Goal: Task Accomplishment & Management: Manage account settings

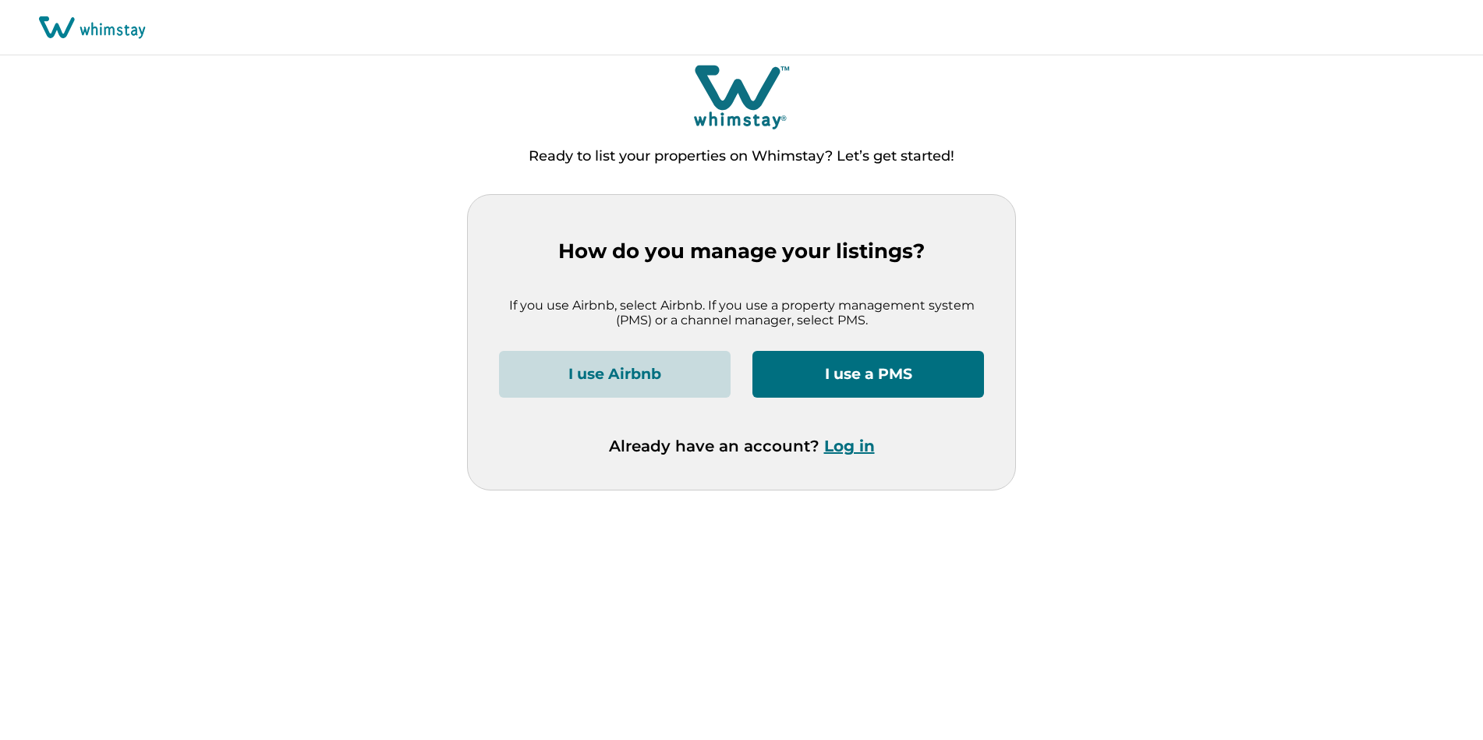
click at [859, 445] on button "Log in" at bounding box center [849, 446] width 51 height 19
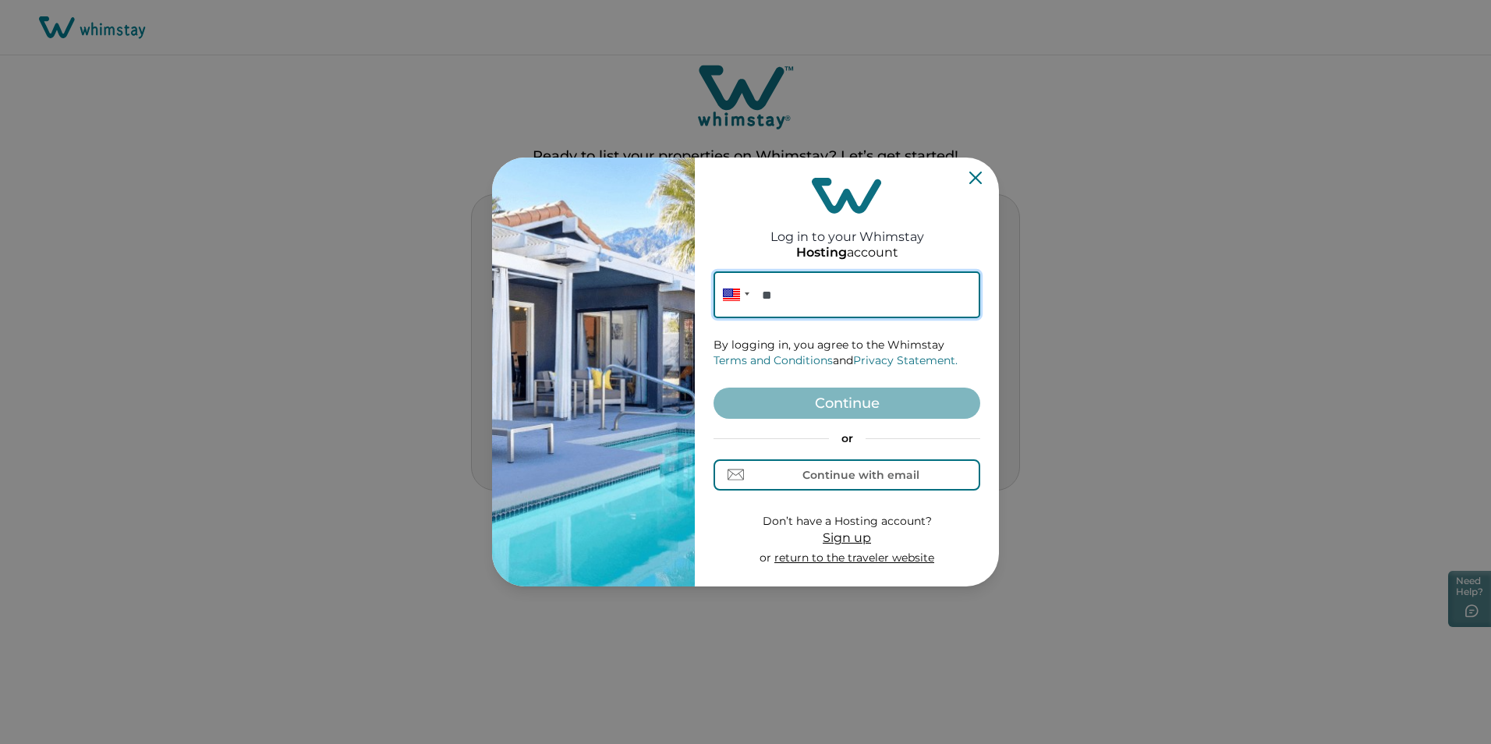
click at [802, 290] on input "**" at bounding box center [847, 294] width 267 height 47
paste input "**********"
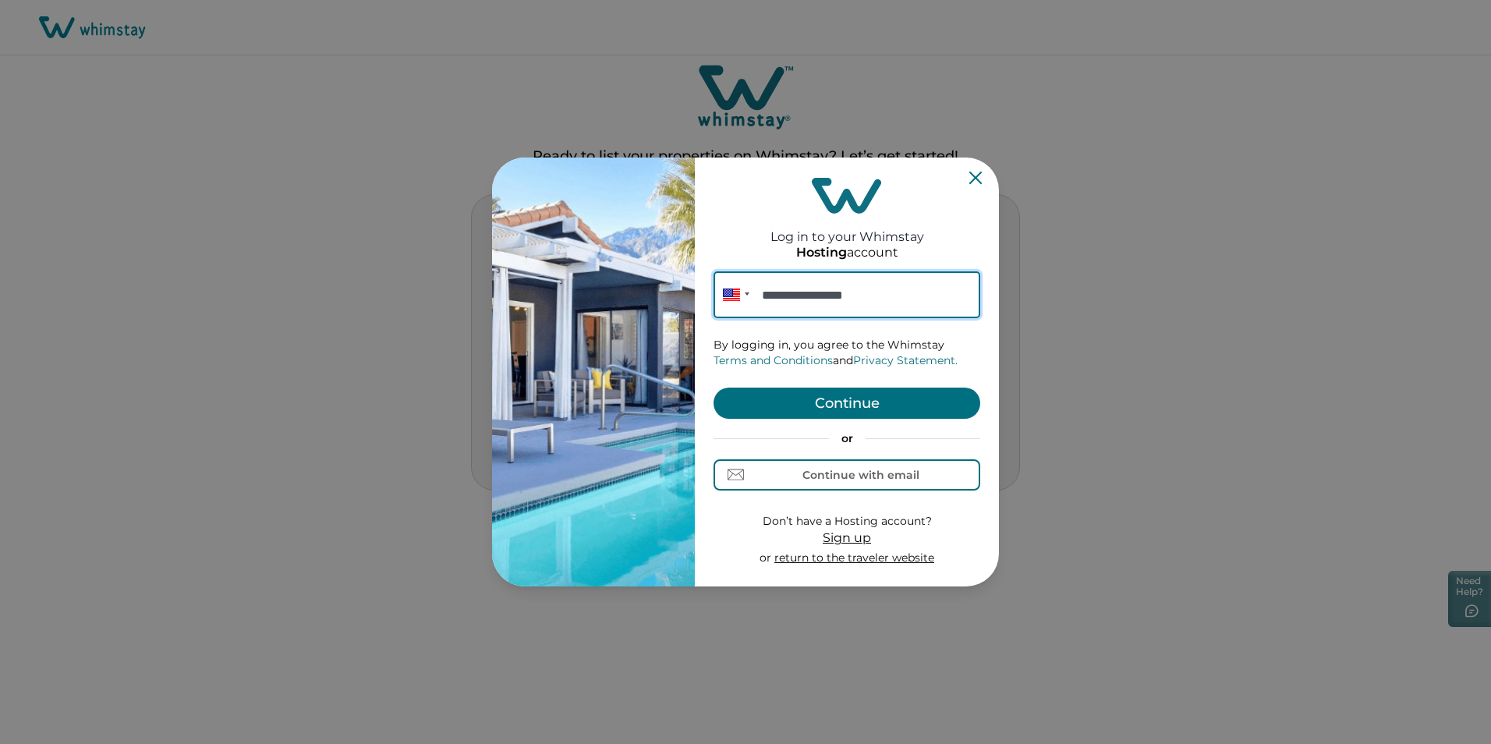
type input "**********"
click at [831, 400] on button "Continue" at bounding box center [847, 403] width 267 height 31
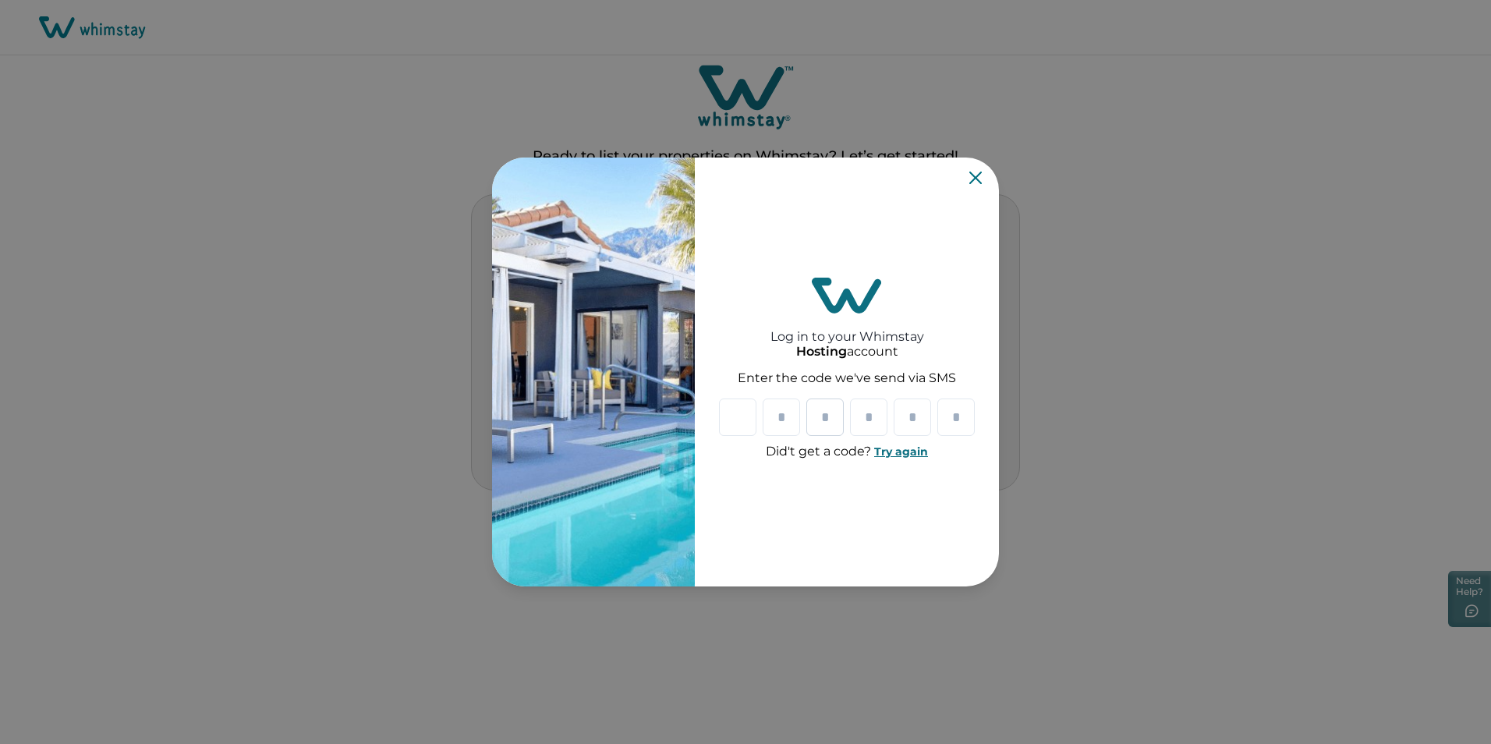
type input "*"
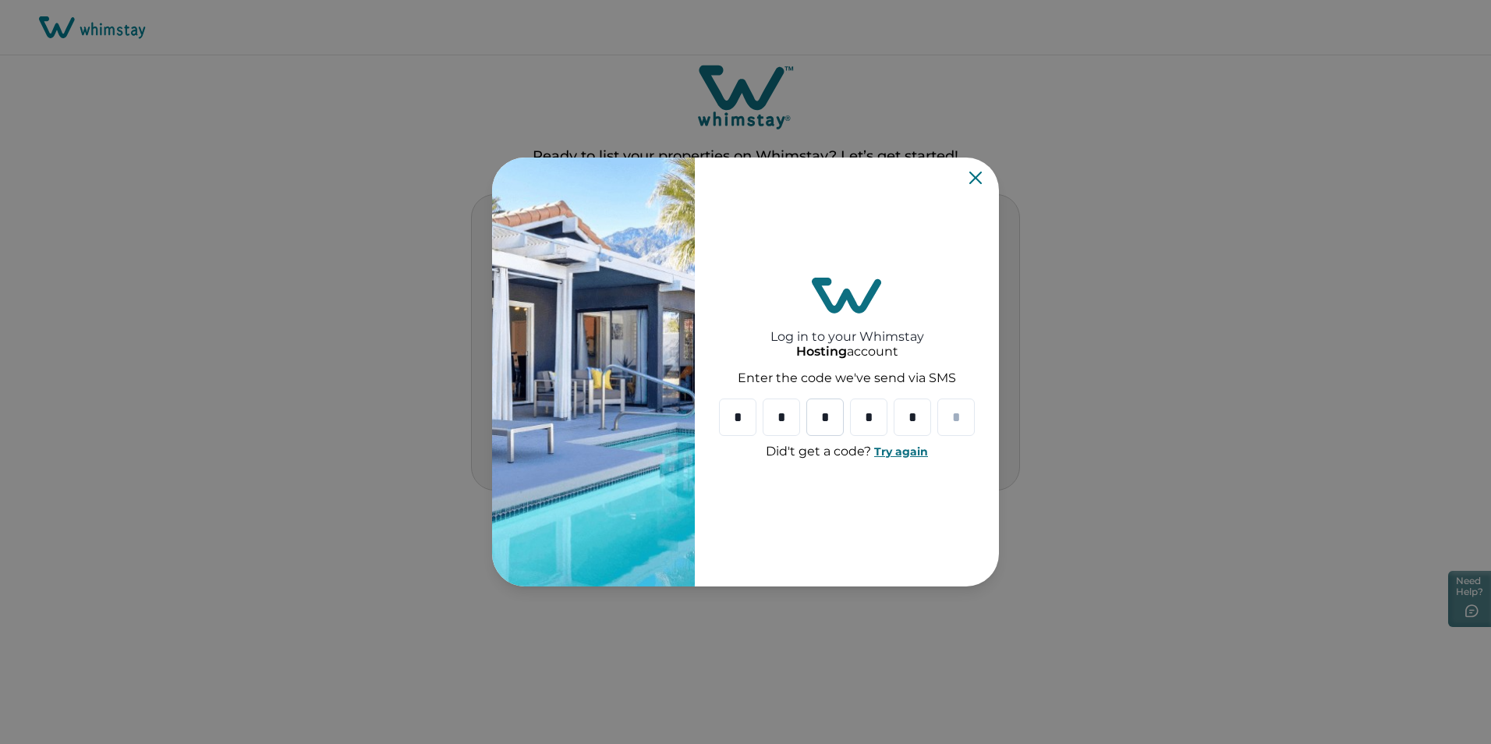
type input "*"
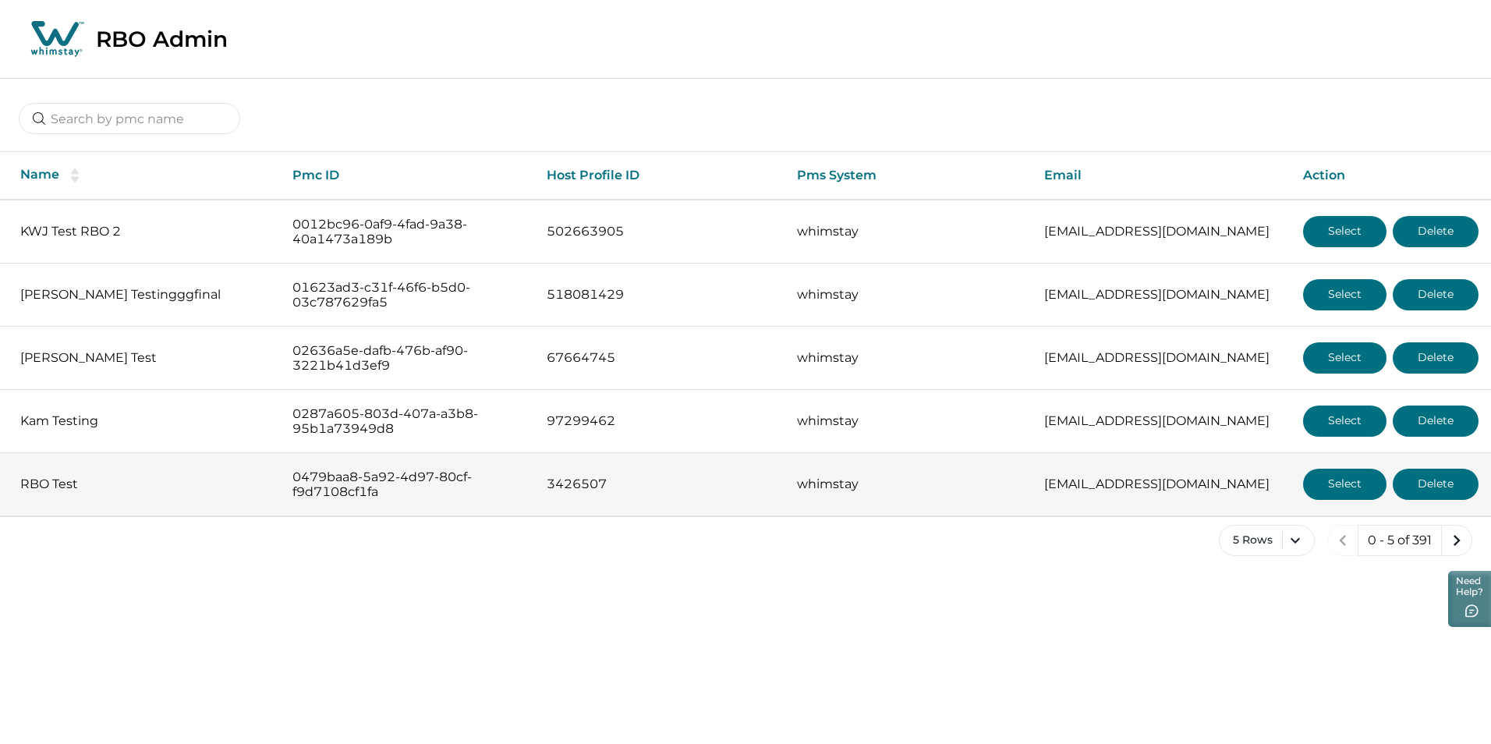
click at [1371, 484] on button "Select" at bounding box center [1344, 484] width 83 height 31
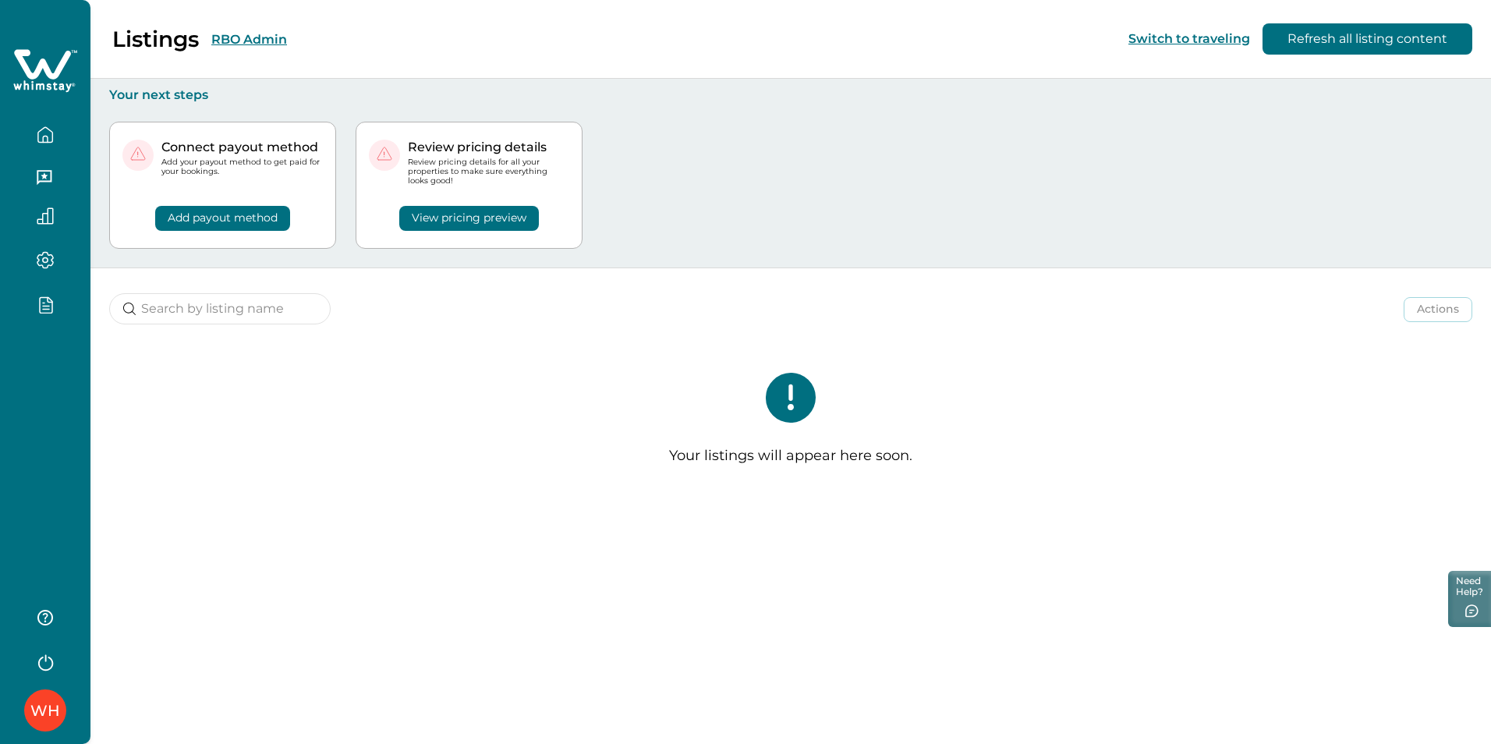
click at [46, 302] on icon "button" at bounding box center [45, 305] width 17 height 18
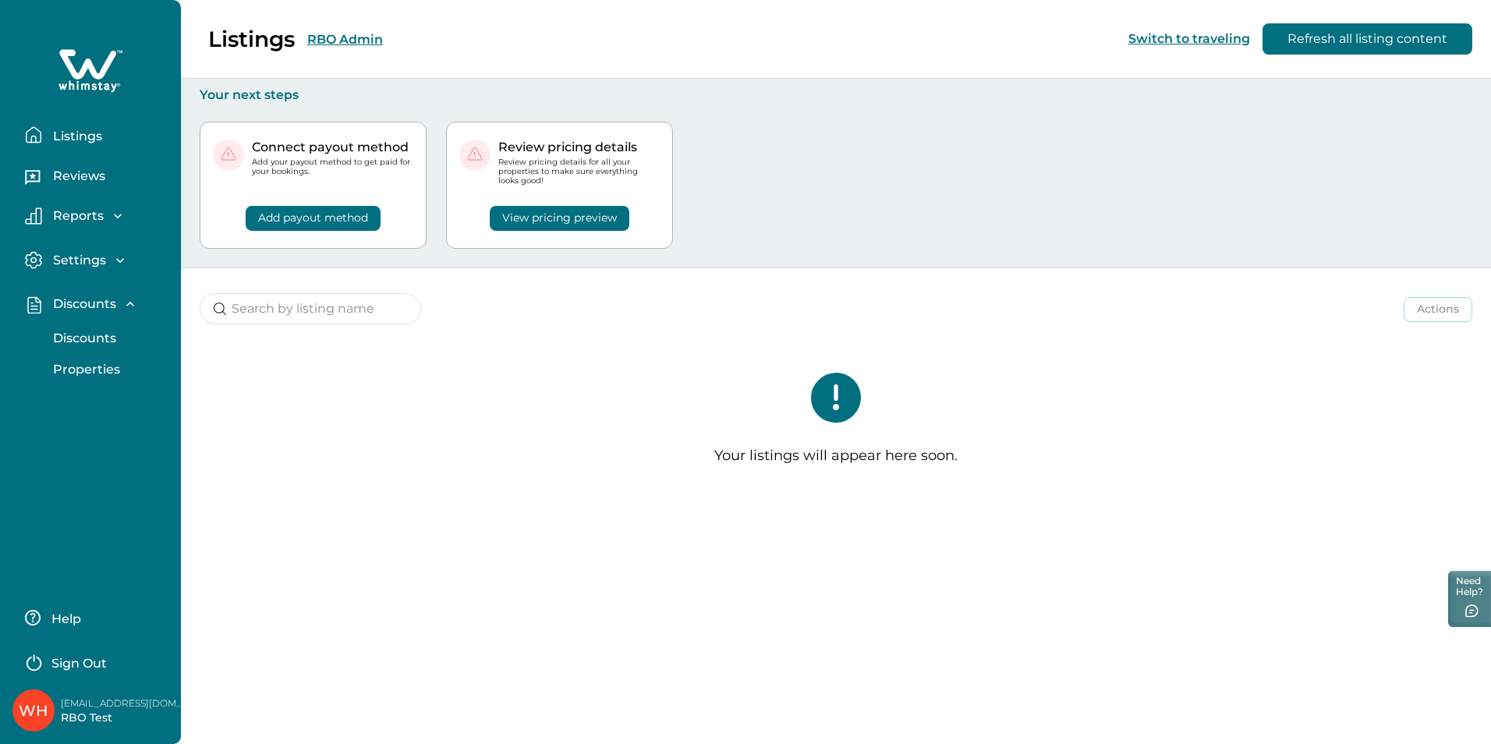
click at [71, 340] on p "Discounts" at bounding box center [82, 339] width 68 height 16
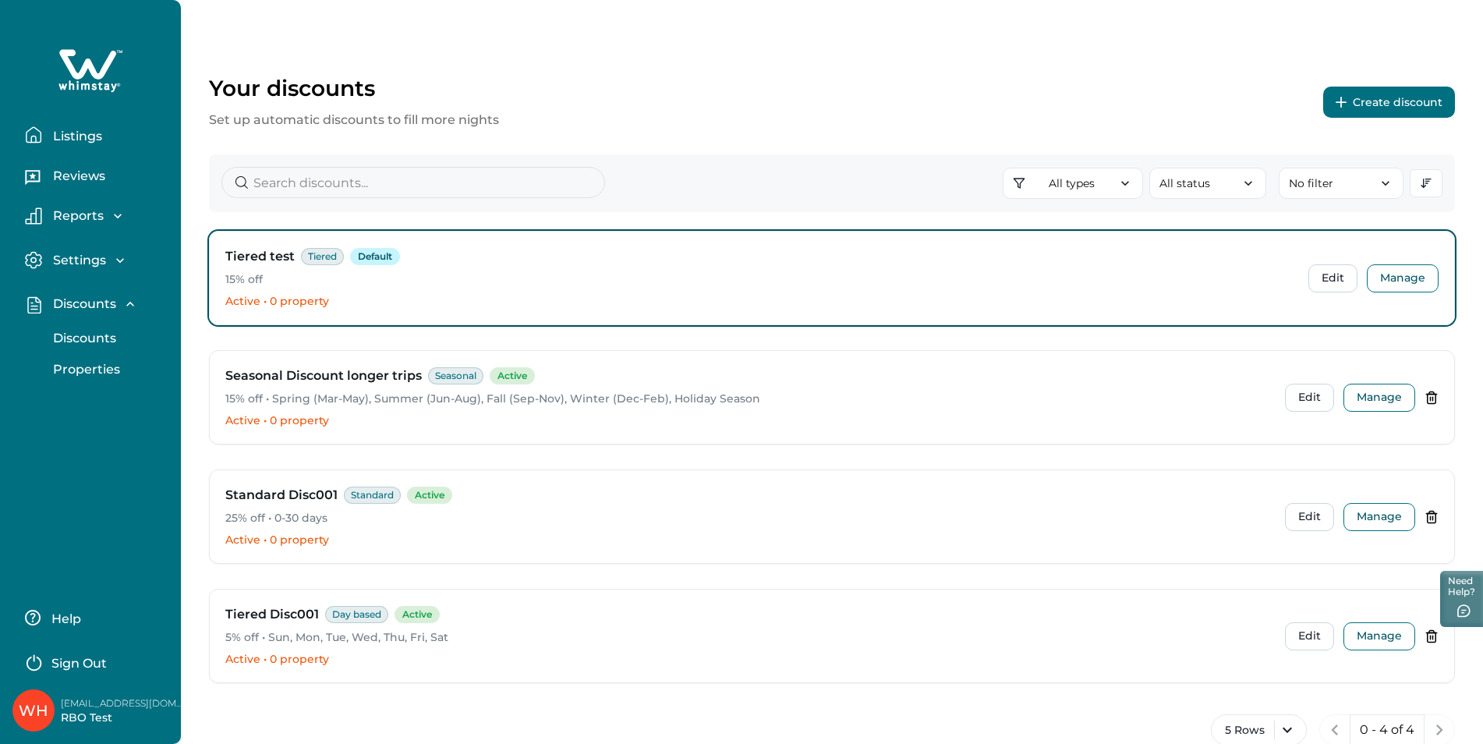
click at [1391, 105] on button "Create discount" at bounding box center [1390, 102] width 132 height 31
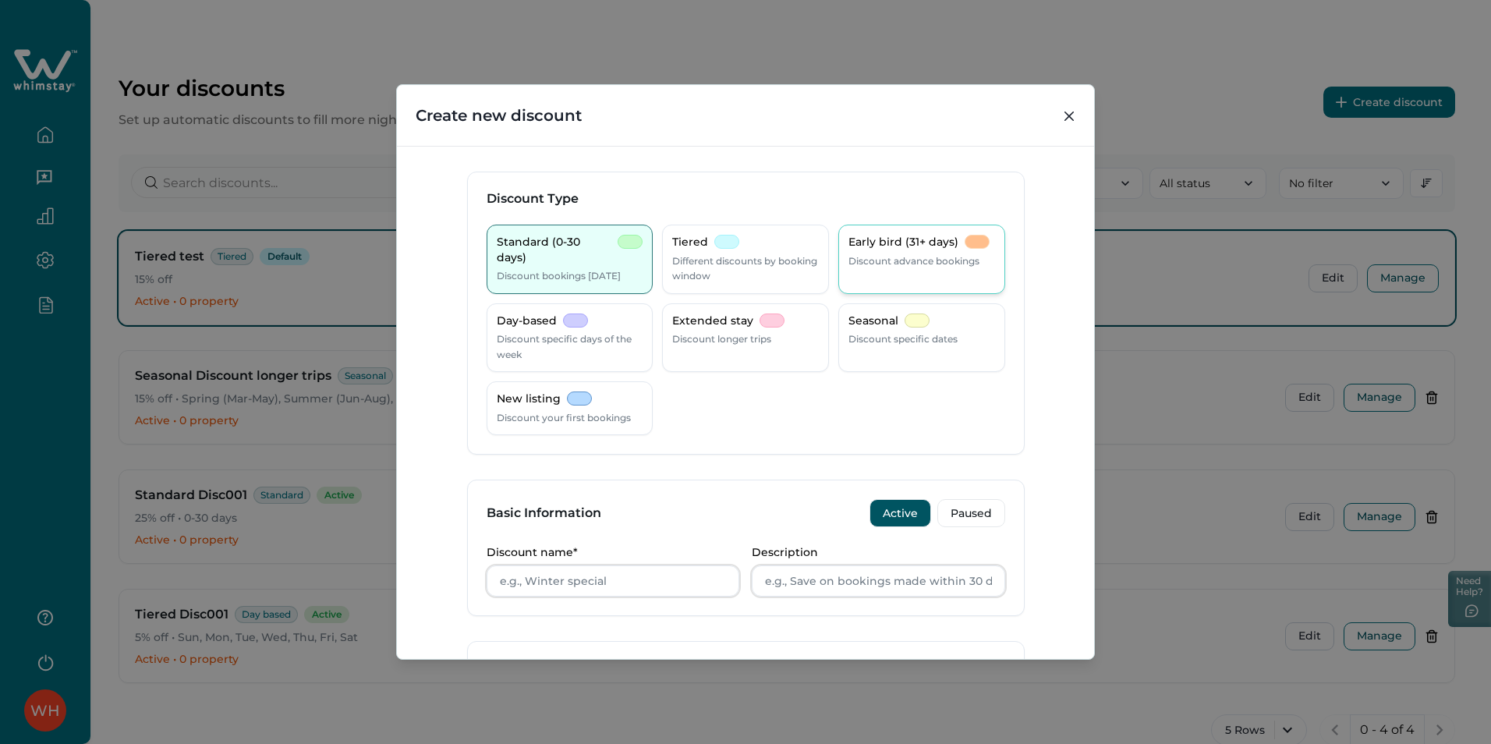
click at [914, 250] on div "Early bird (31+ days) Discount advance bookings" at bounding box center [922, 252] width 147 height 34
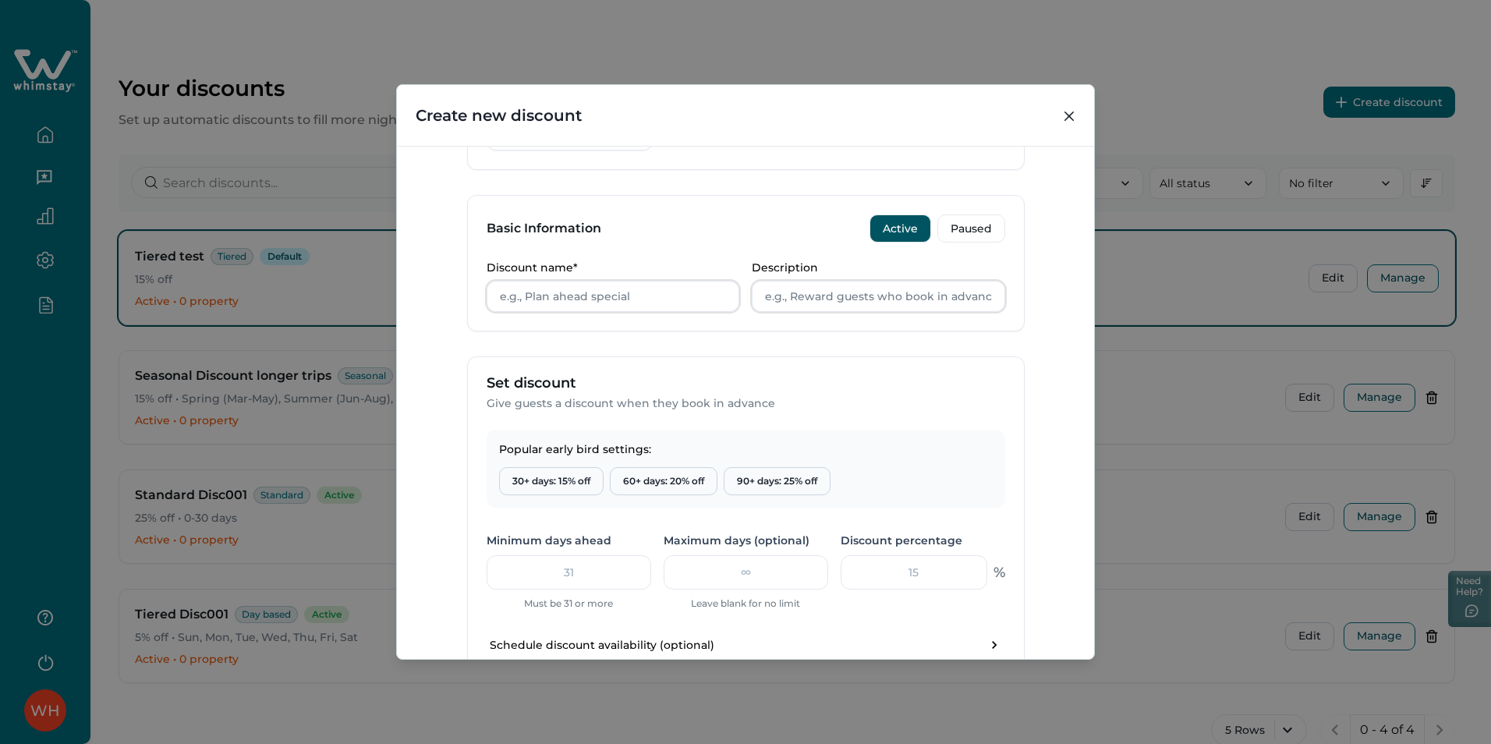
scroll to position [312, 0]
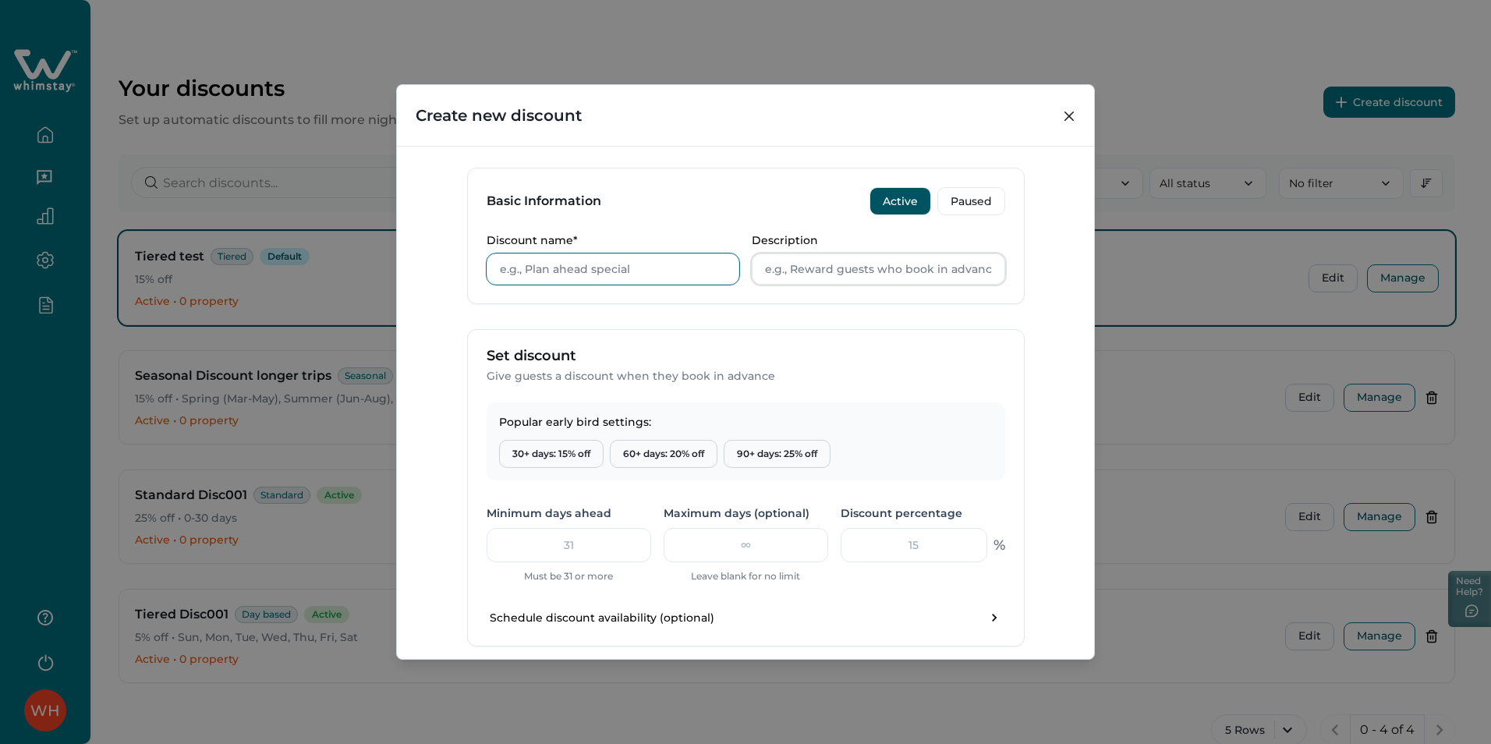
click at [572, 265] on input "Discount name*" at bounding box center [613, 268] width 253 height 31
type input "Test"
click at [822, 264] on input "Description" at bounding box center [878, 268] width 253 height 31
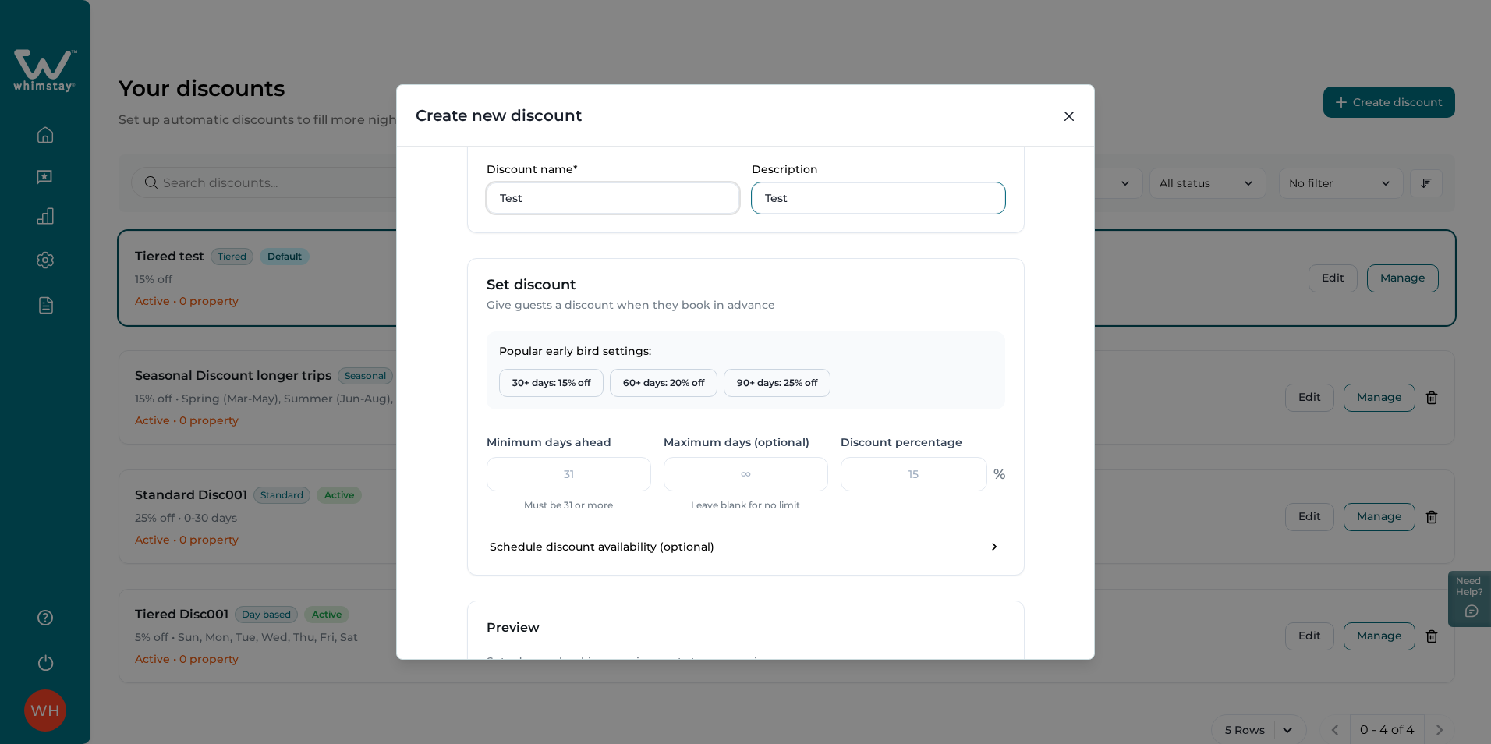
scroll to position [468, 0]
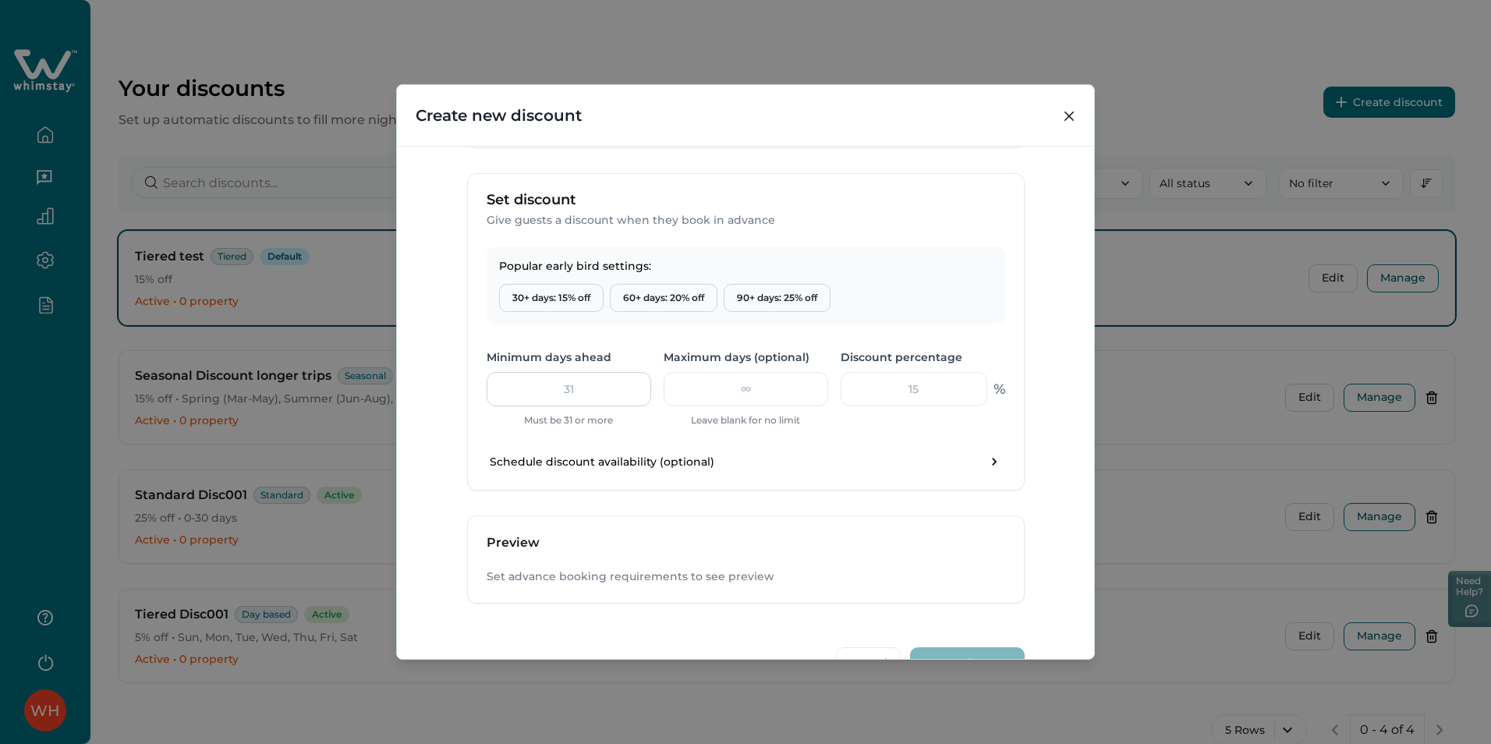
type input "Test"
click at [582, 396] on input "number" at bounding box center [569, 389] width 165 height 34
type input "31"
click at [707, 386] on input "number" at bounding box center [746, 389] width 165 height 34
type input "111"
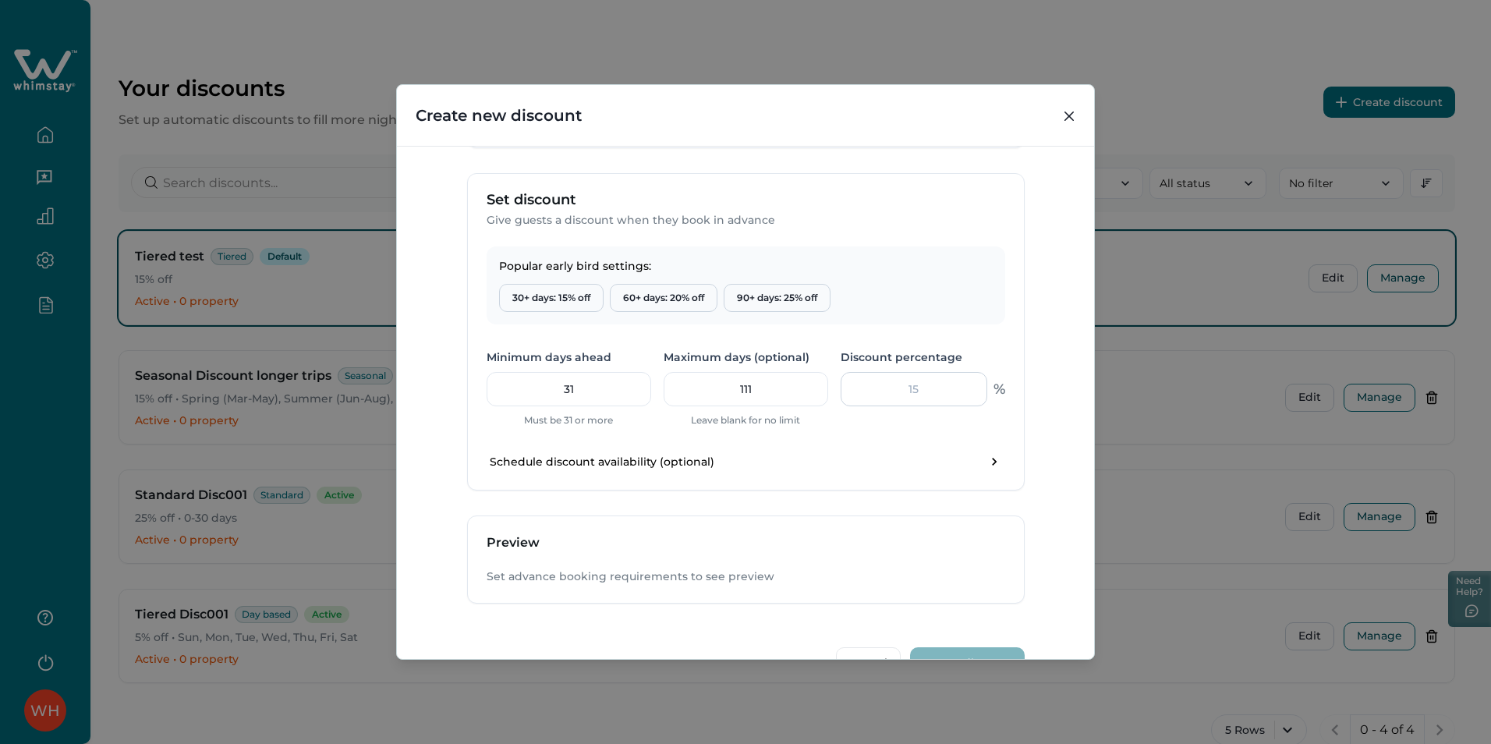
click at [926, 385] on input "number" at bounding box center [914, 389] width 147 height 34
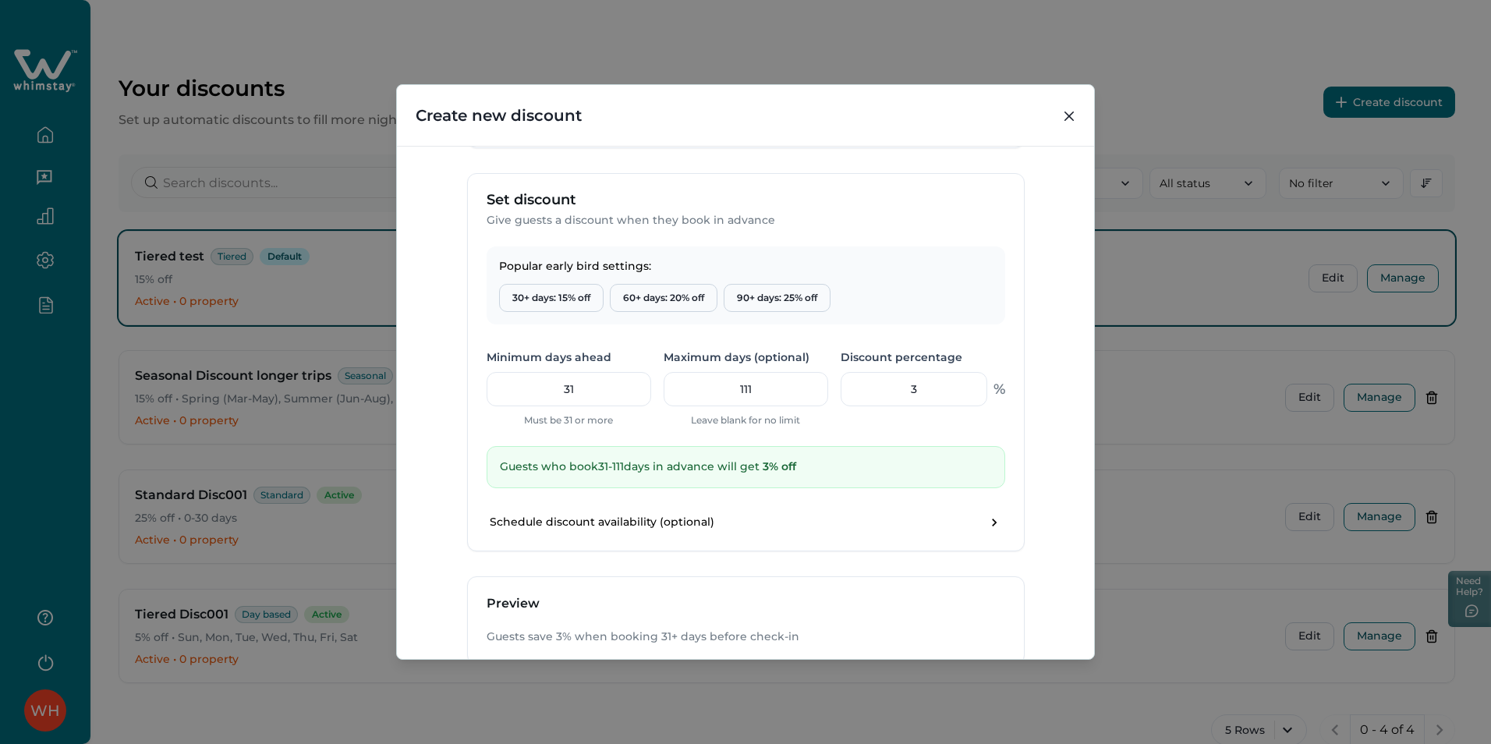
type input "3"
click at [941, 440] on div "Popular early bird settings: 30+ days: 15% off 60+ days: 20% off 90+ days: 25% …" at bounding box center [746, 398] width 556 height 304
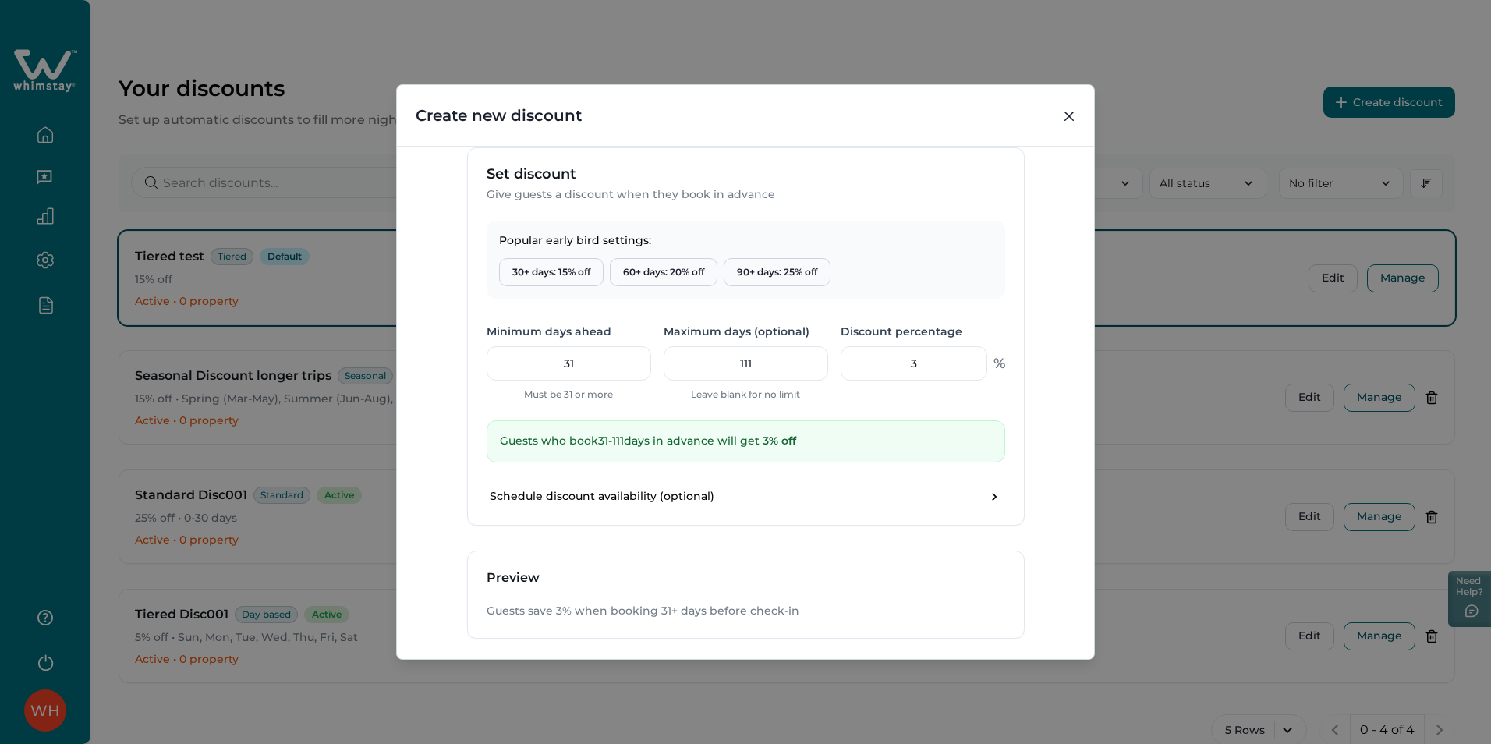
scroll to position [495, 0]
click at [604, 363] on input "31" at bounding box center [569, 362] width 165 height 34
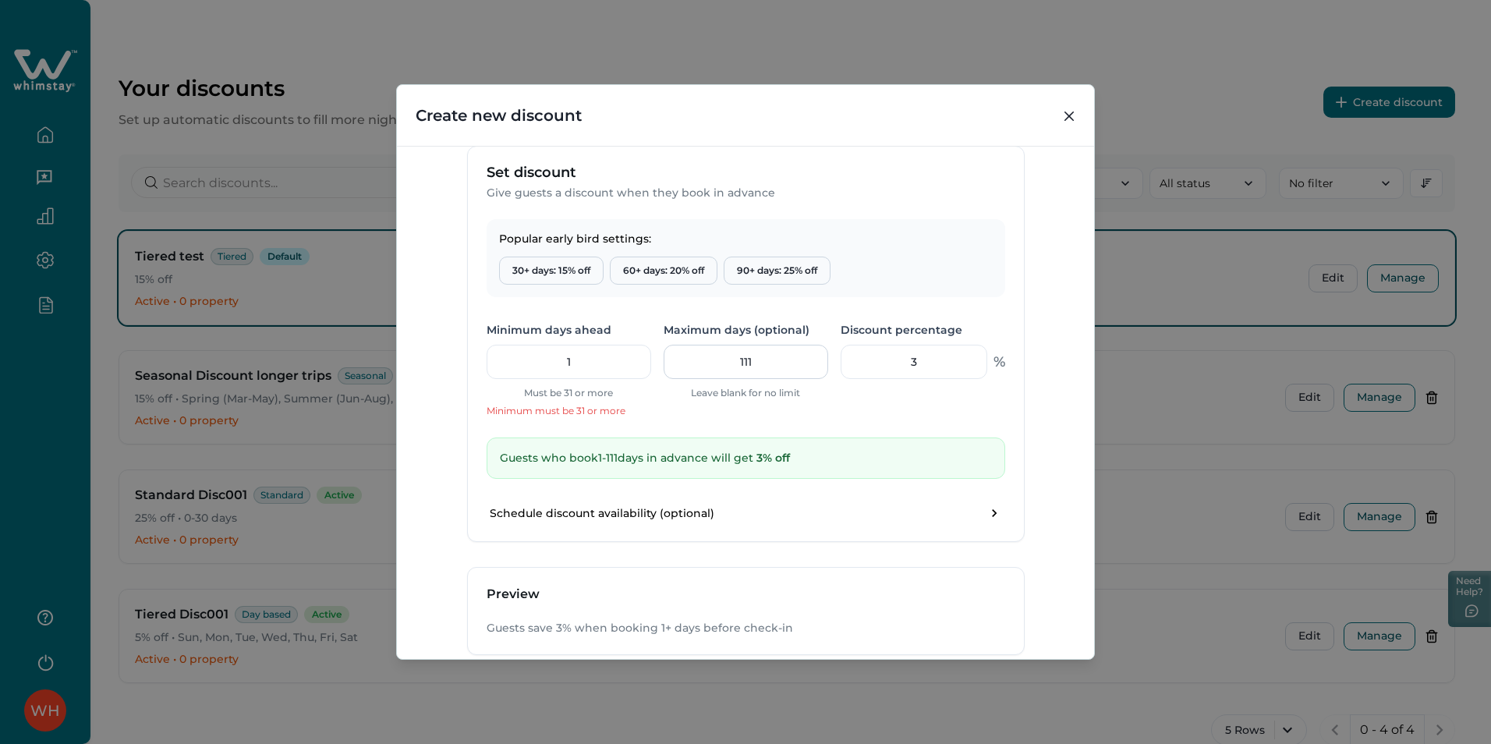
click at [712, 373] on input "111" at bounding box center [746, 362] width 165 height 34
click at [713, 373] on input "111" at bounding box center [746, 362] width 165 height 34
click at [601, 367] on input "1" at bounding box center [569, 362] width 165 height 34
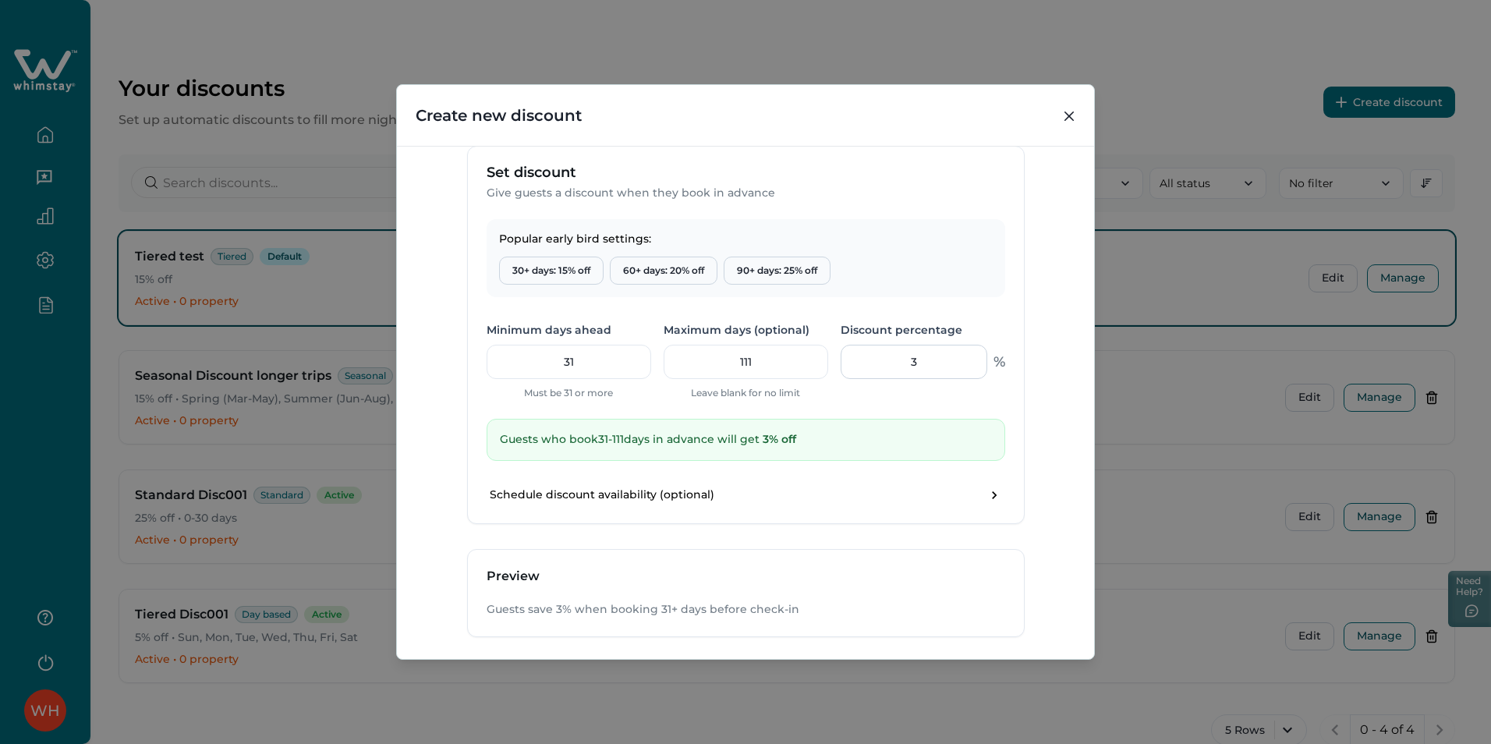
type input "31"
click at [952, 366] on input "3" at bounding box center [914, 362] width 147 height 34
type input "5"
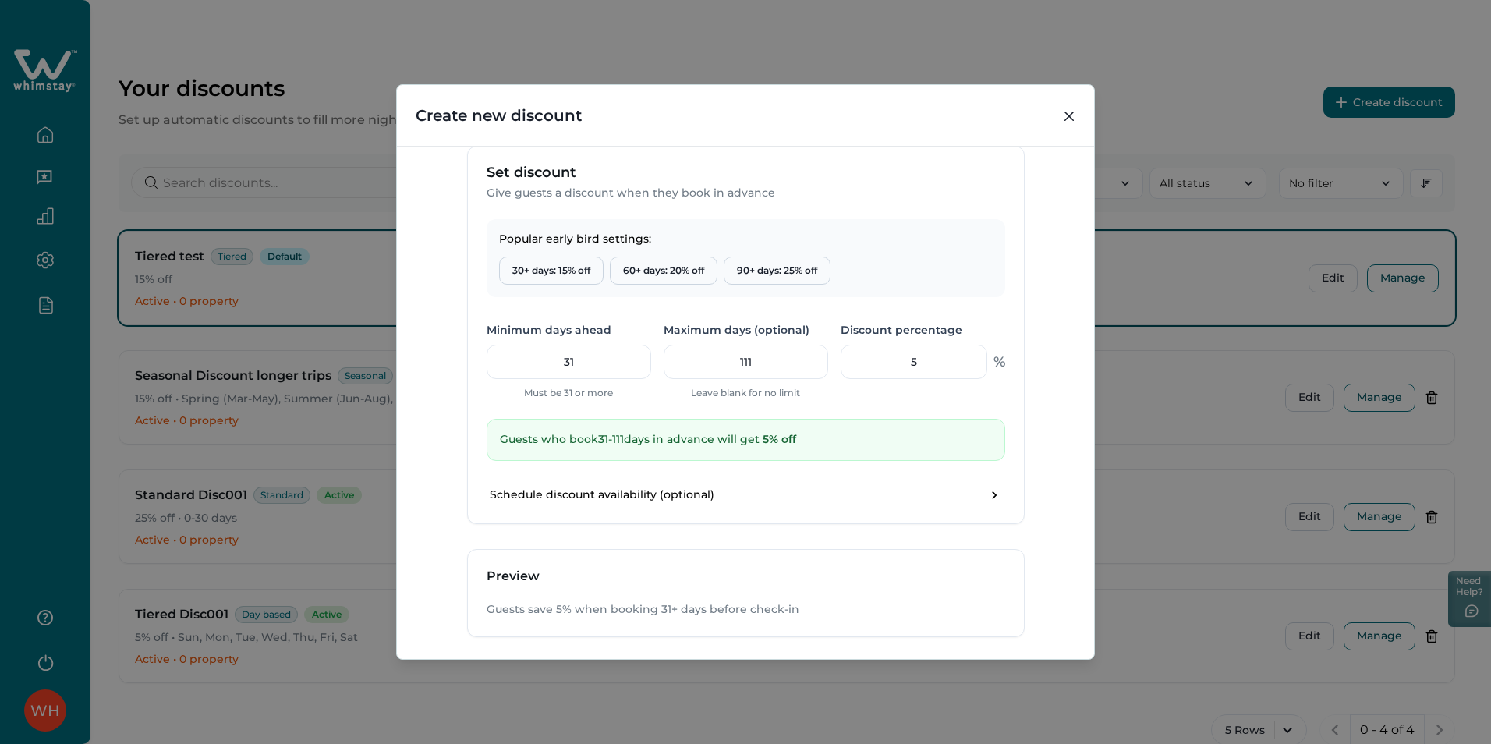
click at [969, 293] on div "Popular early bird settings: 30+ days: 15% off 60+ days: 20% off 90+ days: 25% …" at bounding box center [746, 258] width 519 height 78
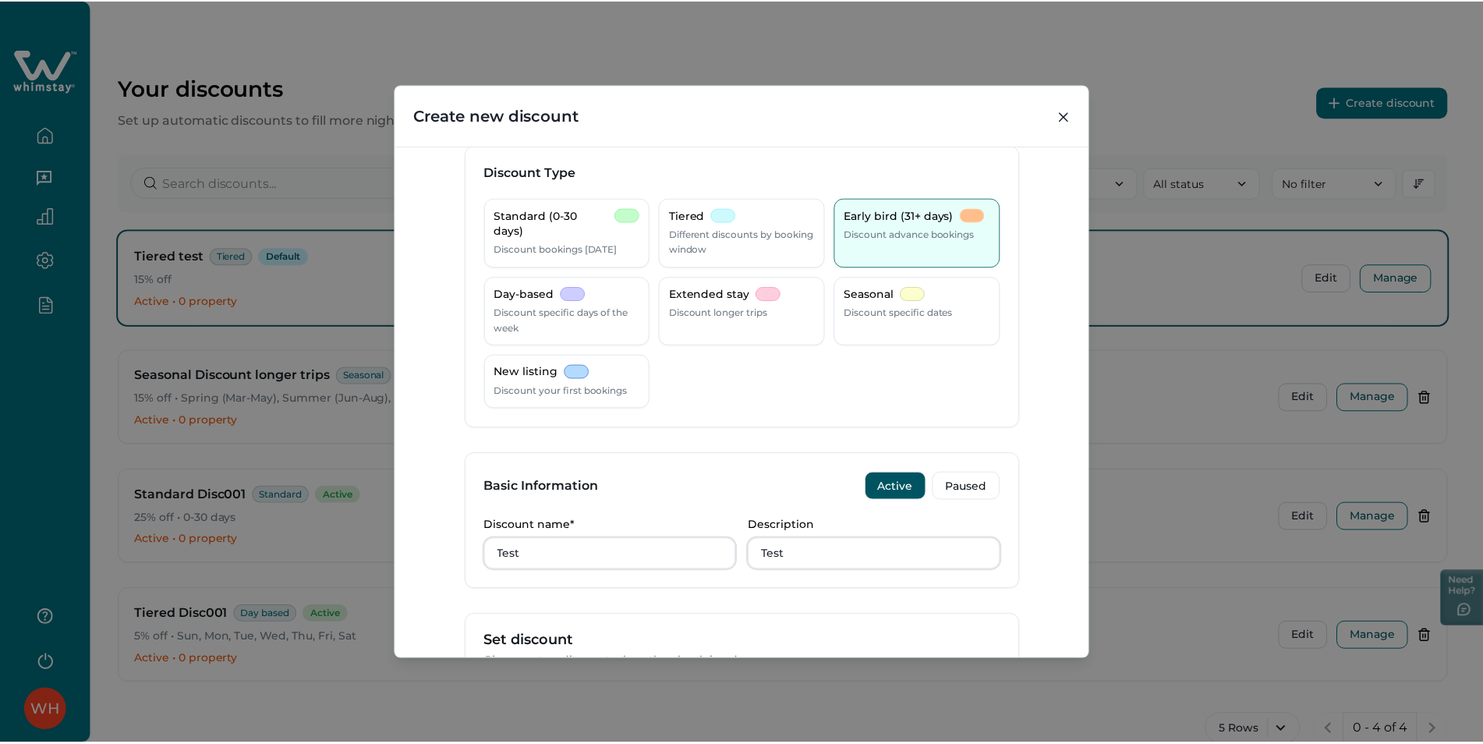
scroll to position [0, 0]
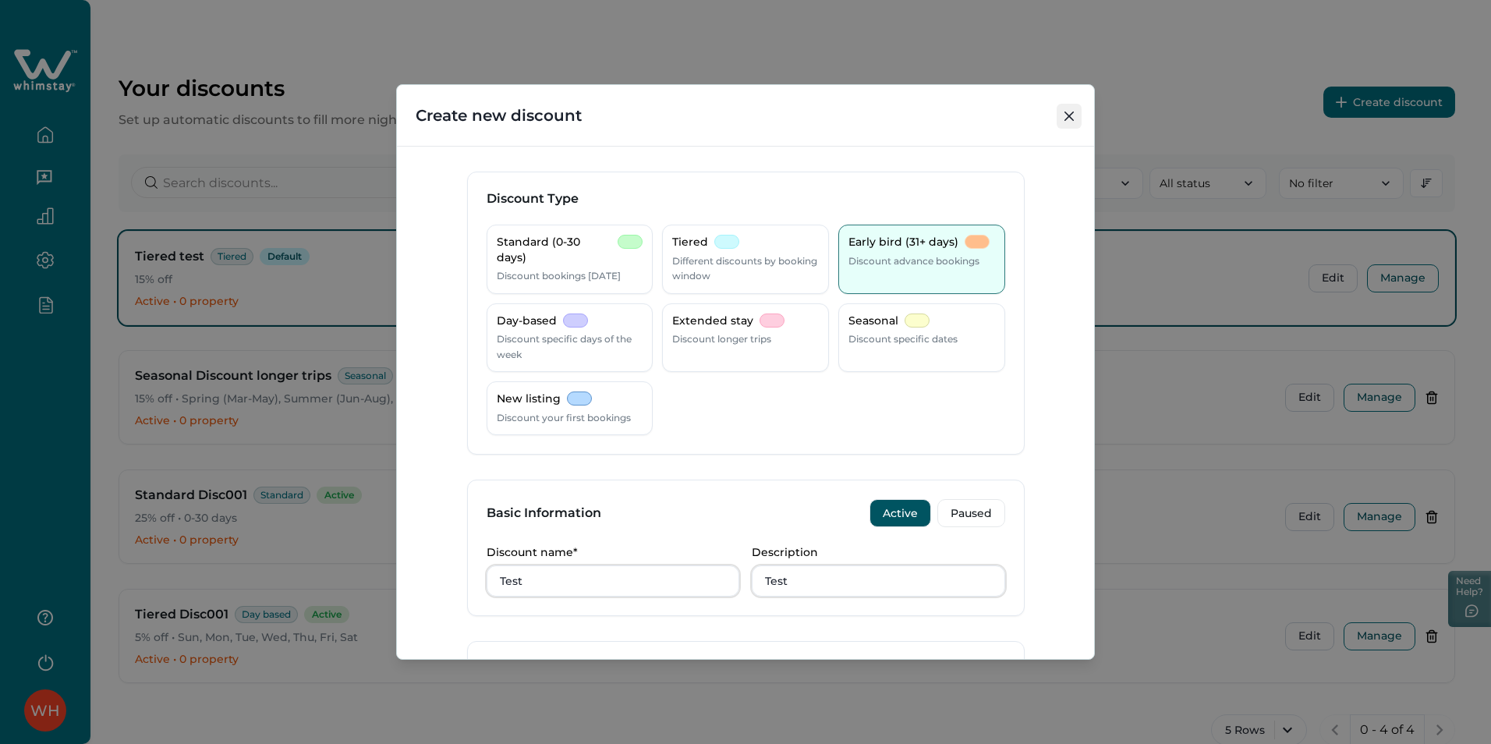
click at [1081, 113] on button "Close" at bounding box center [1069, 116] width 25 height 25
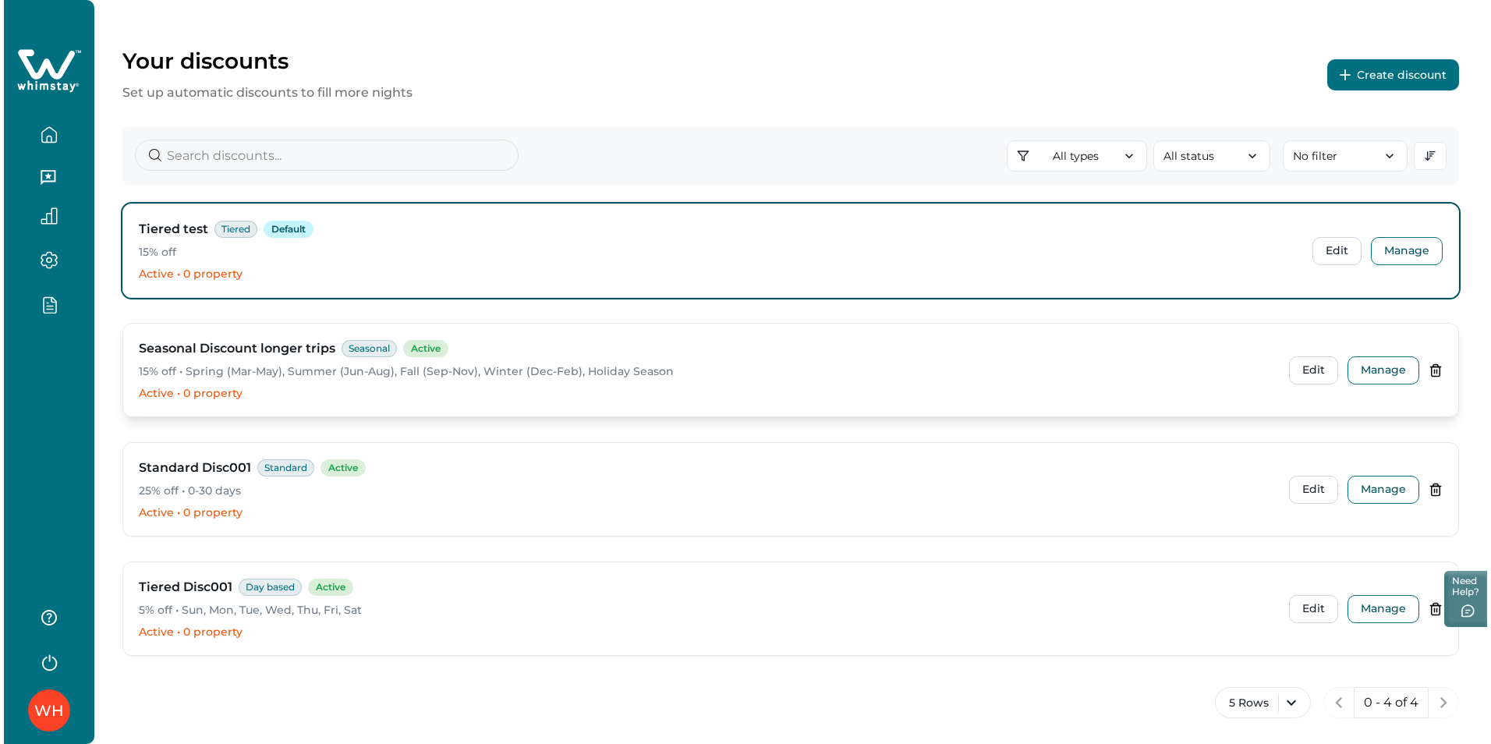
scroll to position [42, 0]
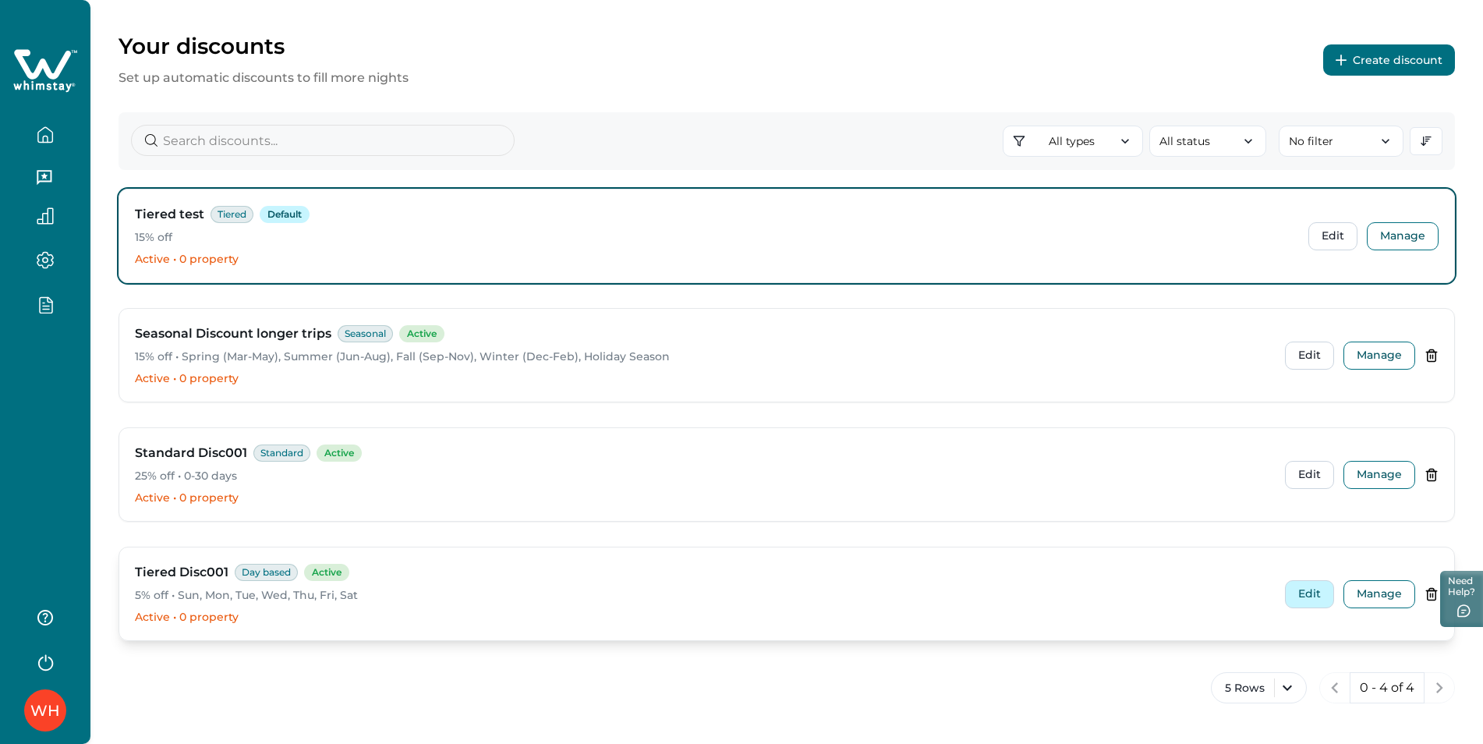
click at [1303, 593] on button "Edit" at bounding box center [1309, 594] width 49 height 28
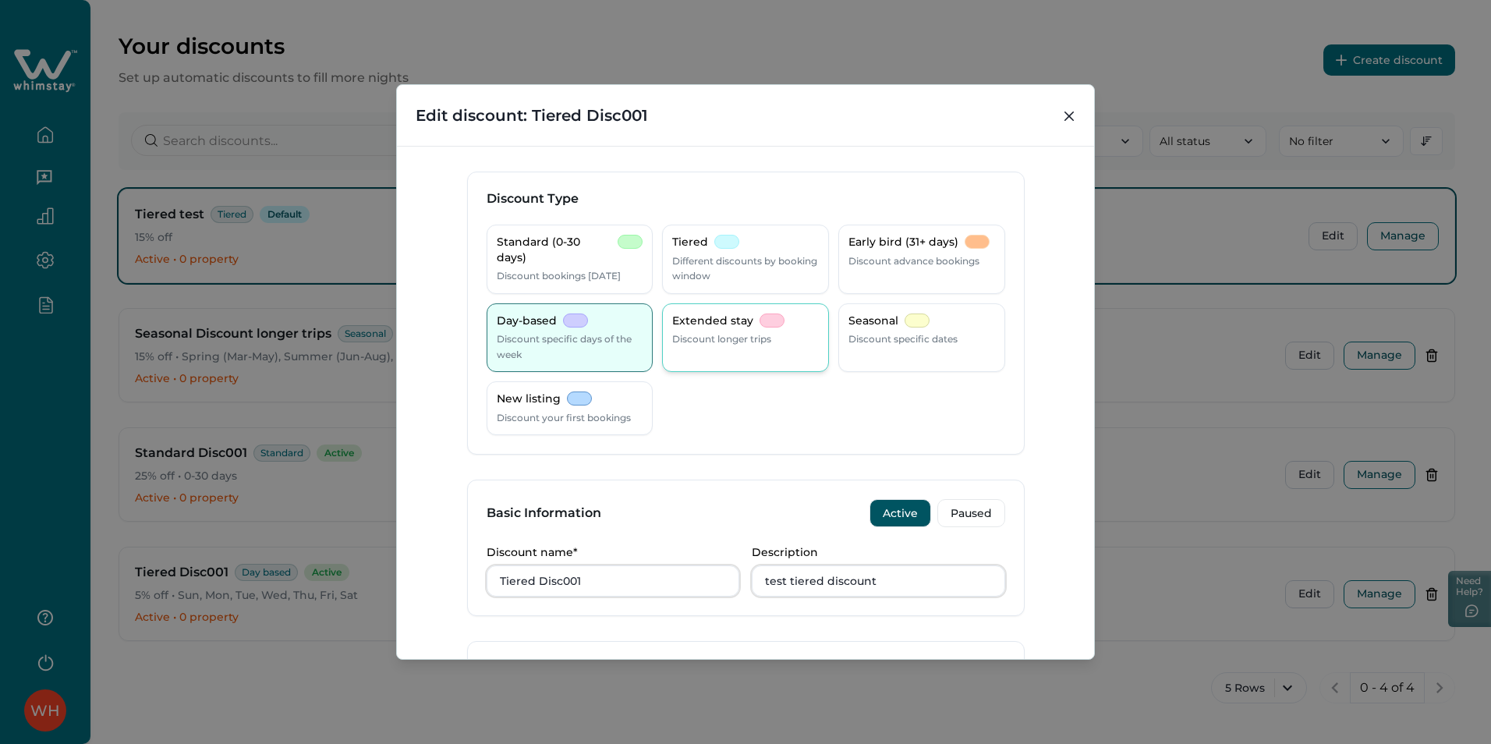
click at [767, 336] on p "Discount longer trips" at bounding box center [721, 339] width 99 height 16
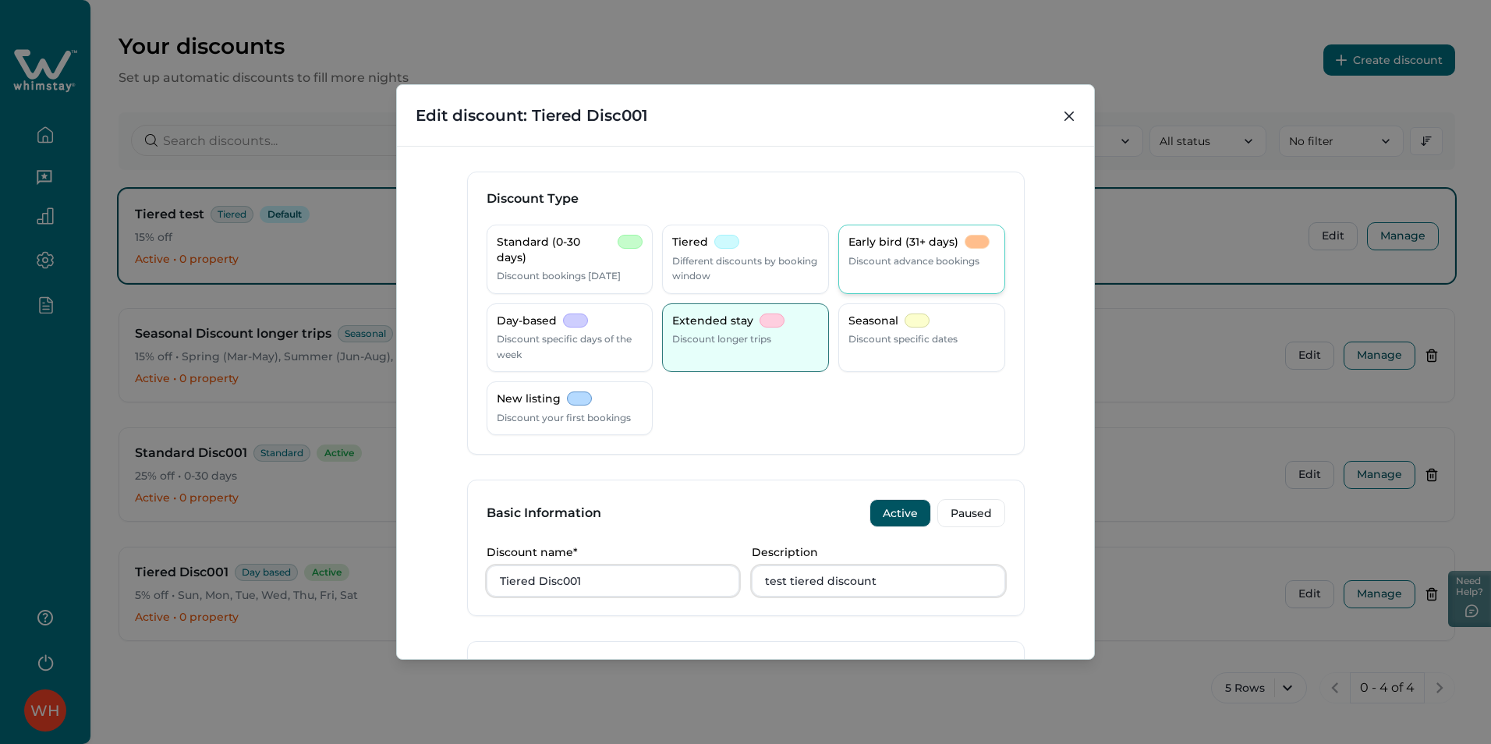
click at [904, 242] on p "Early bird (31+ days)" at bounding box center [904, 243] width 110 height 16
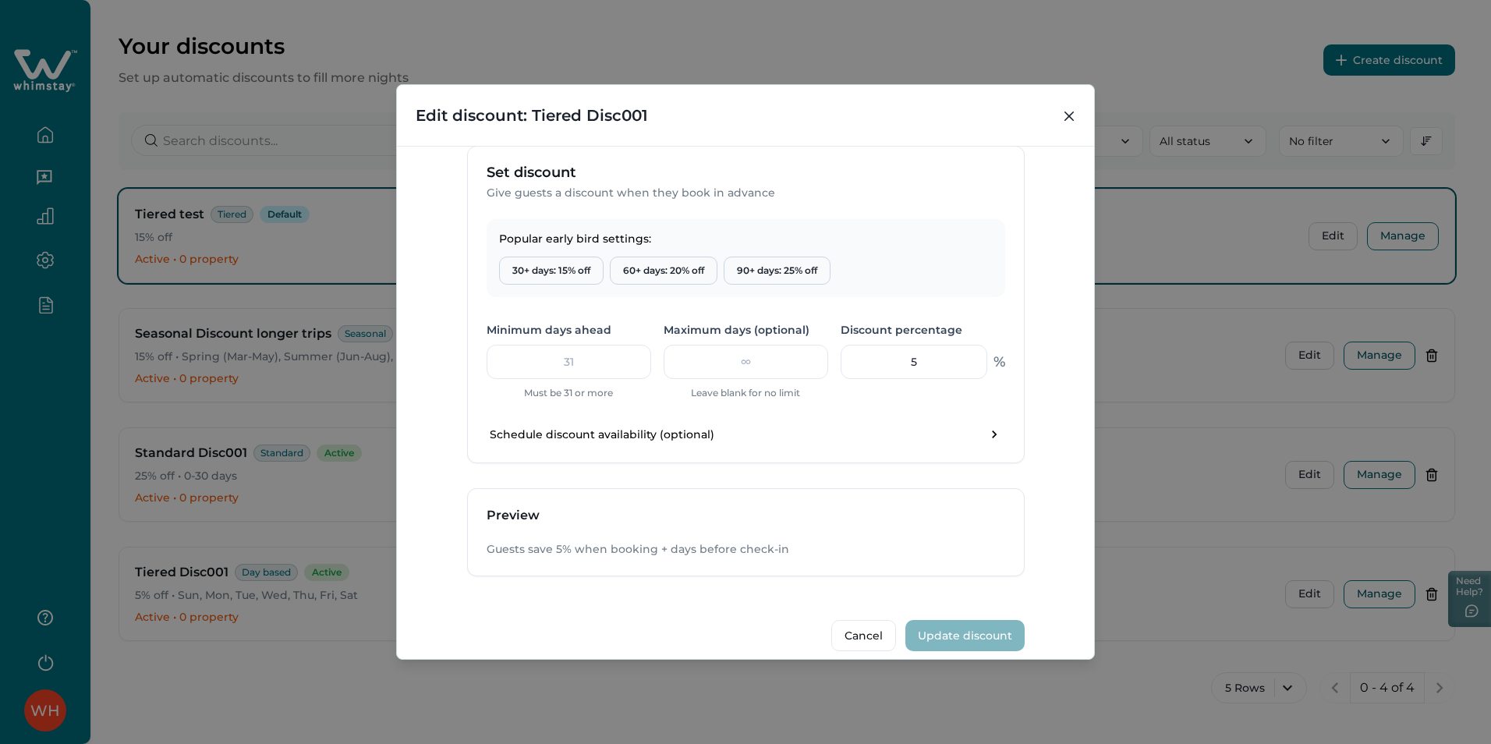
scroll to position [512, 0]
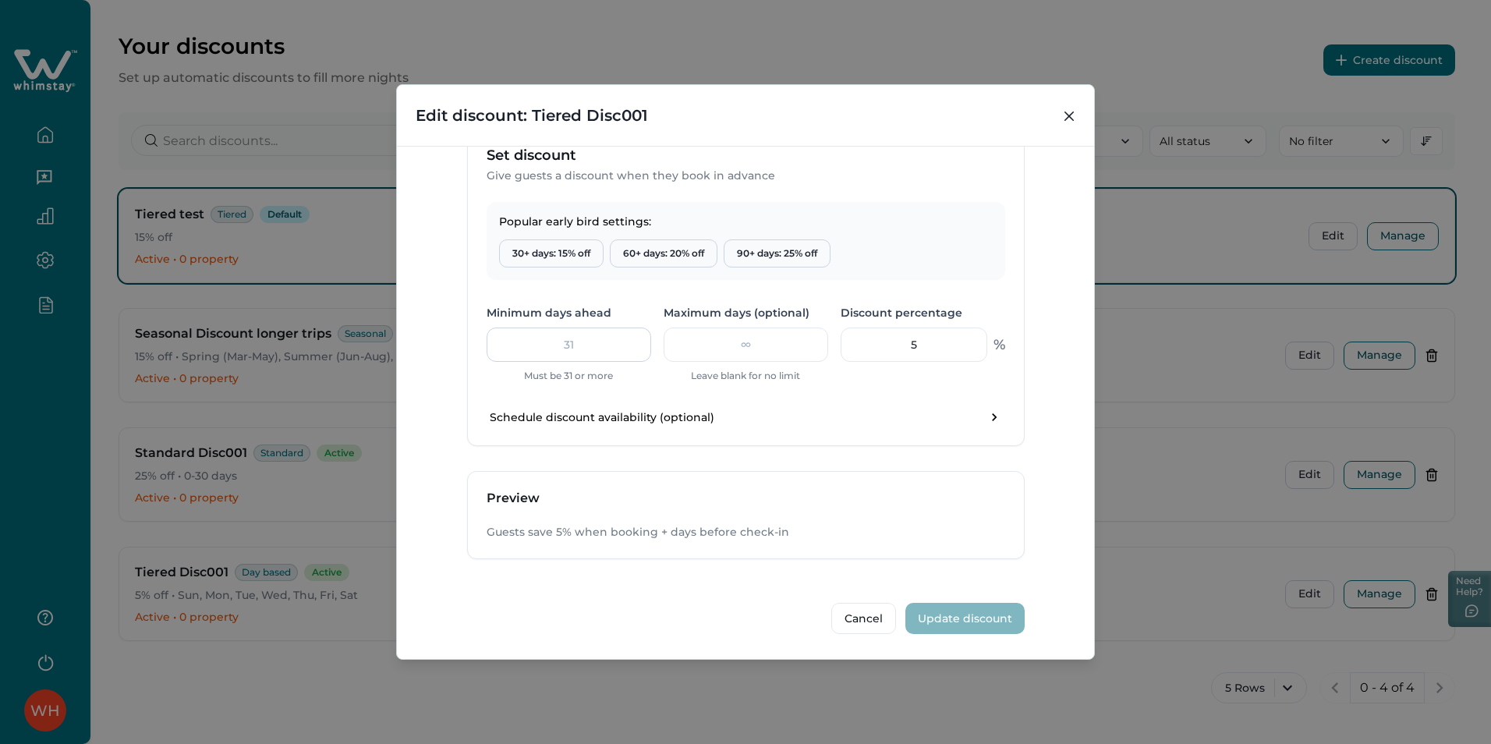
click at [582, 344] on input "number" at bounding box center [569, 345] width 165 height 34
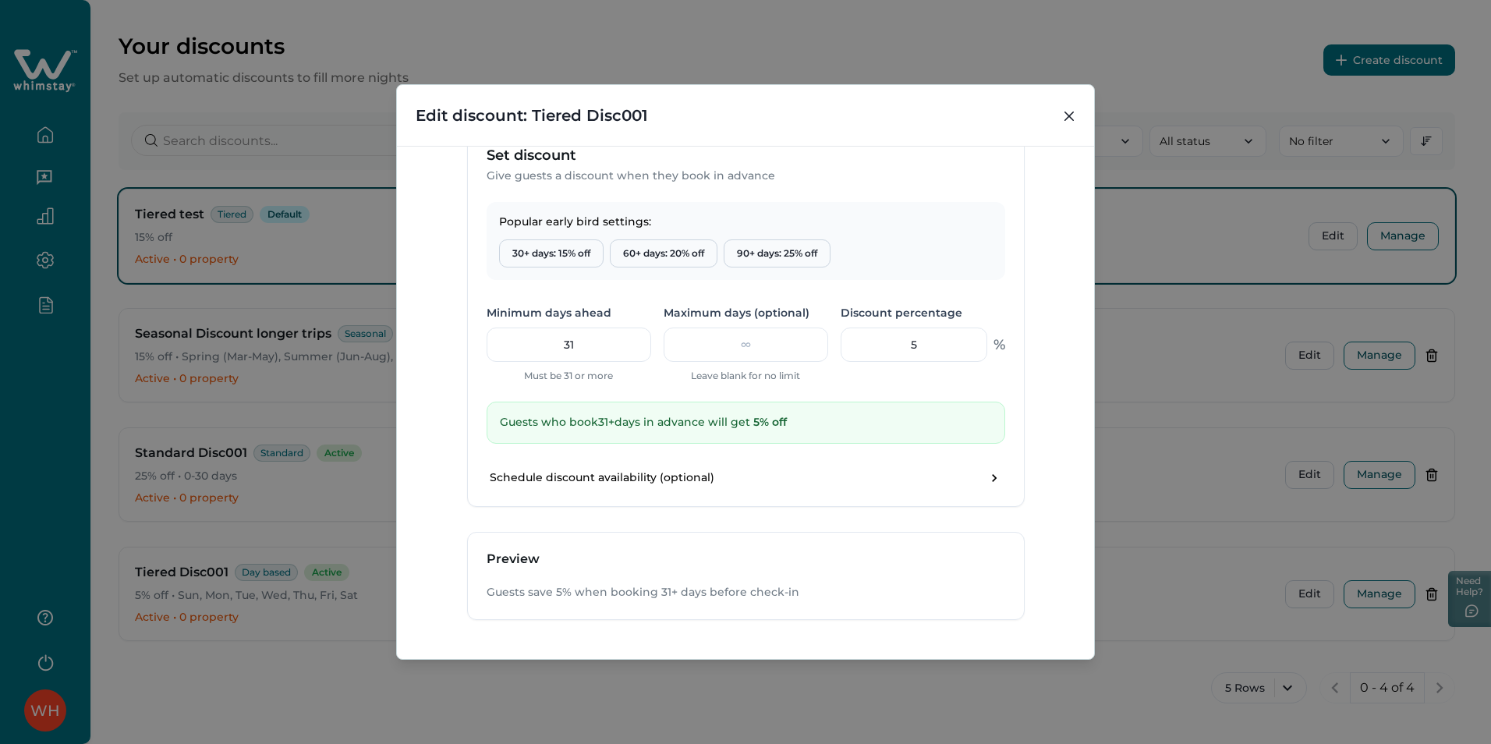
type input "31"
click at [419, 345] on div "Discount Type Standard (0-30 days) Discount bookings [DATE] Tiered Different di…" at bounding box center [745, 403] width 697 height 514
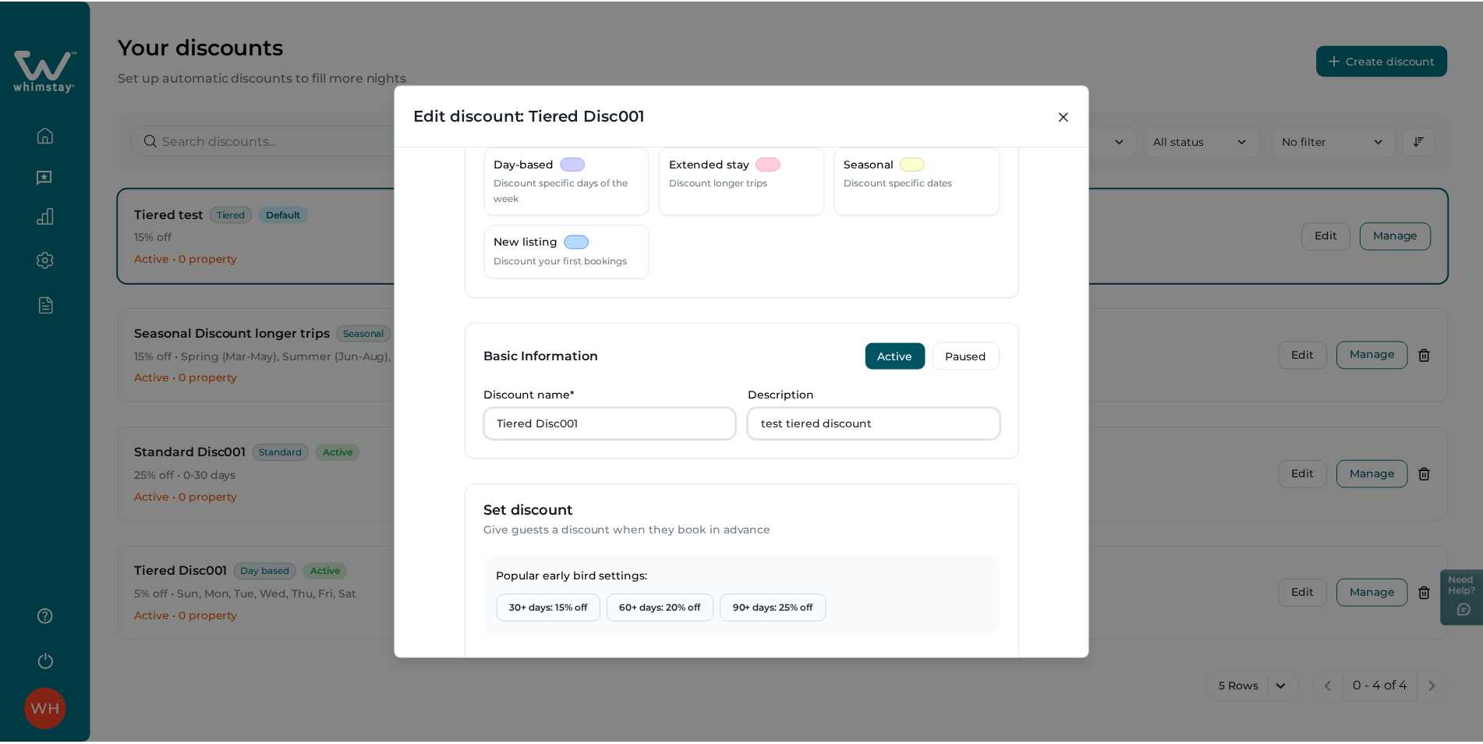
scroll to position [0, 0]
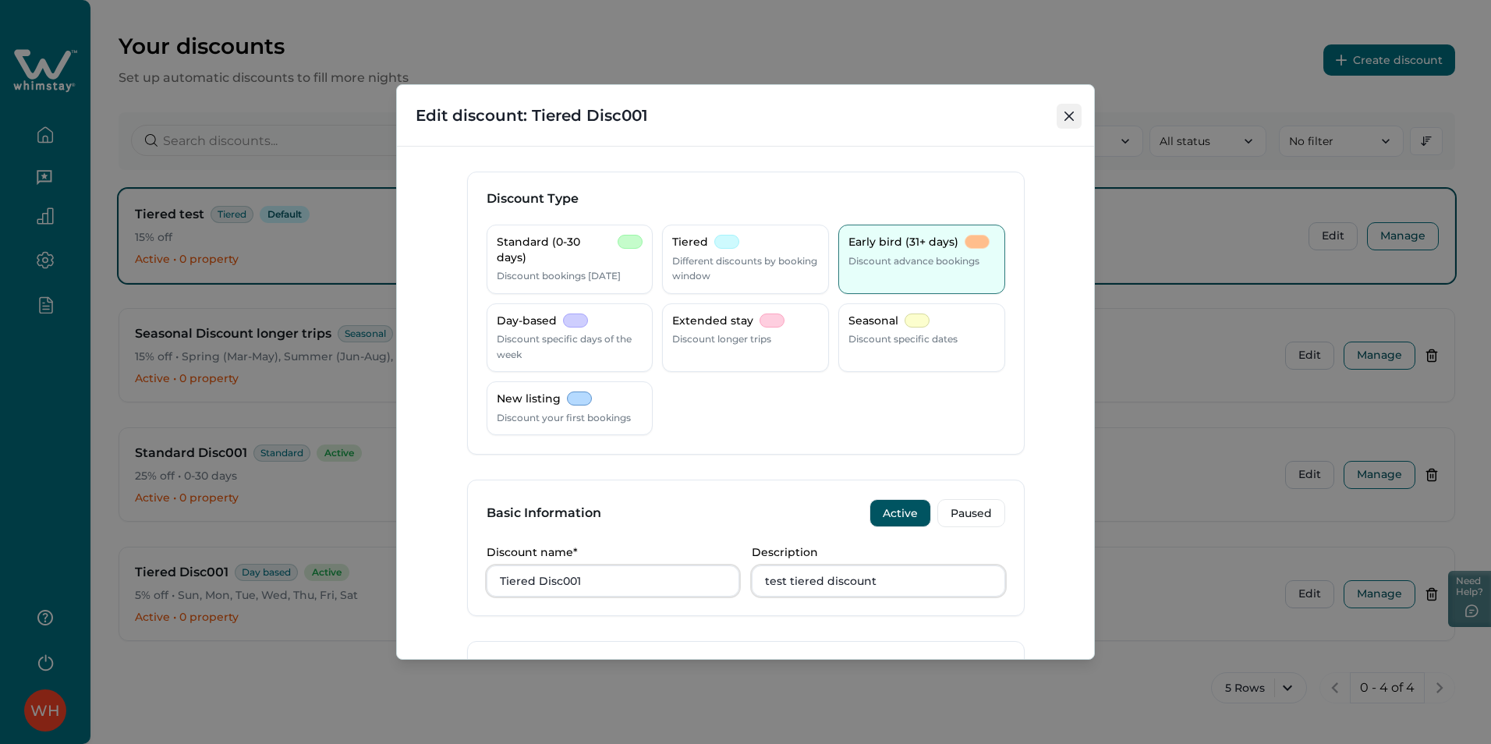
click at [1067, 112] on icon "Close" at bounding box center [1069, 116] width 9 height 9
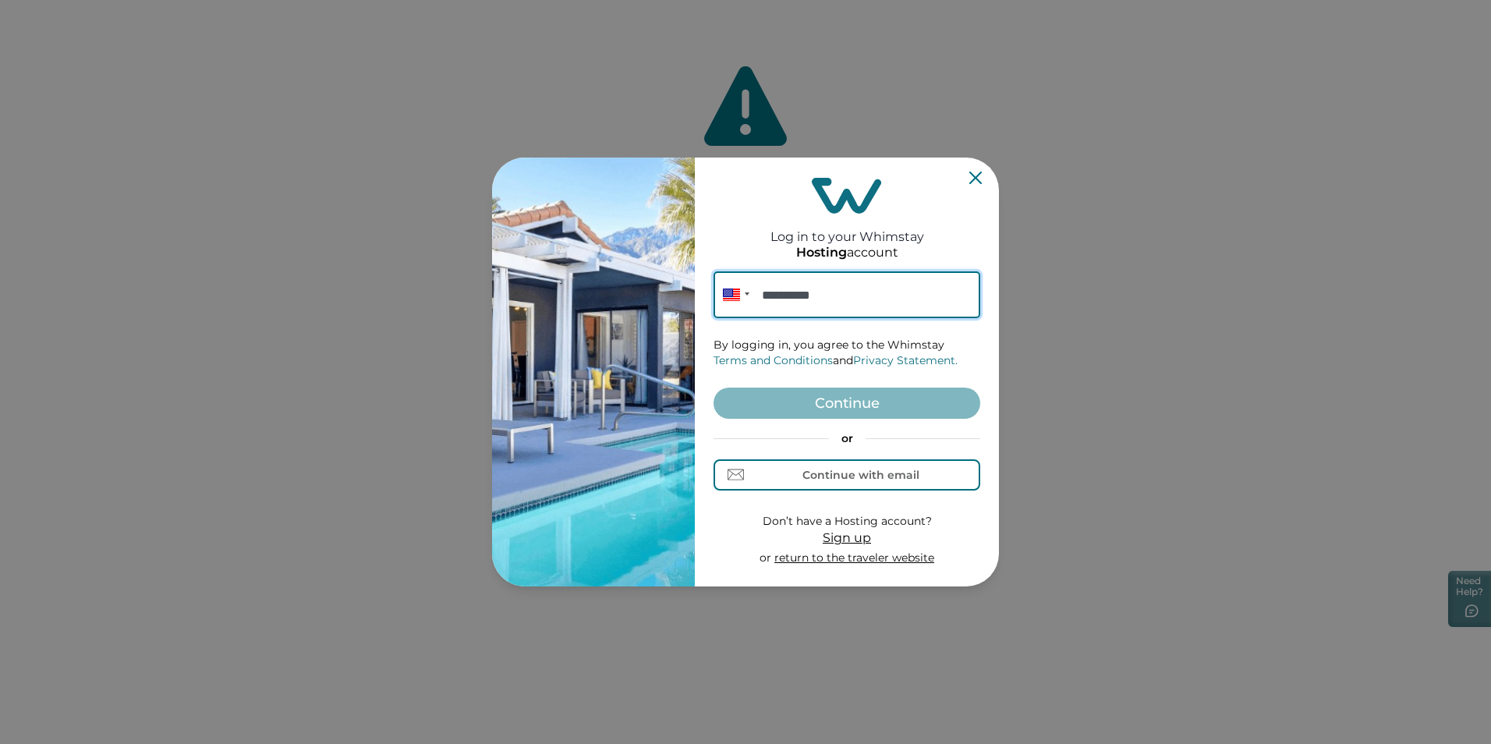
click at [838, 298] on input "**********" at bounding box center [847, 294] width 267 height 47
click at [819, 294] on input "**********" at bounding box center [847, 294] width 267 height 47
drag, startPoint x: 781, startPoint y: 296, endPoint x: 820, endPoint y: 300, distance: 38.4
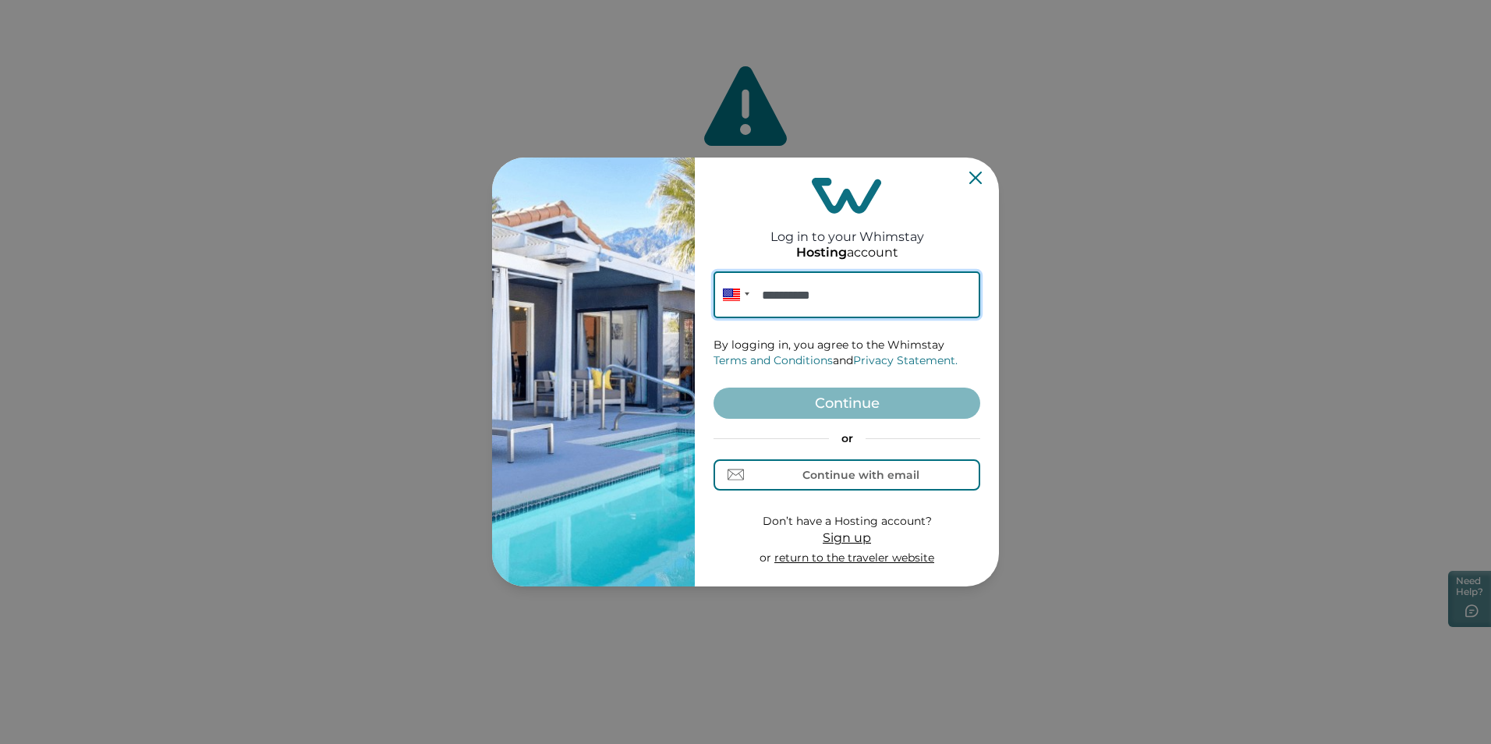
click at [820, 300] on input "**********" at bounding box center [847, 294] width 267 height 47
paste input "*******"
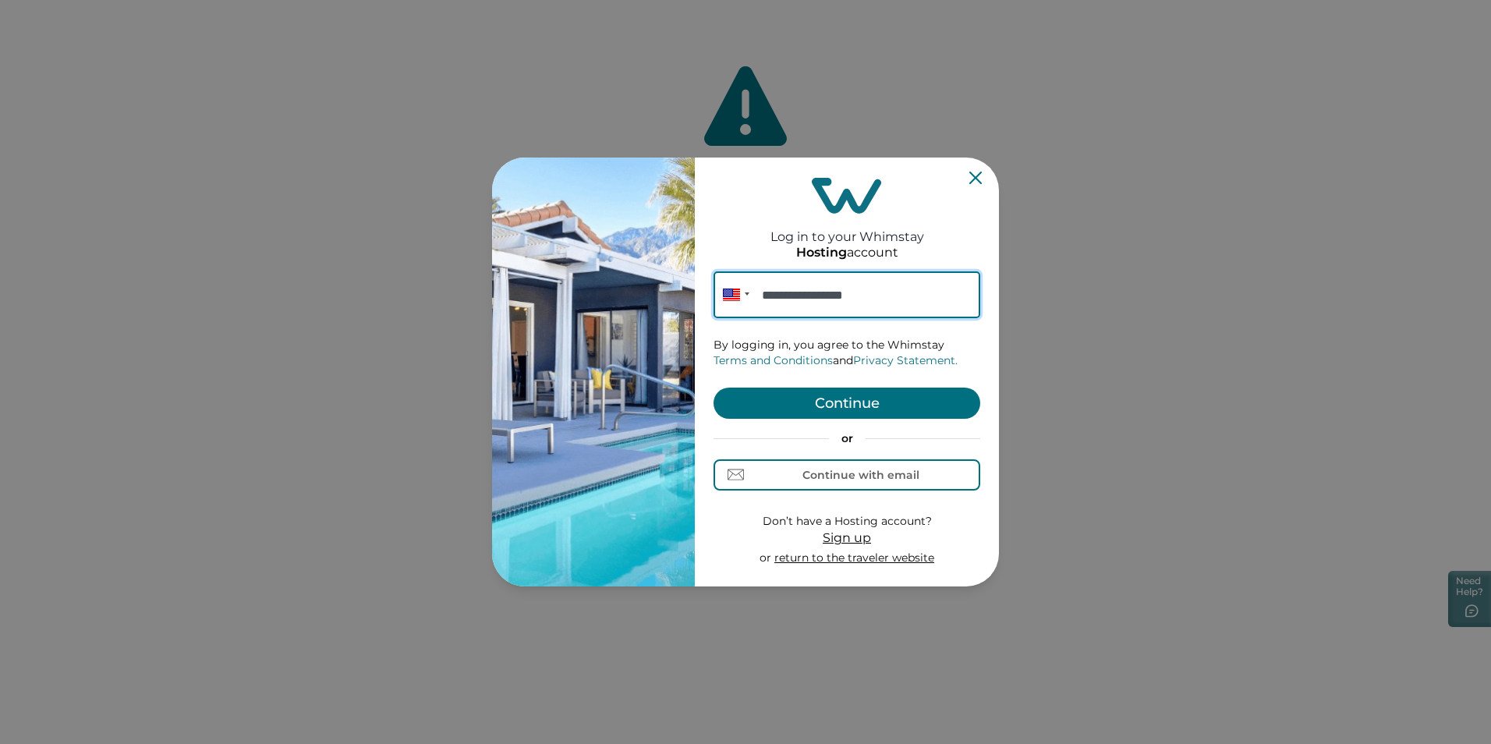
type input "**********"
click at [816, 415] on button "Continue" at bounding box center [847, 403] width 267 height 31
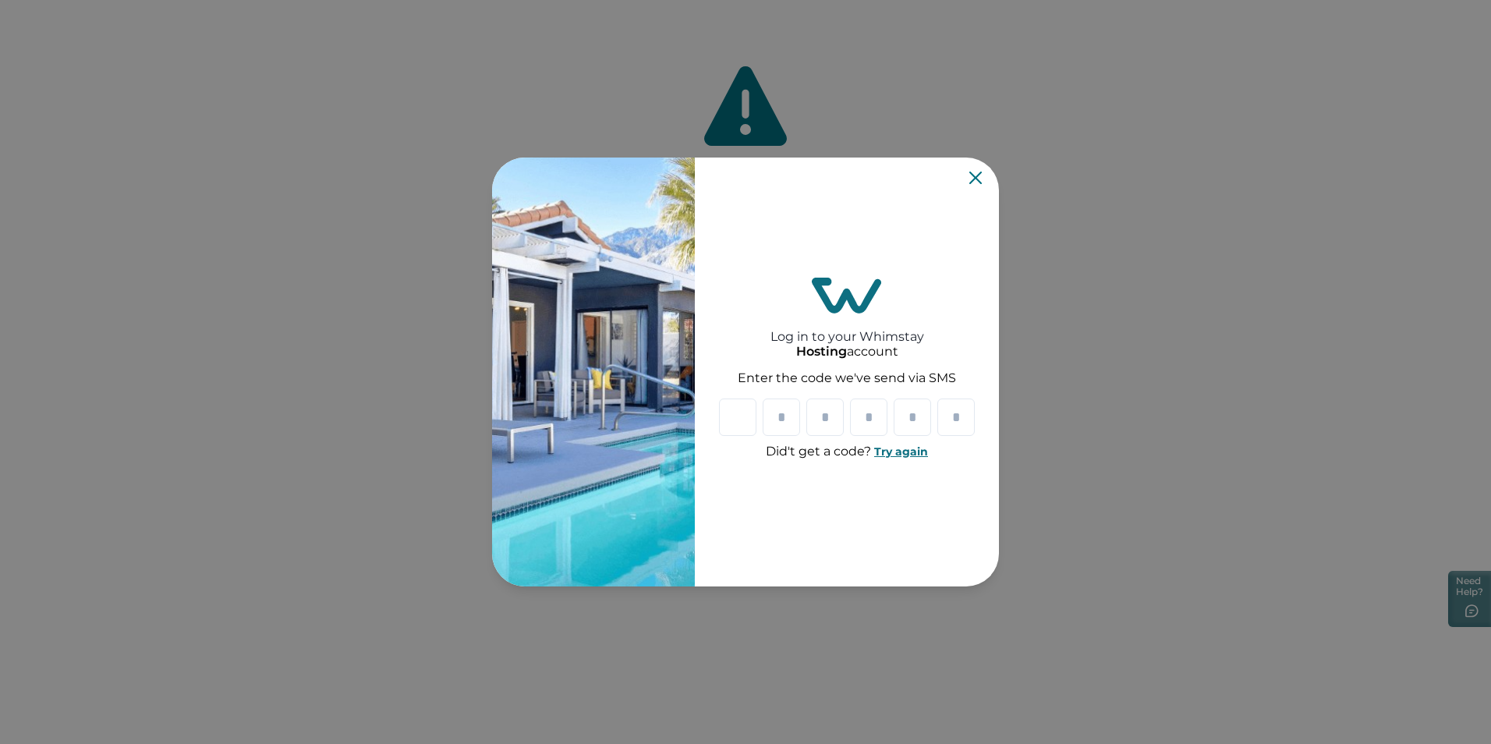
type input "*"
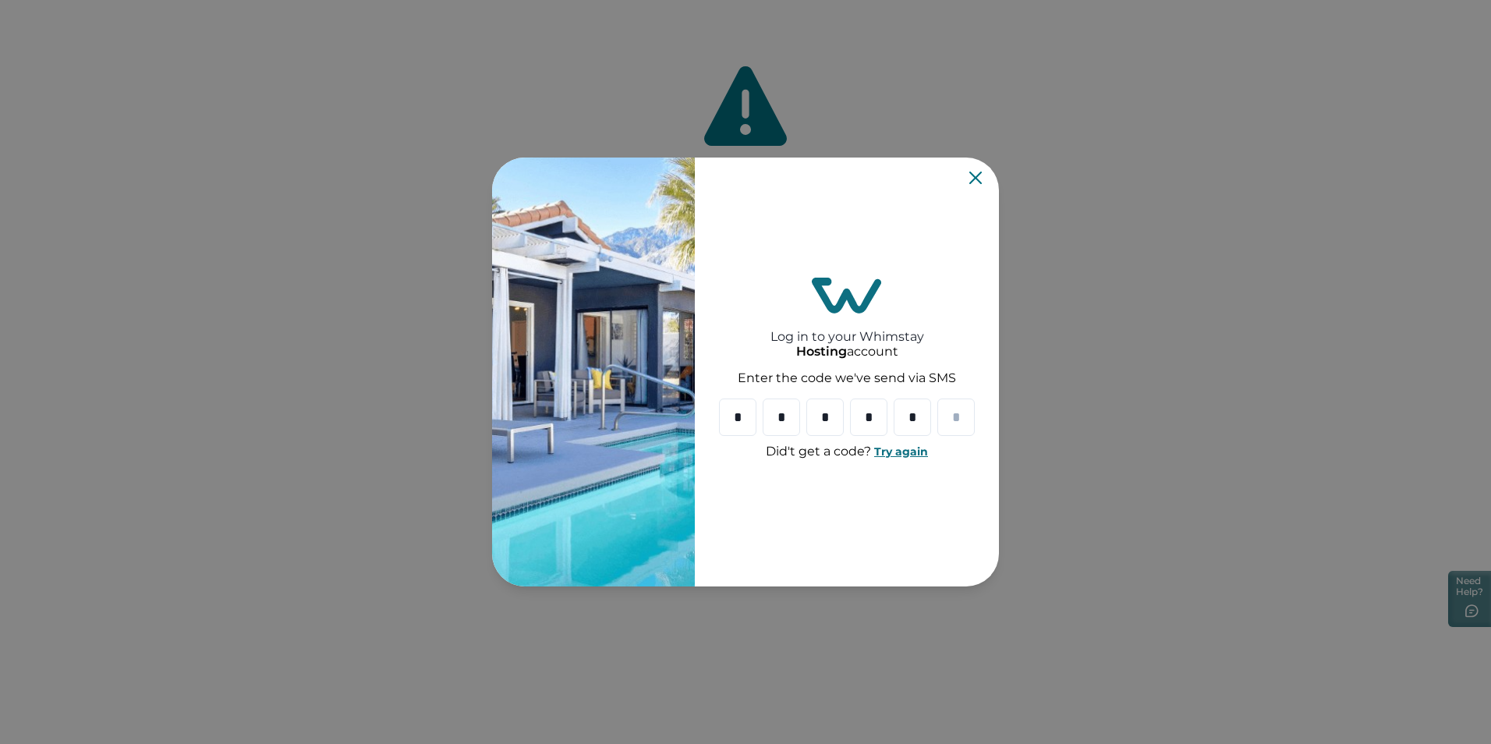
type input "*"
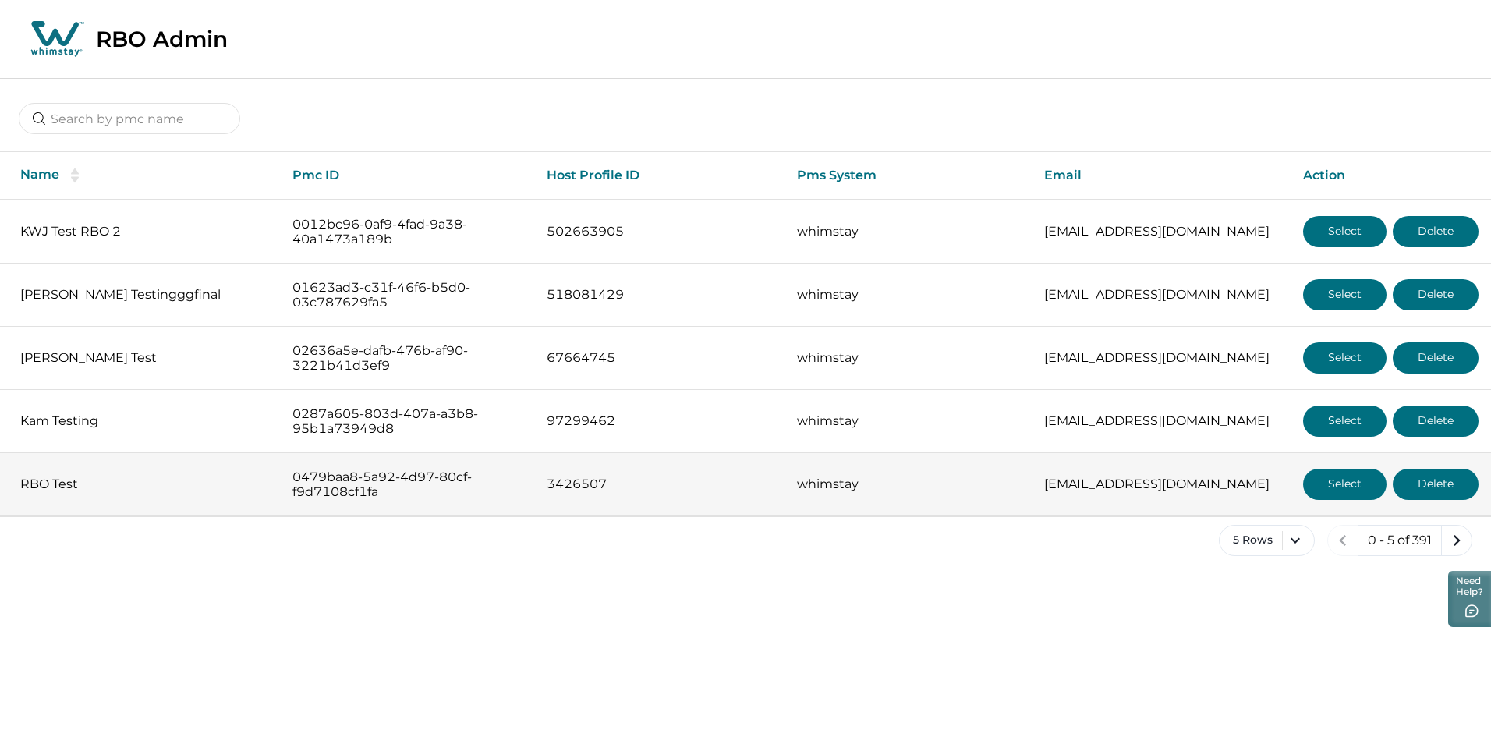
click at [1336, 484] on button "Select" at bounding box center [1344, 484] width 83 height 31
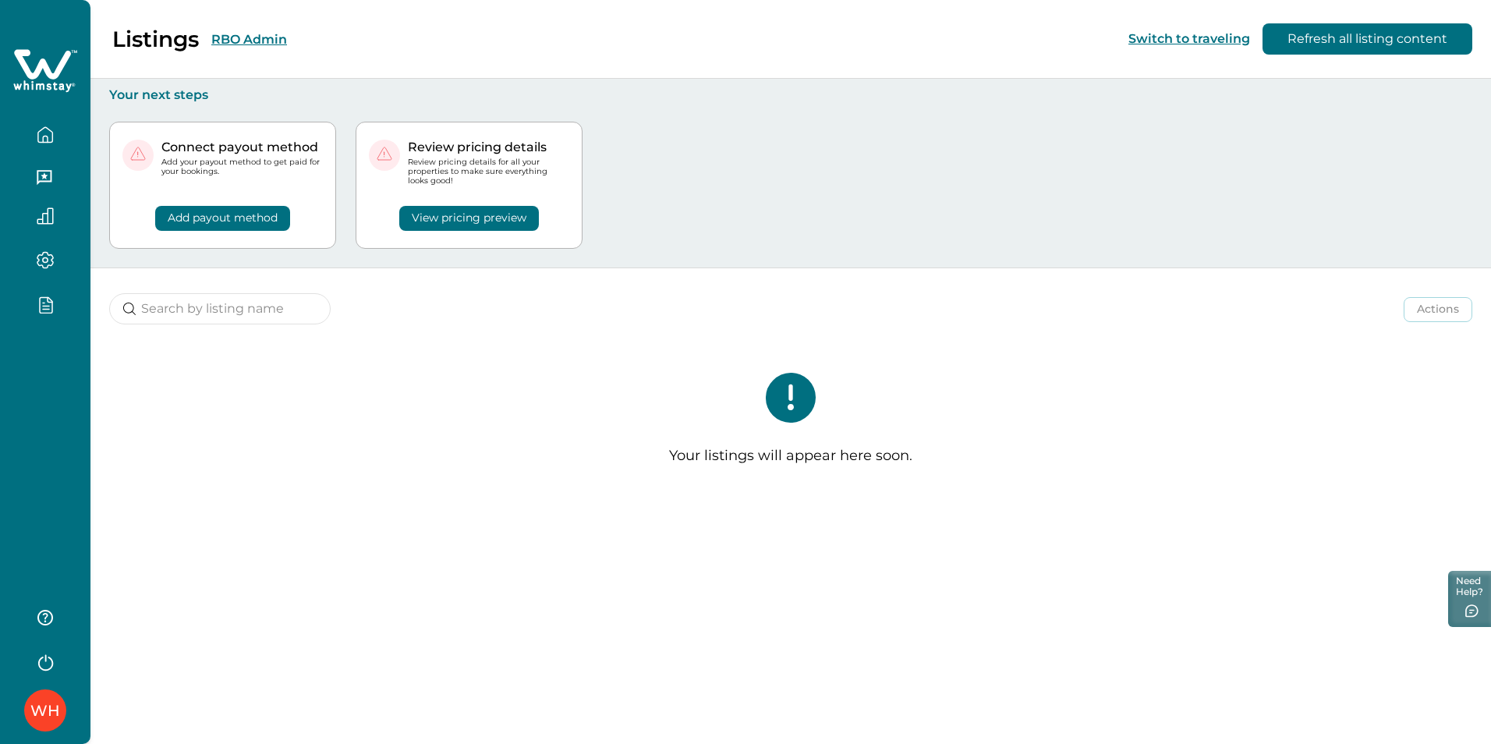
click at [51, 307] on icon "button" at bounding box center [45, 305] width 17 height 18
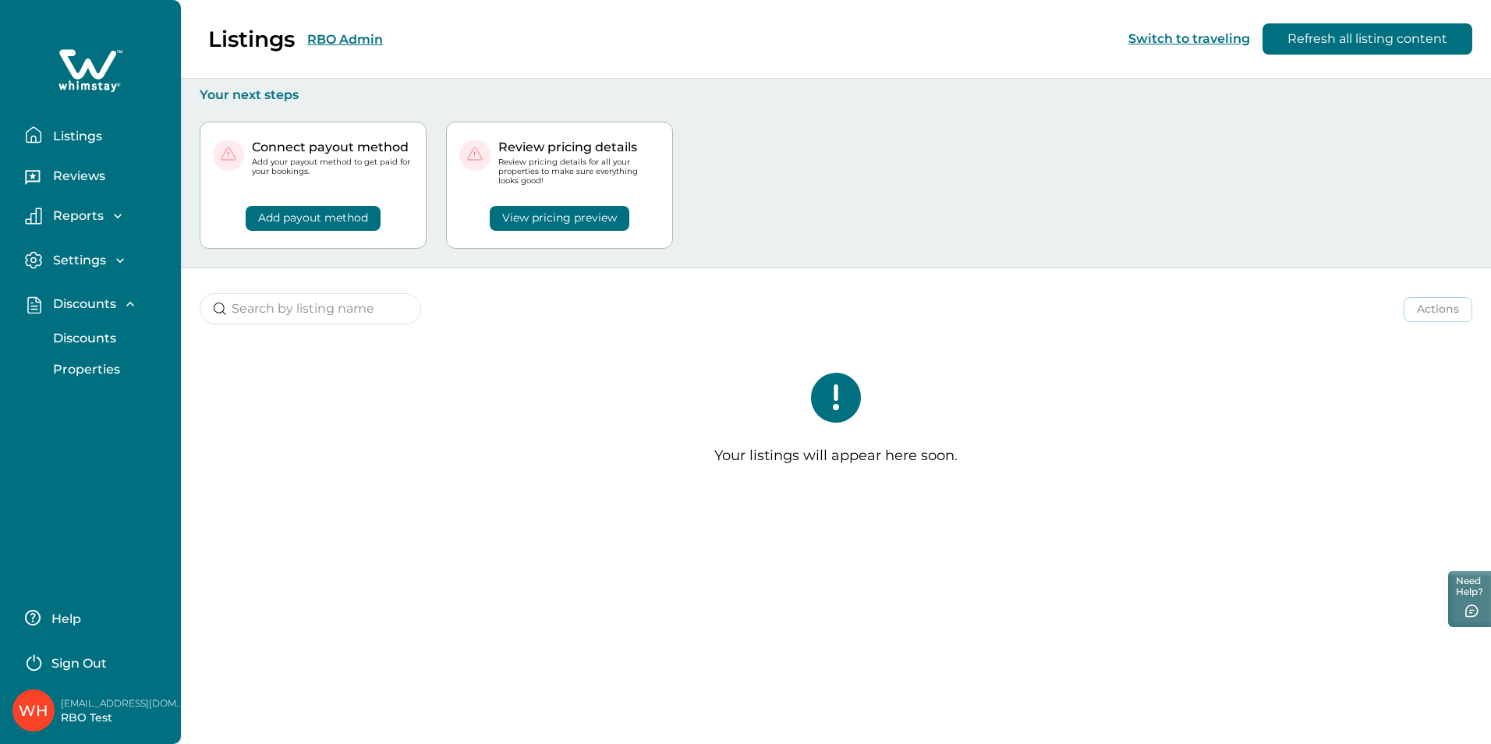
click at [80, 340] on p "Discounts" at bounding box center [82, 339] width 68 height 16
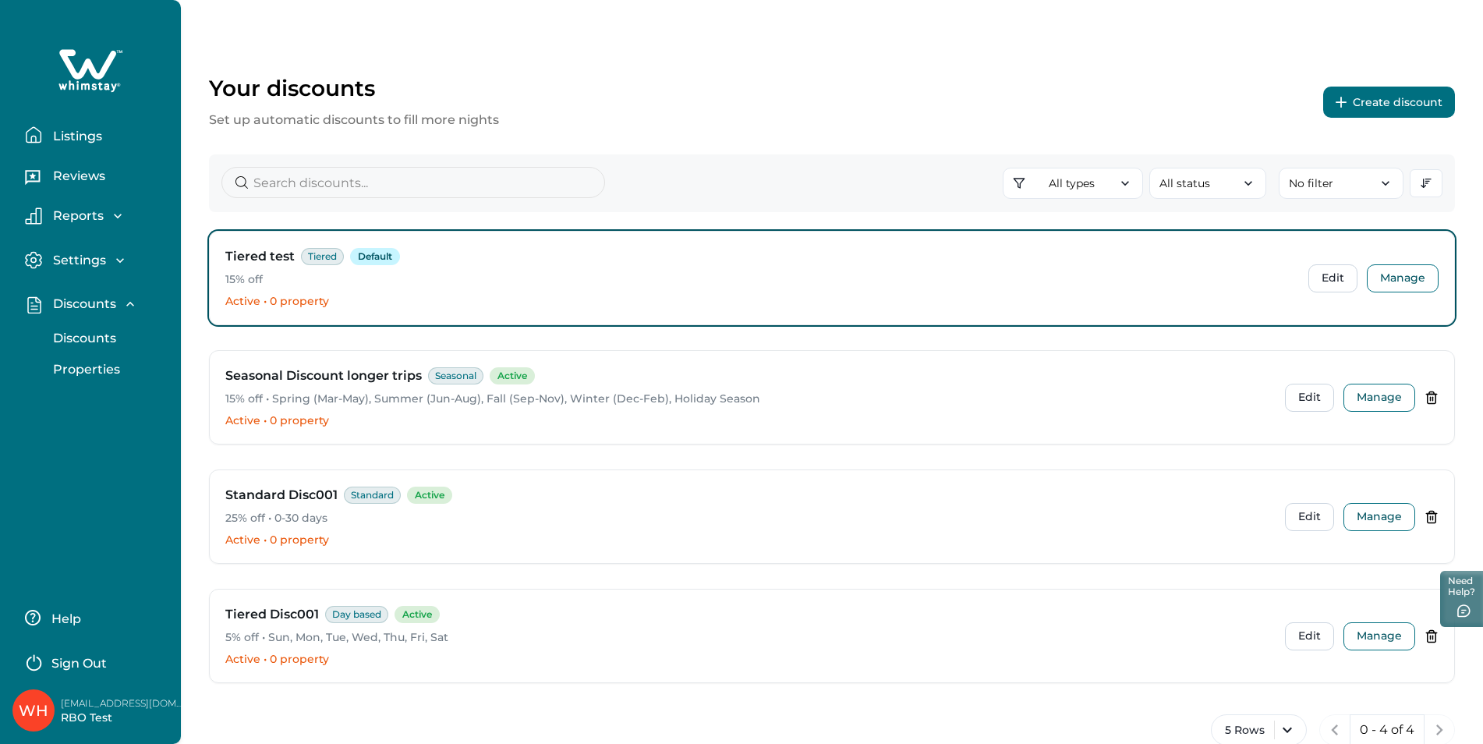
click at [1368, 101] on button "Create discount" at bounding box center [1390, 102] width 132 height 31
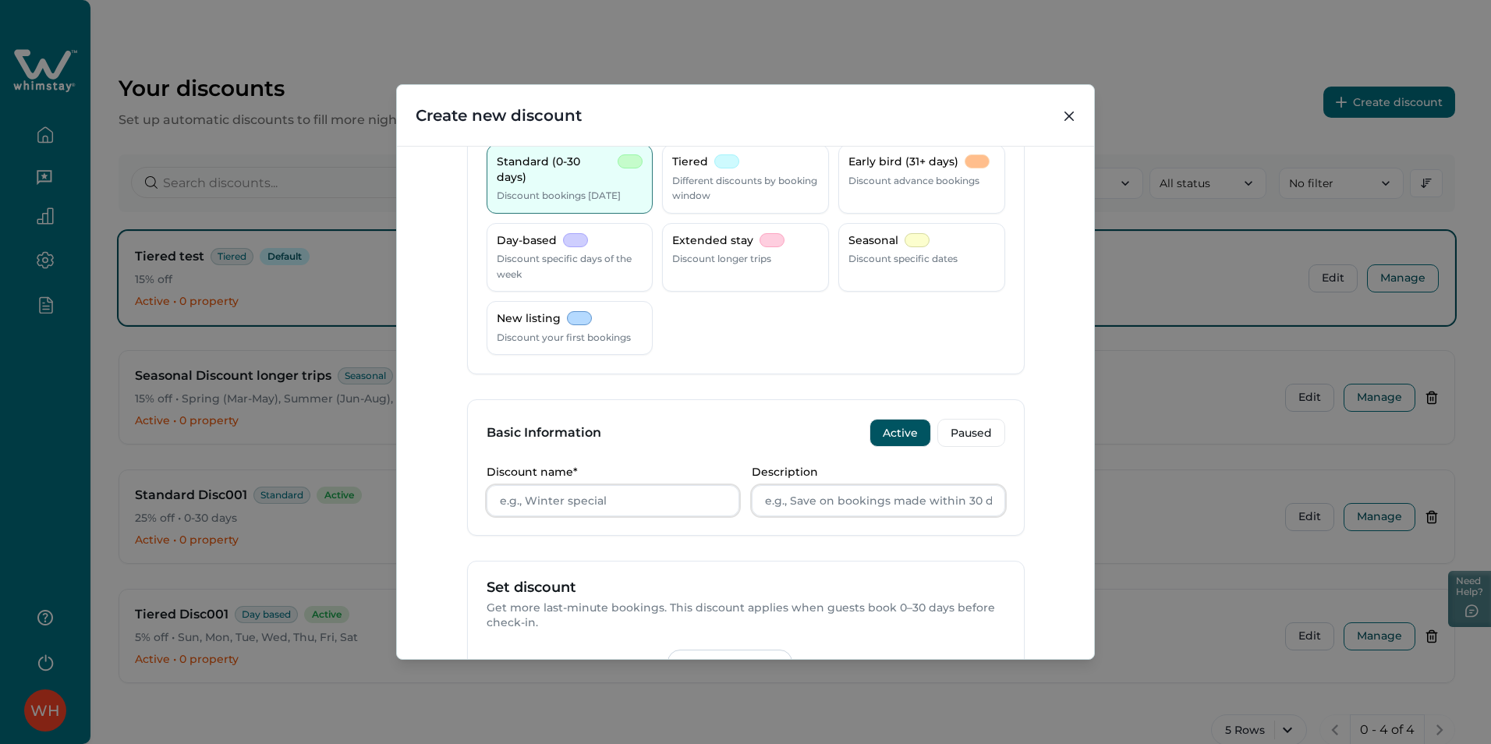
scroll to position [234, 0]
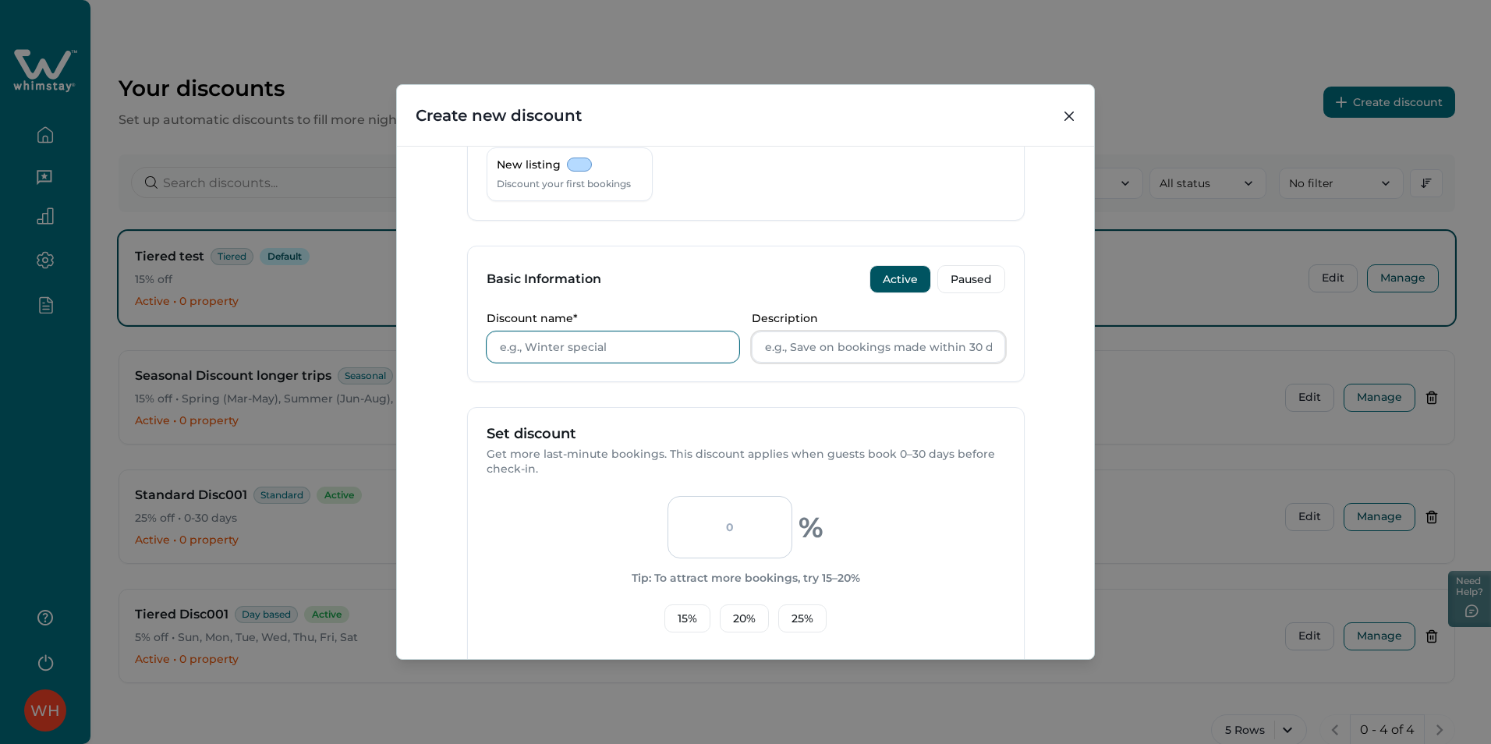
click at [625, 347] on input "Discount name*" at bounding box center [613, 346] width 253 height 31
type input "Test Discount"
type input "Test"
click at [727, 537] on input "number" at bounding box center [730, 527] width 125 height 62
type input "5"
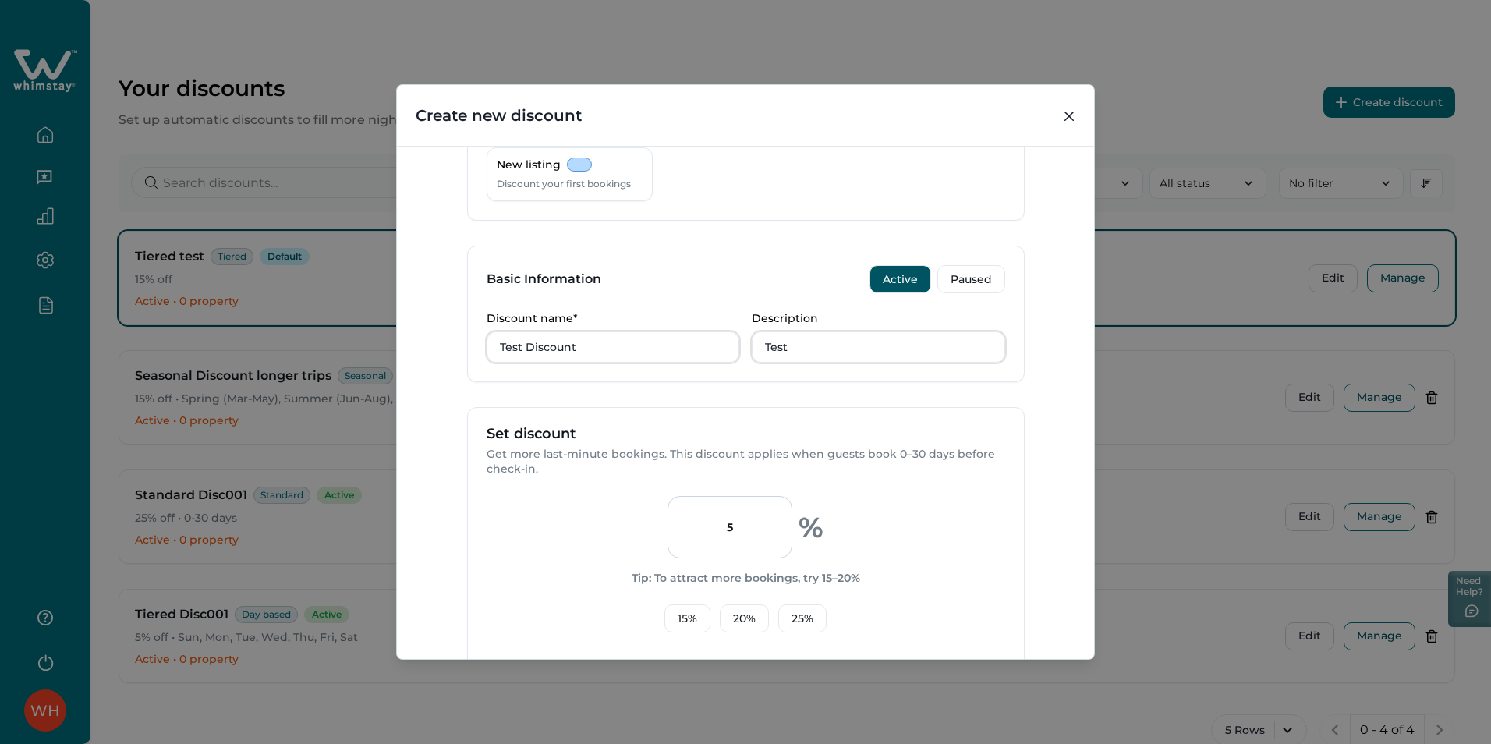
click at [870, 544] on div "5 % Tip: To attract more bookings, try 15–20% 15 % 20 % 25 %" at bounding box center [746, 564] width 519 height 137
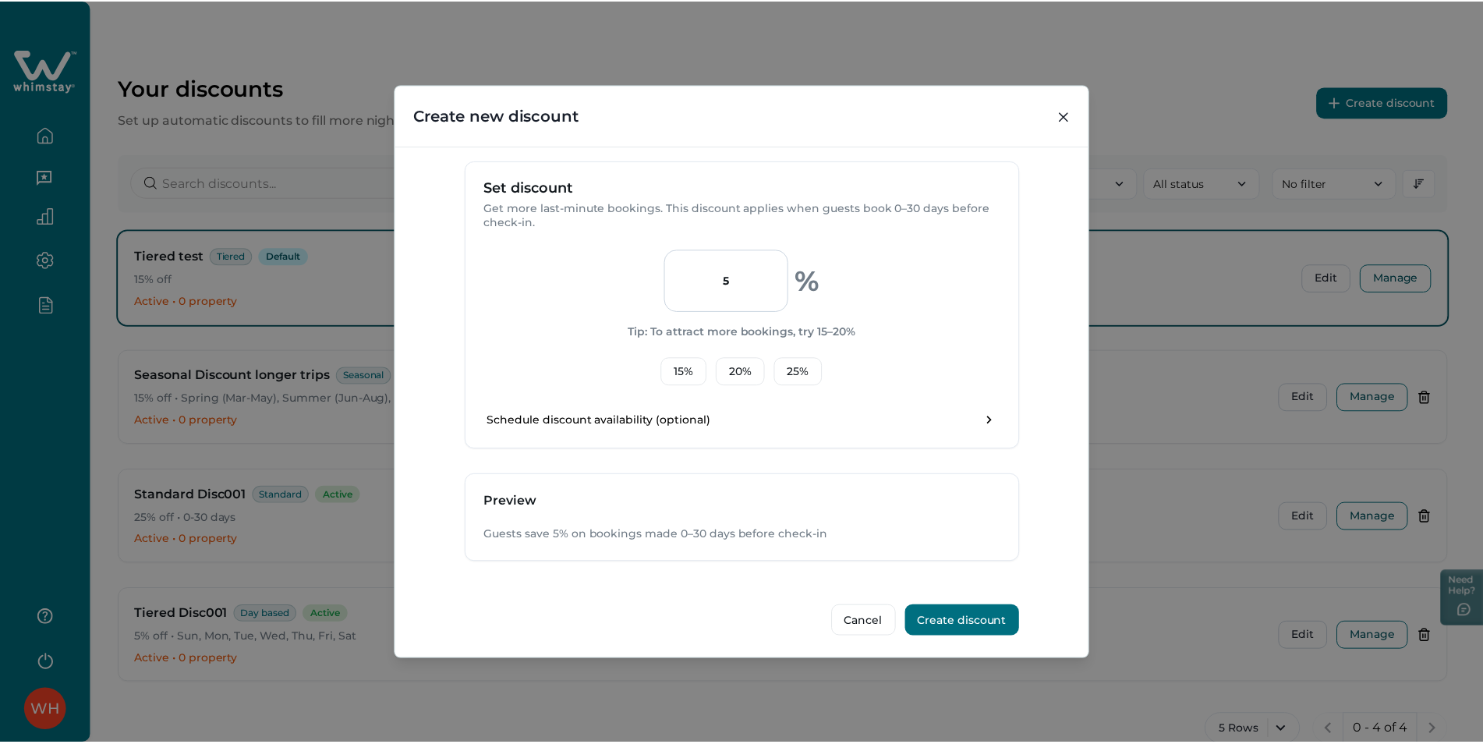
scroll to position [484, 0]
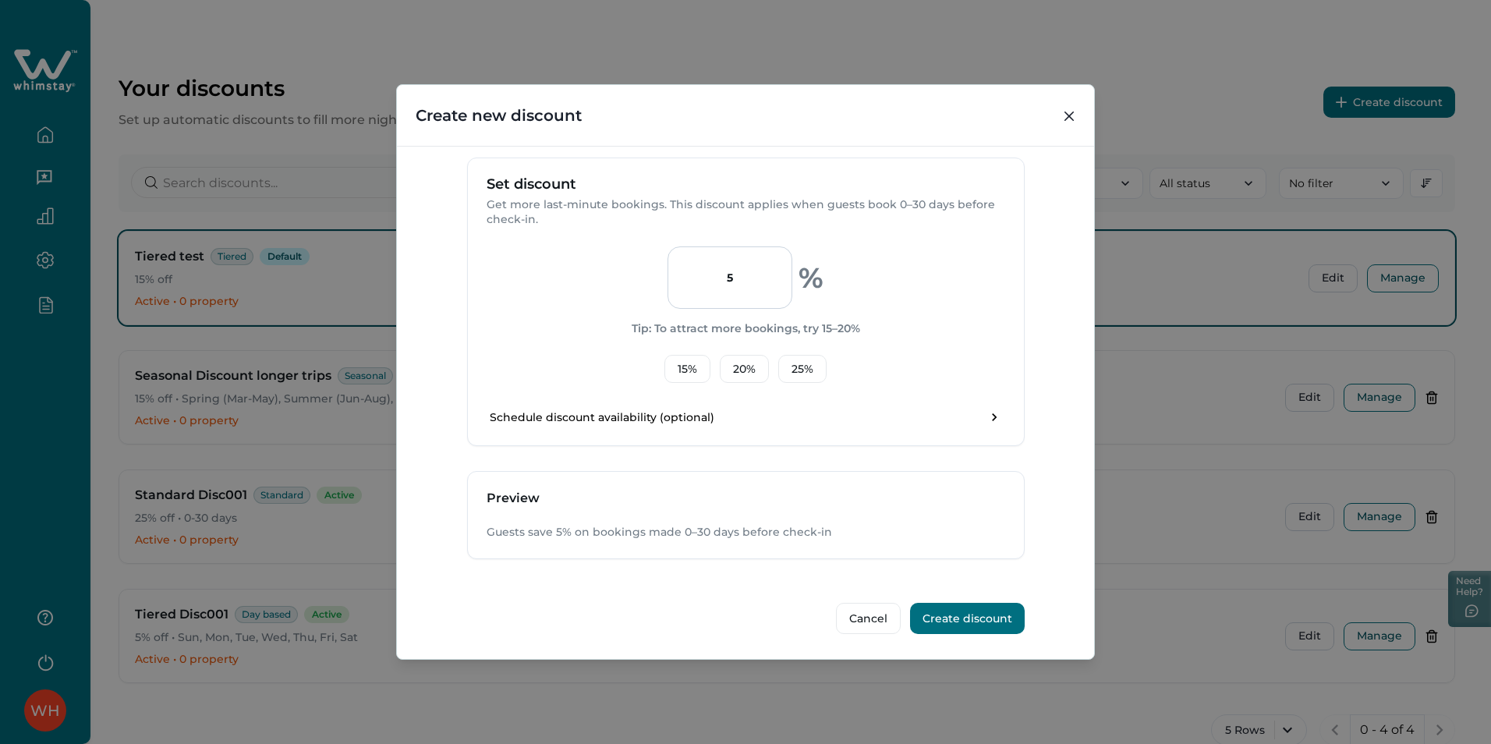
click at [952, 606] on button "Create discount" at bounding box center [967, 618] width 115 height 31
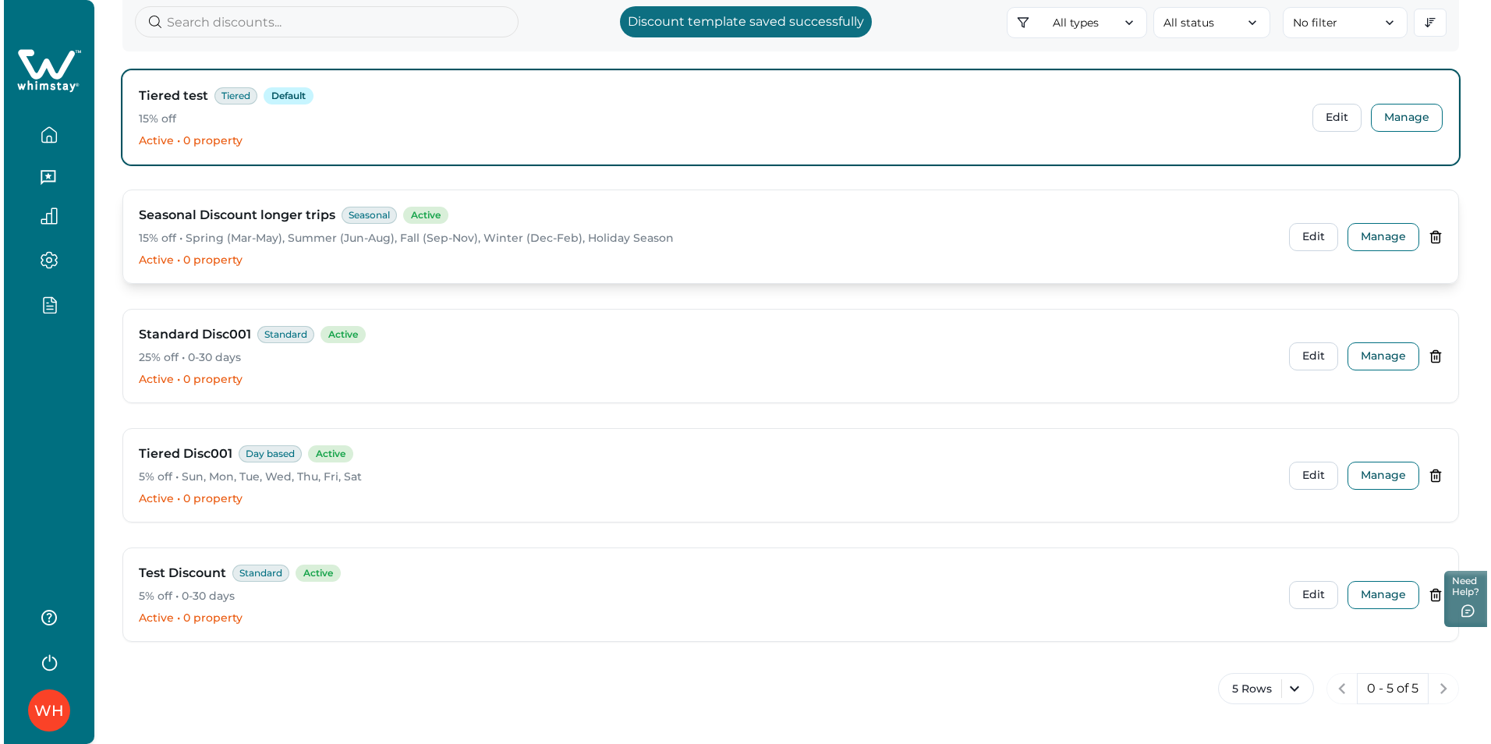
scroll to position [161, 0]
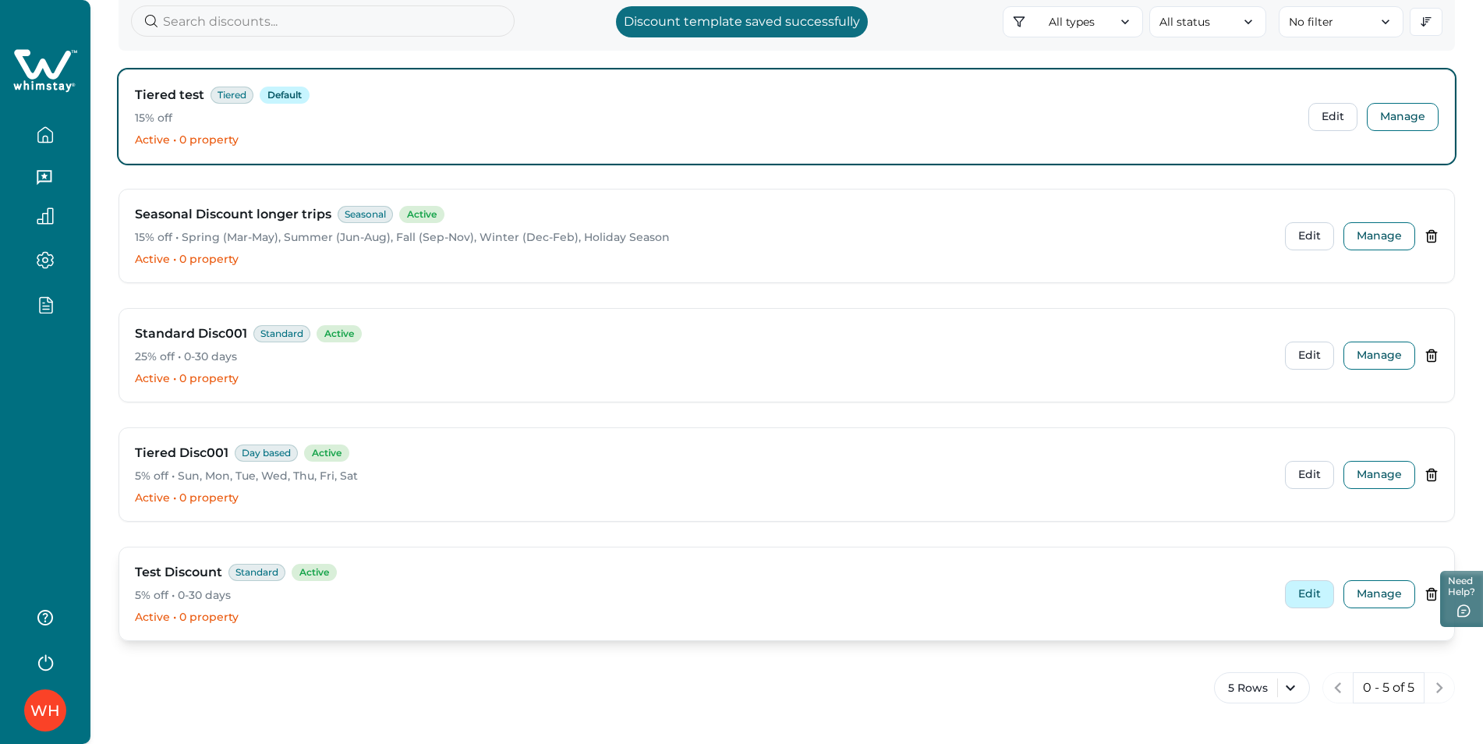
click at [1303, 598] on button "Edit" at bounding box center [1309, 594] width 49 height 28
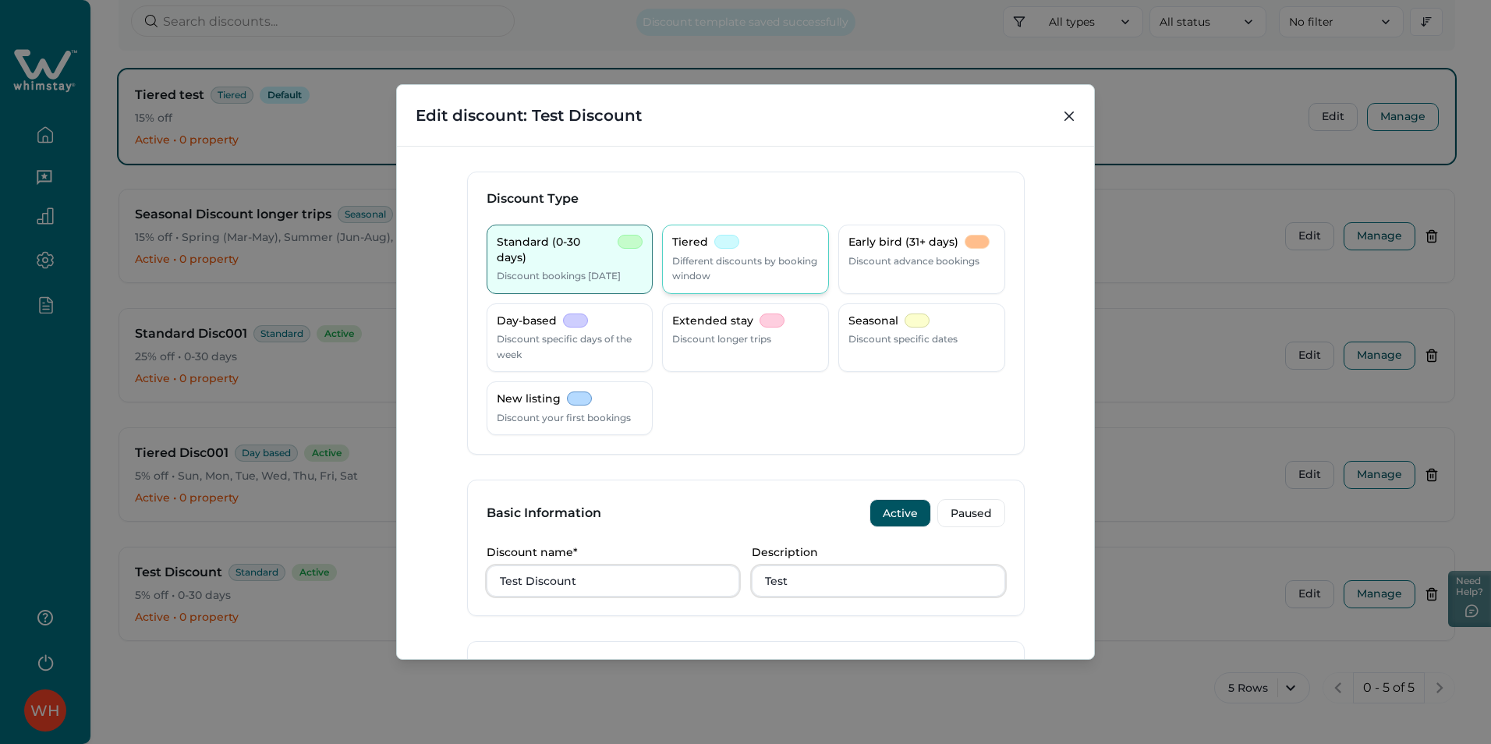
click at [753, 262] on p "Different discounts by booking window" at bounding box center [745, 268] width 147 height 30
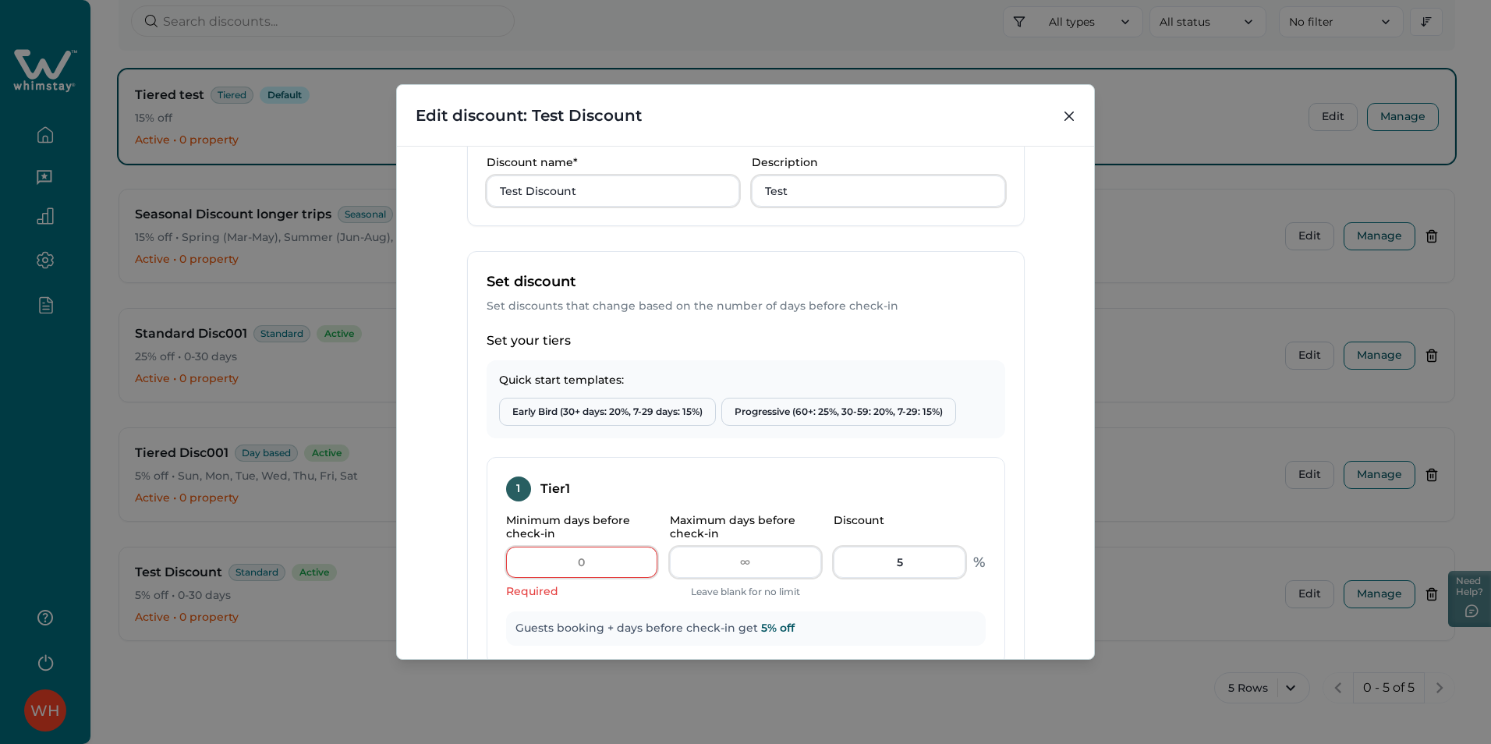
scroll to position [468, 0]
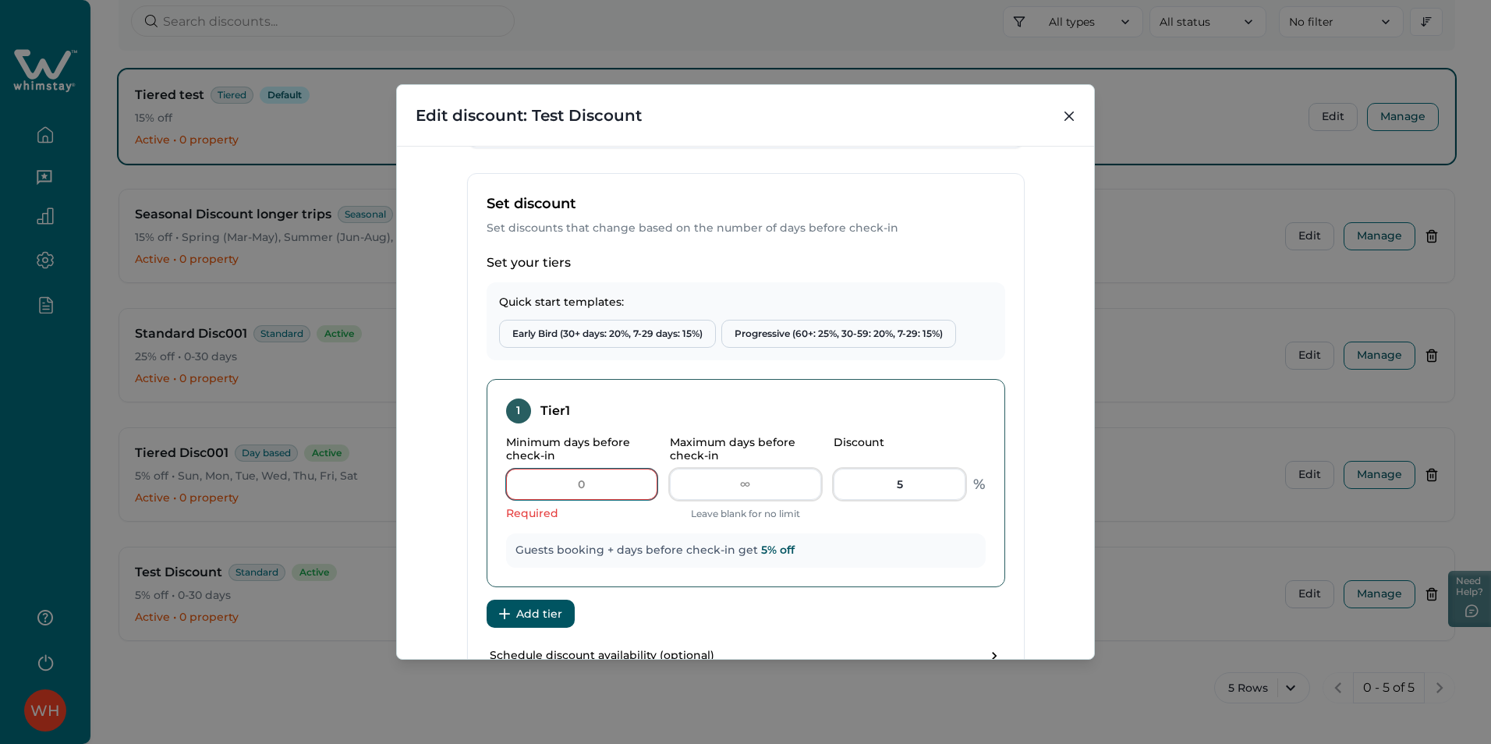
click at [603, 481] on input "Minimum days before check-in" at bounding box center [581, 484] width 151 height 31
type input "1"
click at [735, 496] on input "Maximum days before check-in" at bounding box center [745, 484] width 151 height 31
type input "31"
click at [968, 427] on div "1 Tier 1 Minimum days before check-in 1 Maximum days before check-in 31 Leave b…" at bounding box center [746, 483] width 519 height 208
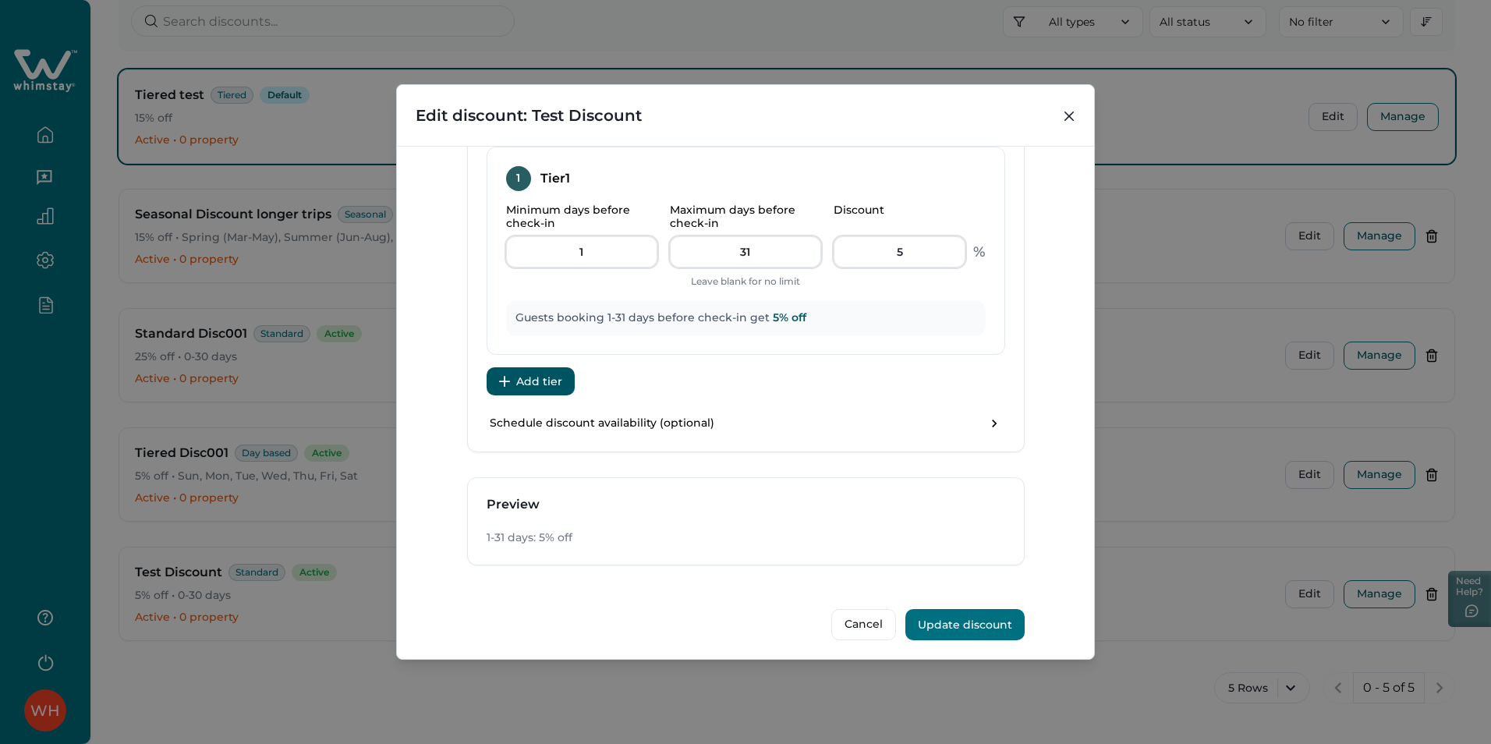
scroll to position [706, 0]
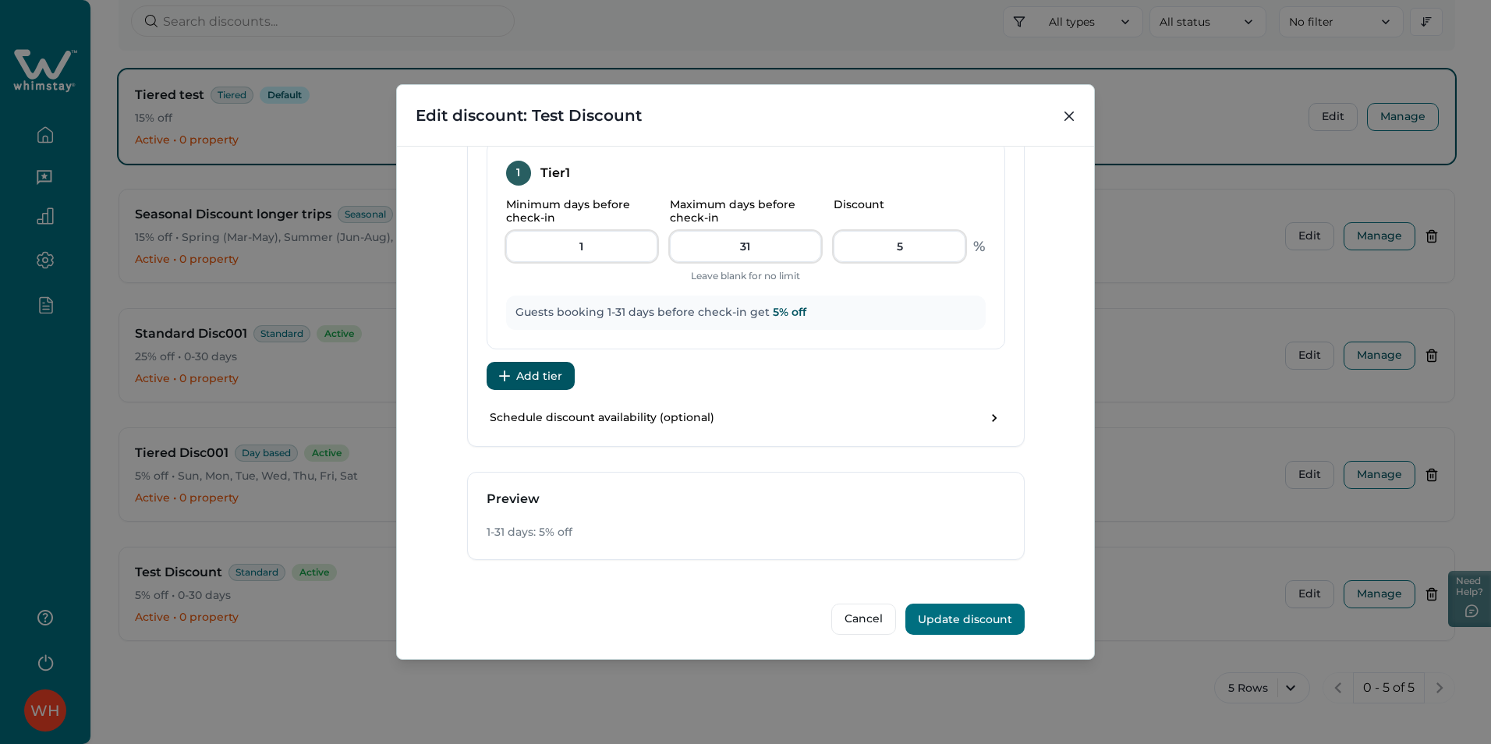
click at [980, 607] on button "Update discount" at bounding box center [964, 619] width 119 height 31
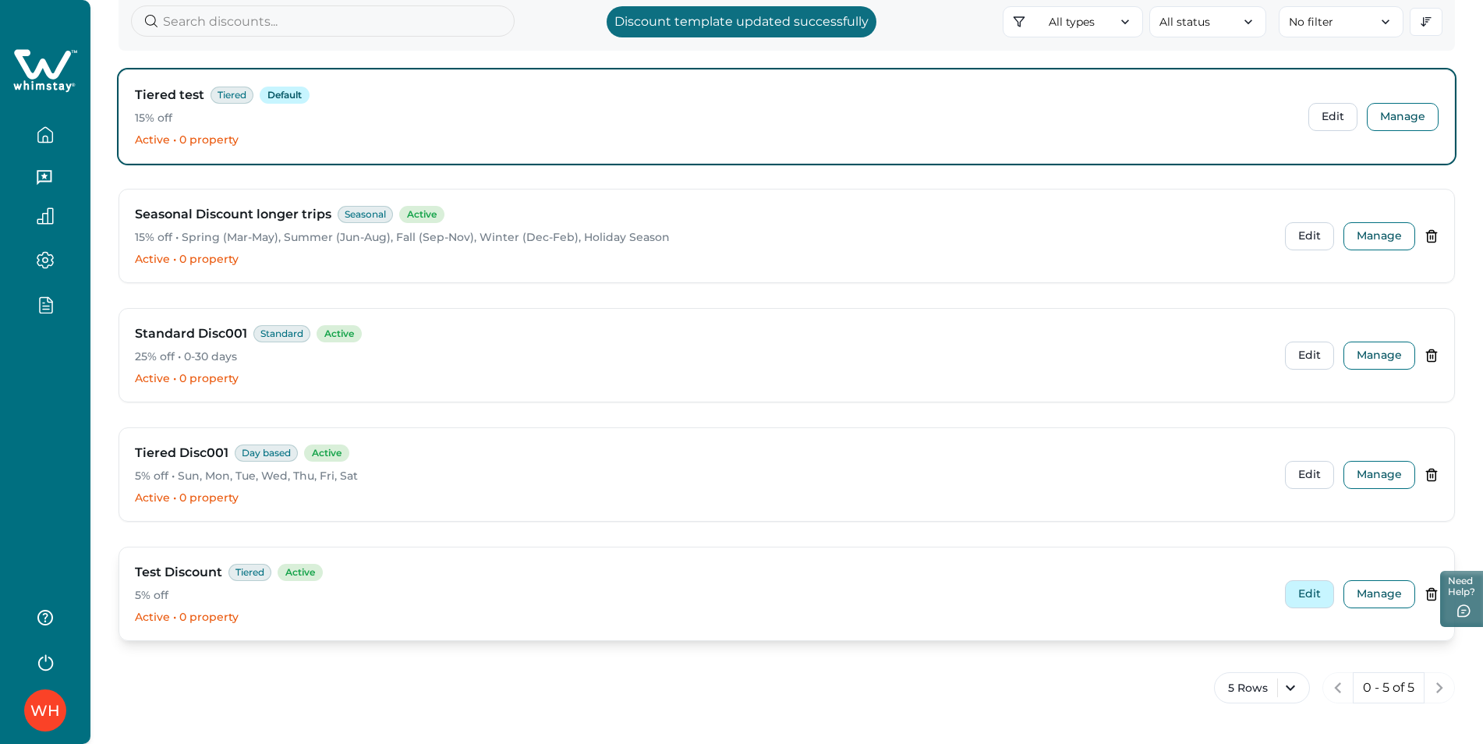
click at [1312, 594] on button "Edit" at bounding box center [1309, 594] width 49 height 28
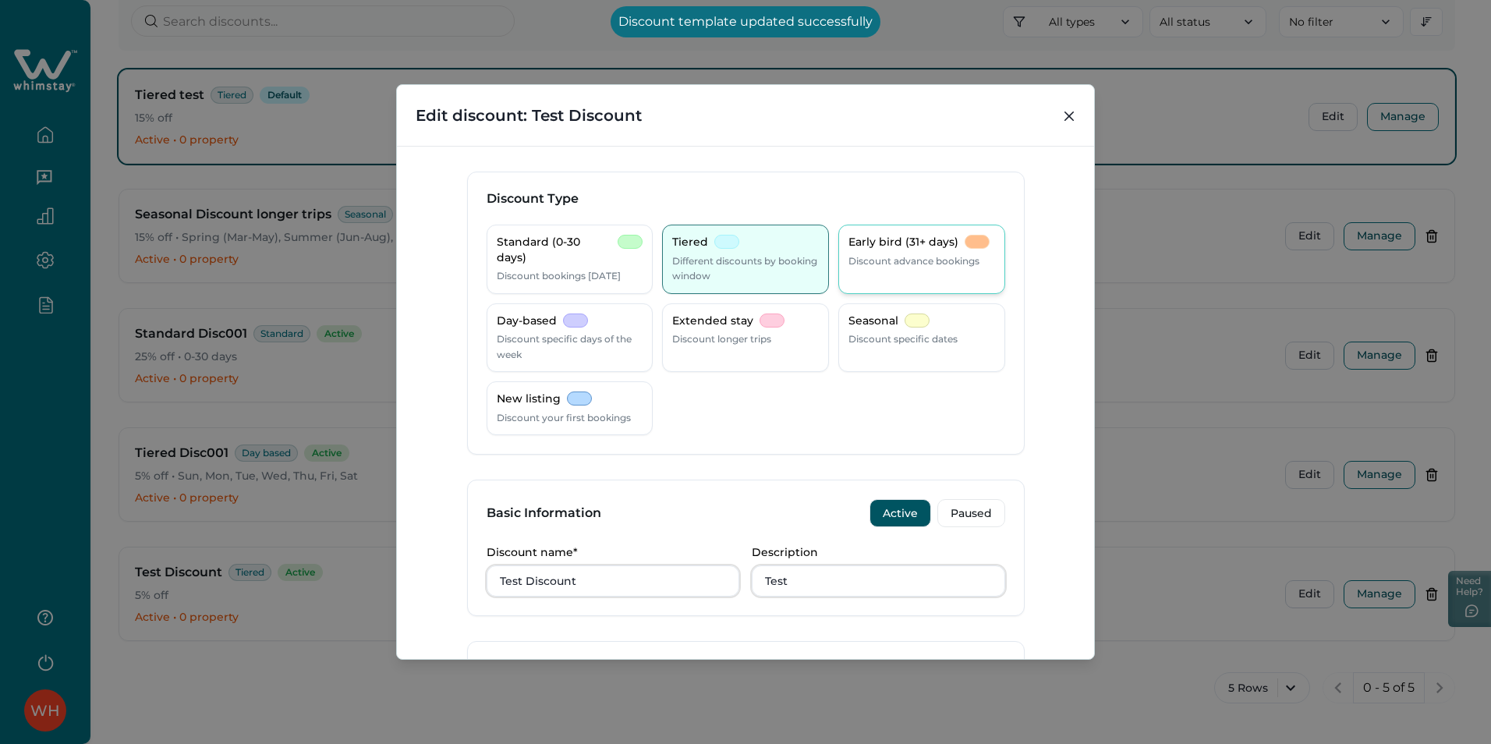
click at [954, 251] on div "Early bird (31+ days) Discount advance bookings" at bounding box center [922, 252] width 147 height 34
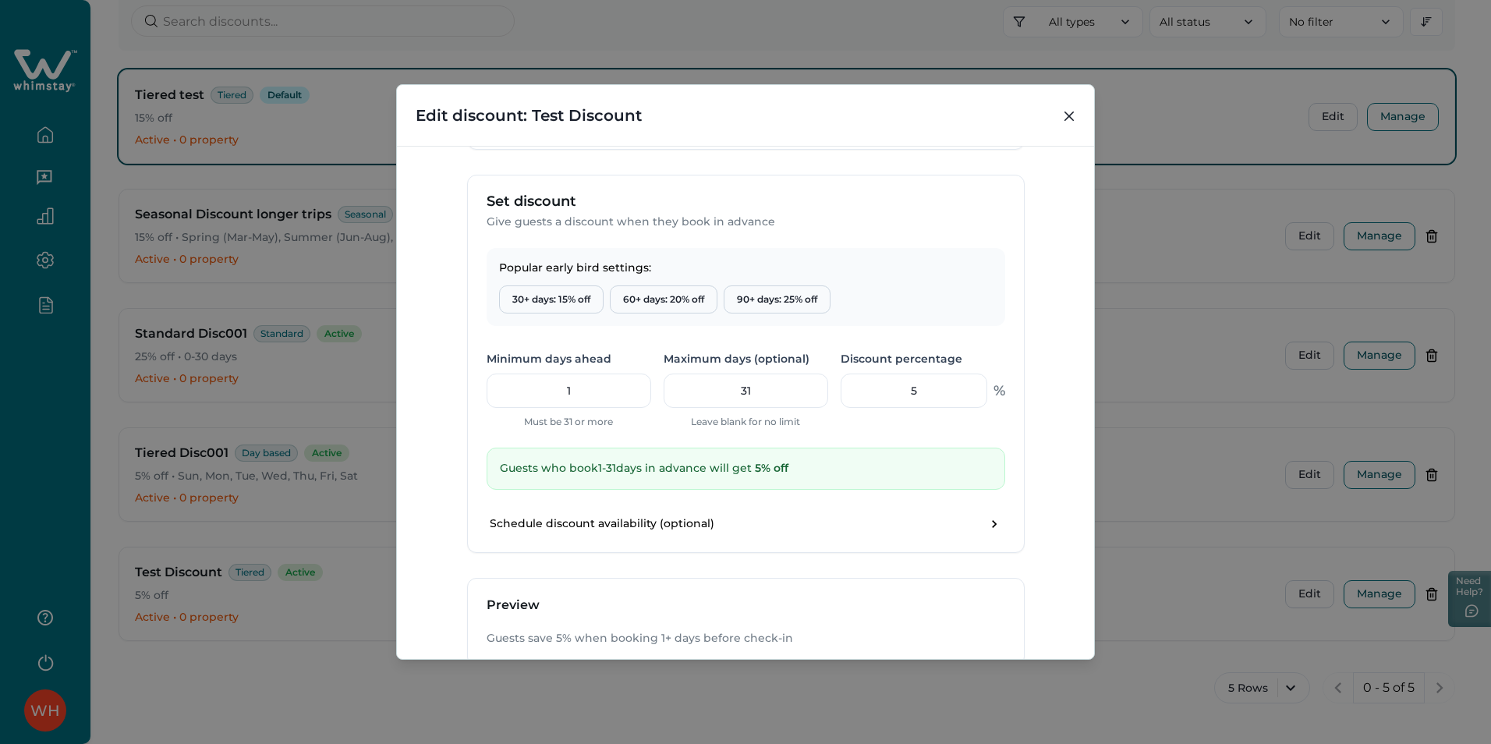
scroll to position [468, 0]
click at [586, 395] on input "1" at bounding box center [569, 389] width 165 height 34
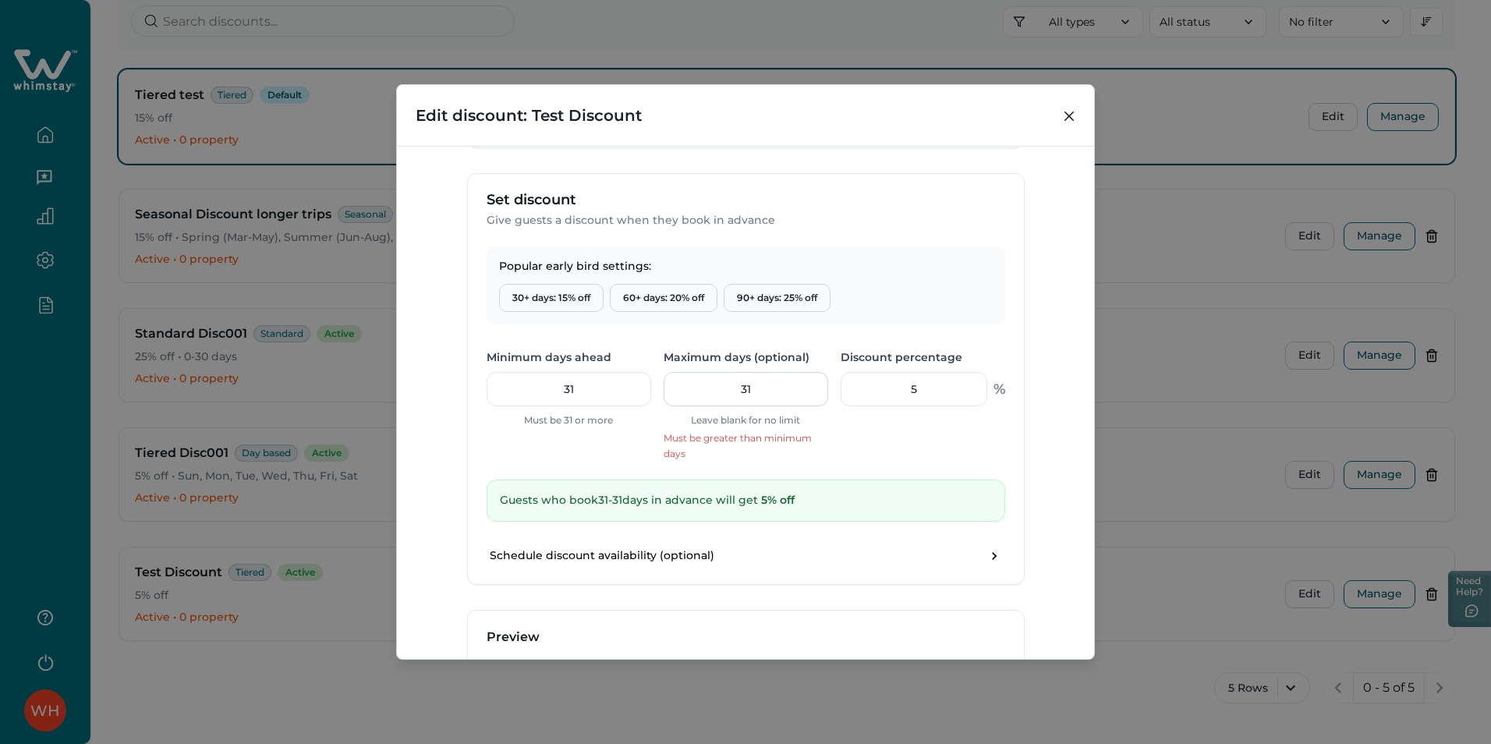
type input "31"
click at [785, 391] on input "31" at bounding box center [746, 389] width 165 height 34
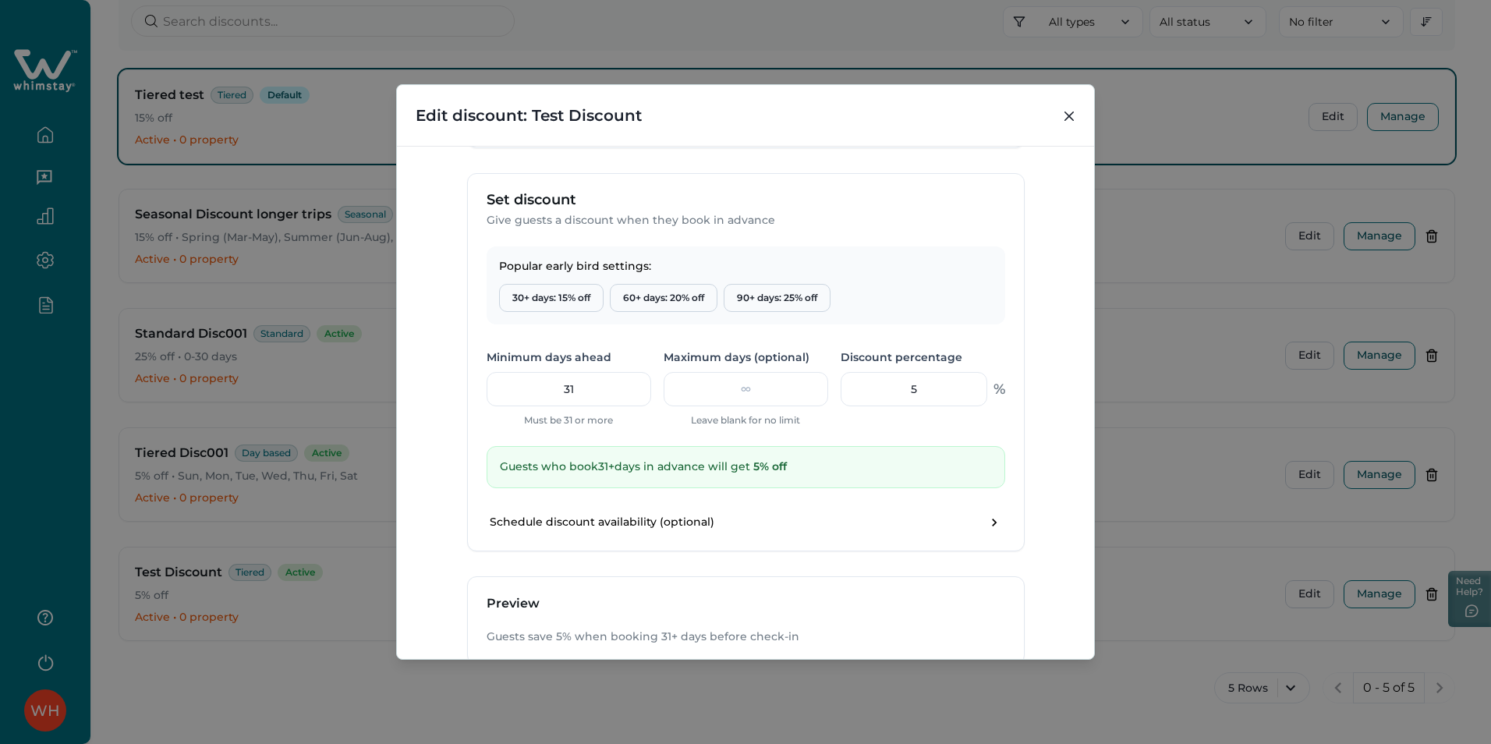
click at [909, 427] on div "Discount percentage 5 %" at bounding box center [923, 388] width 165 height 79
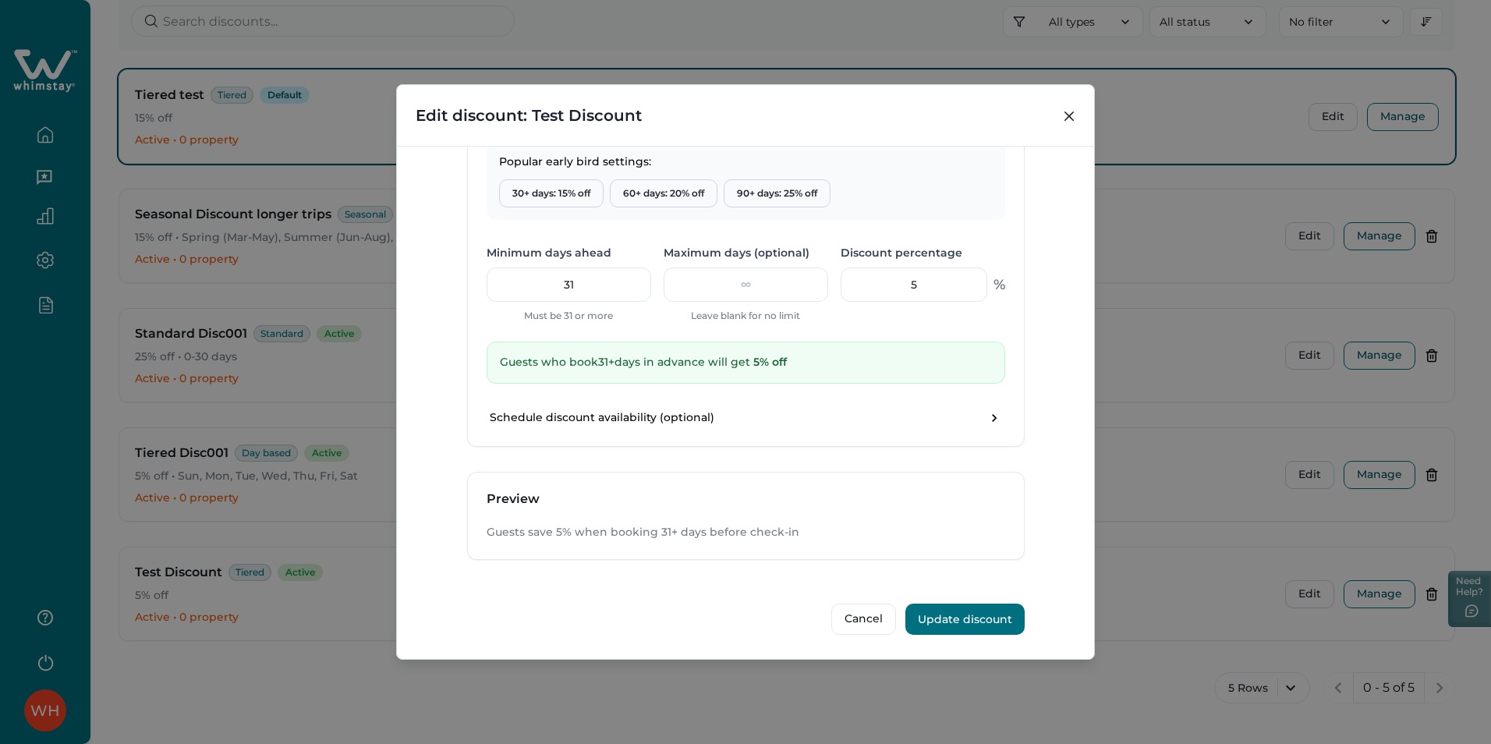
click at [954, 604] on button "Update discount" at bounding box center [964, 619] width 119 height 31
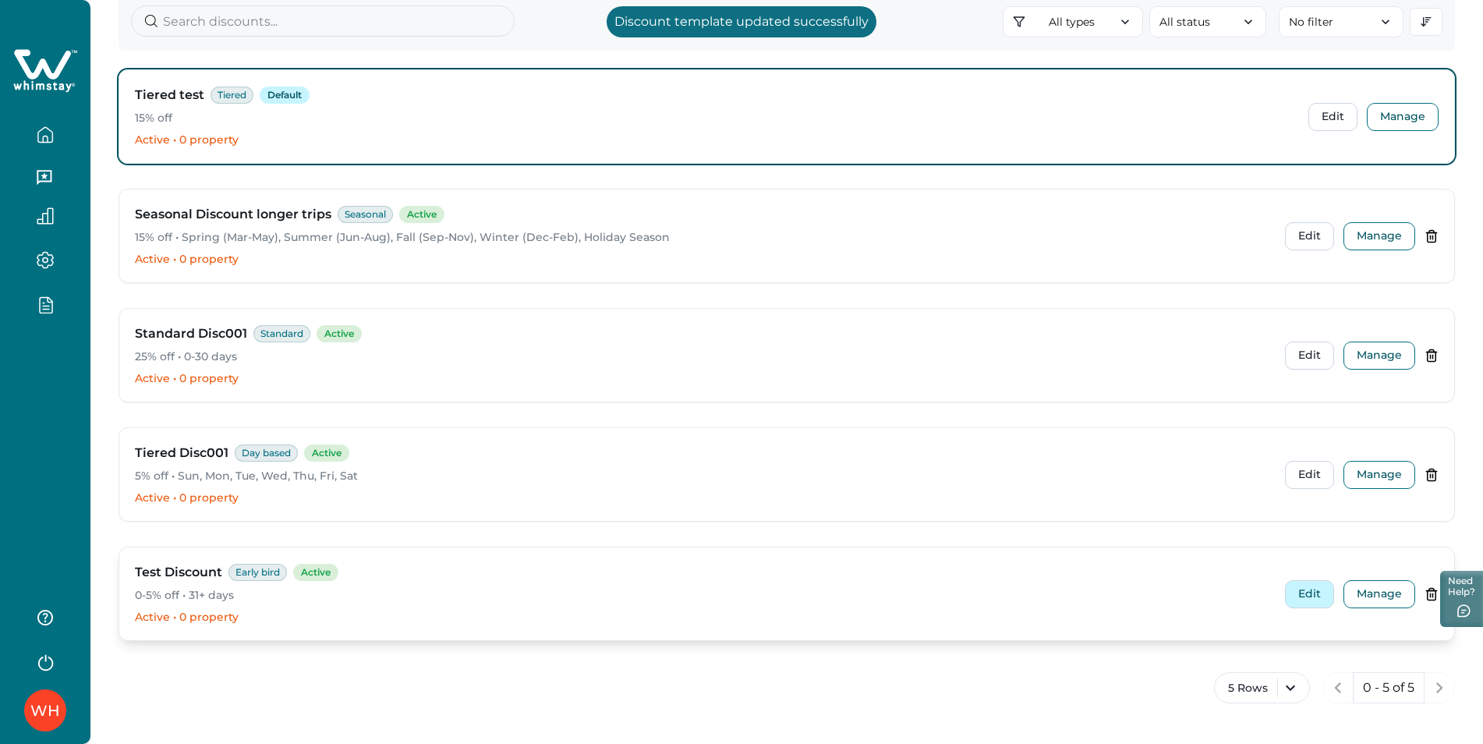
click at [1306, 602] on button "Edit" at bounding box center [1309, 594] width 49 height 28
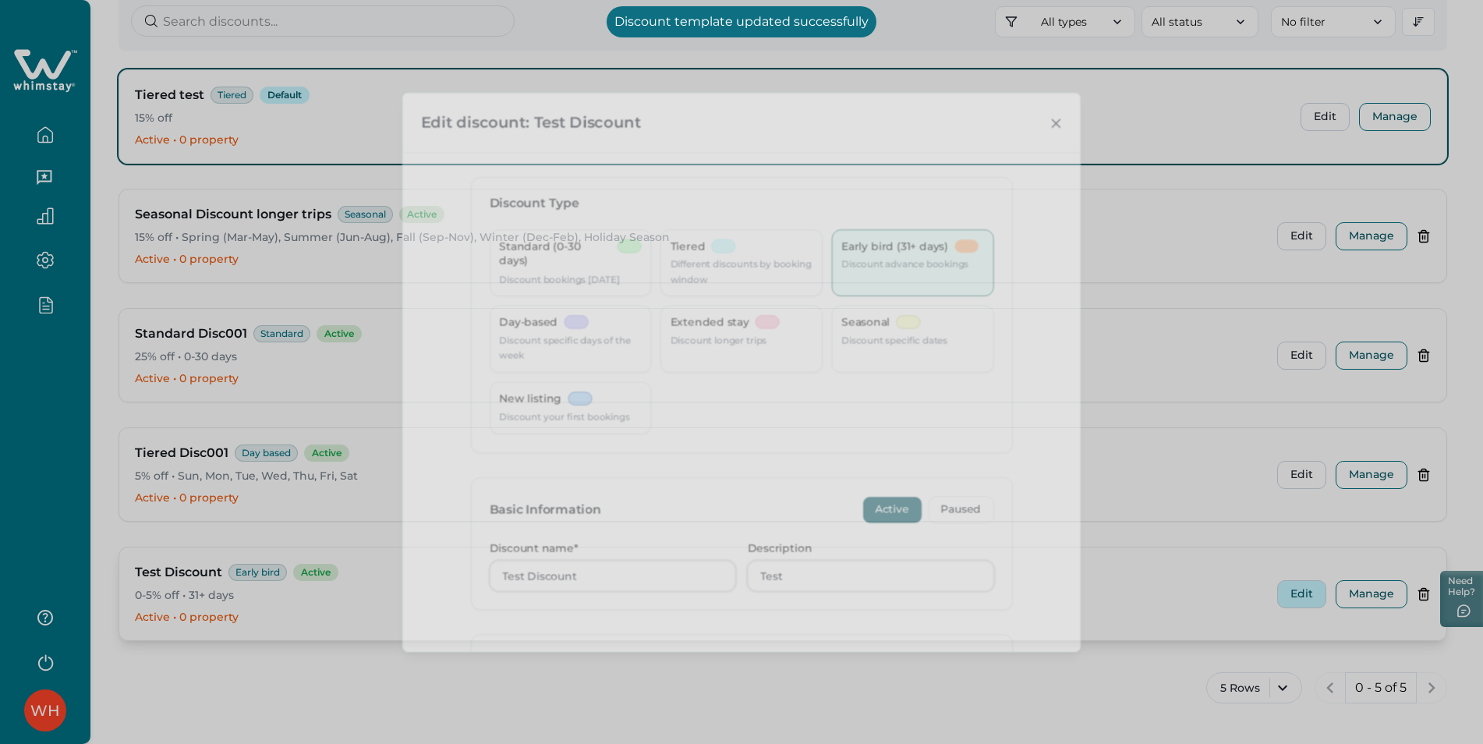
type input "31"
type input "5"
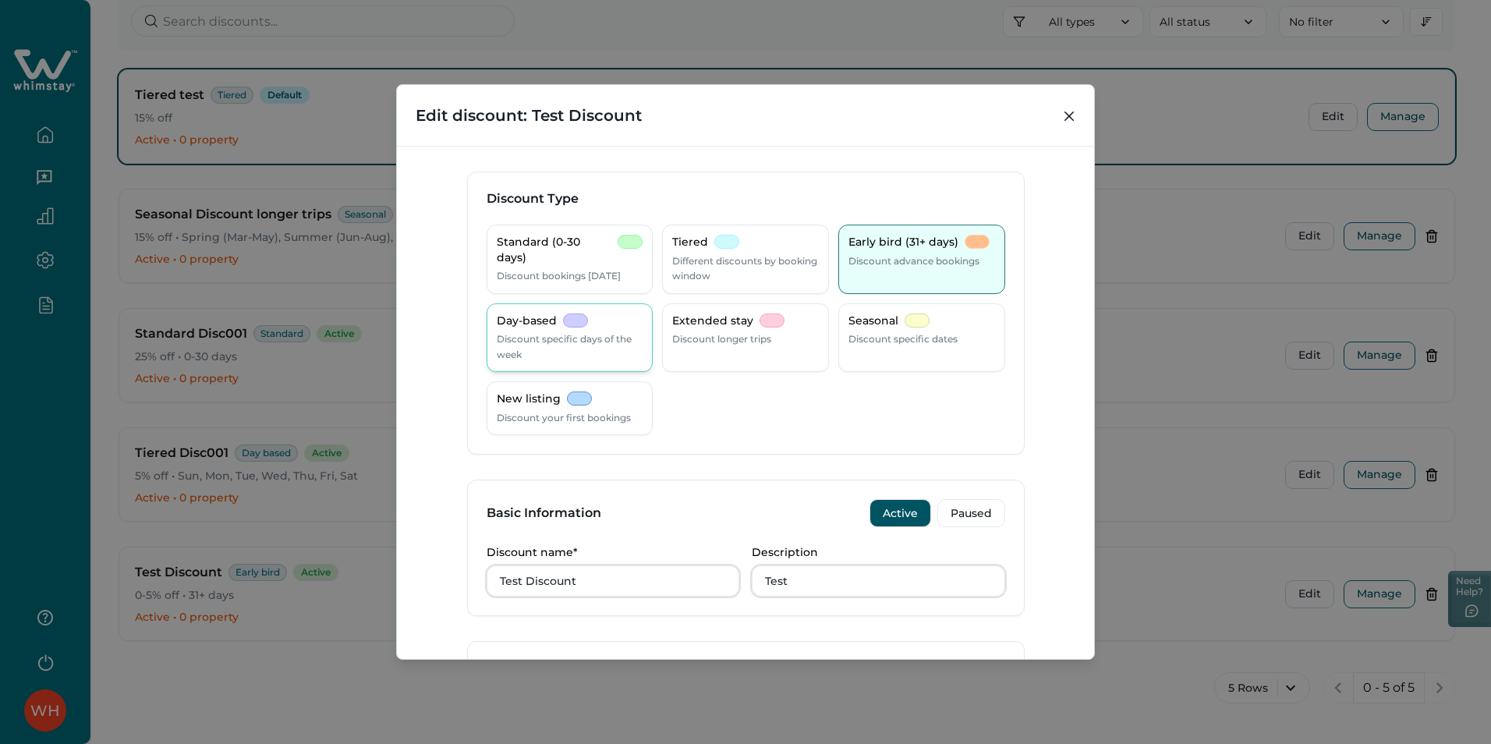
click at [588, 330] on div "Day-based Discount specific days of the week" at bounding box center [570, 338] width 147 height 49
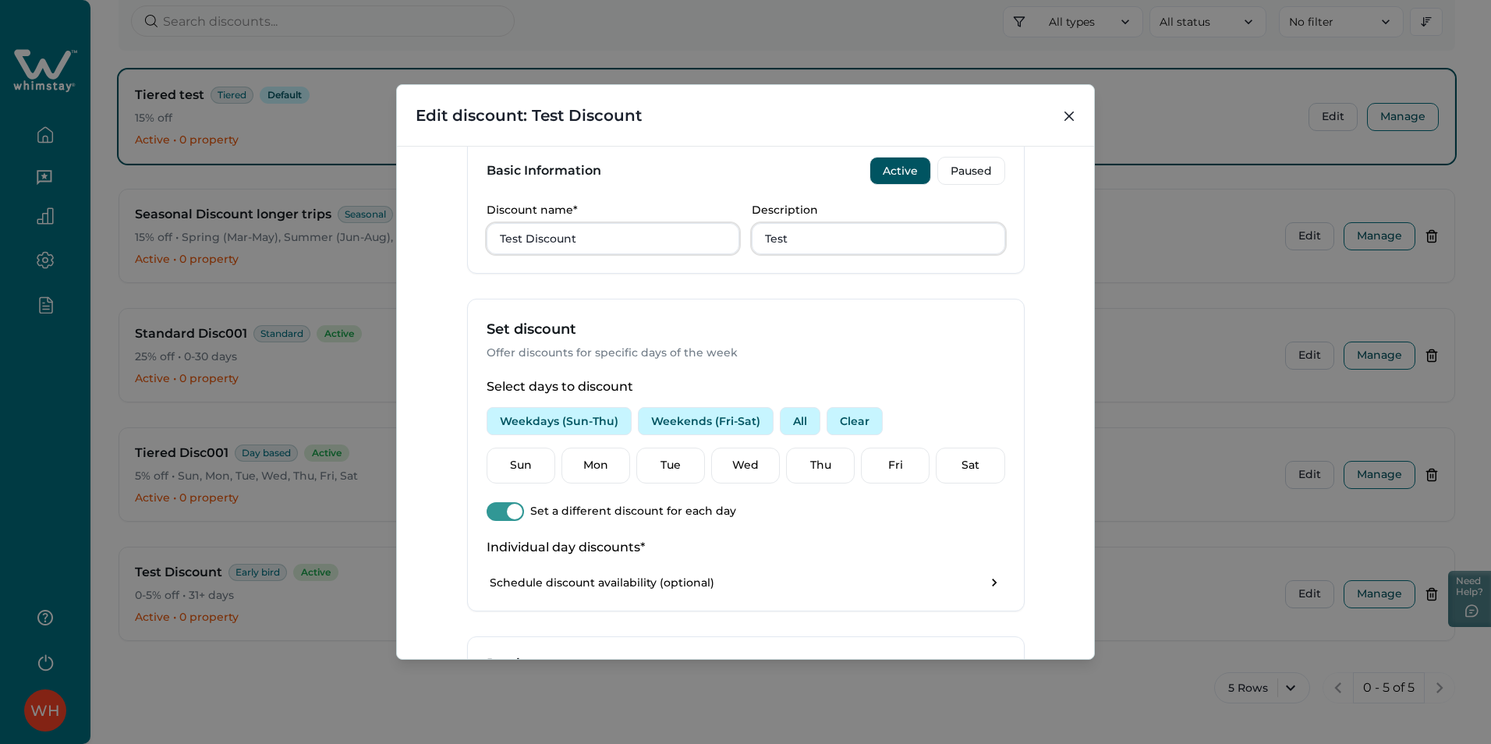
scroll to position [390, 0]
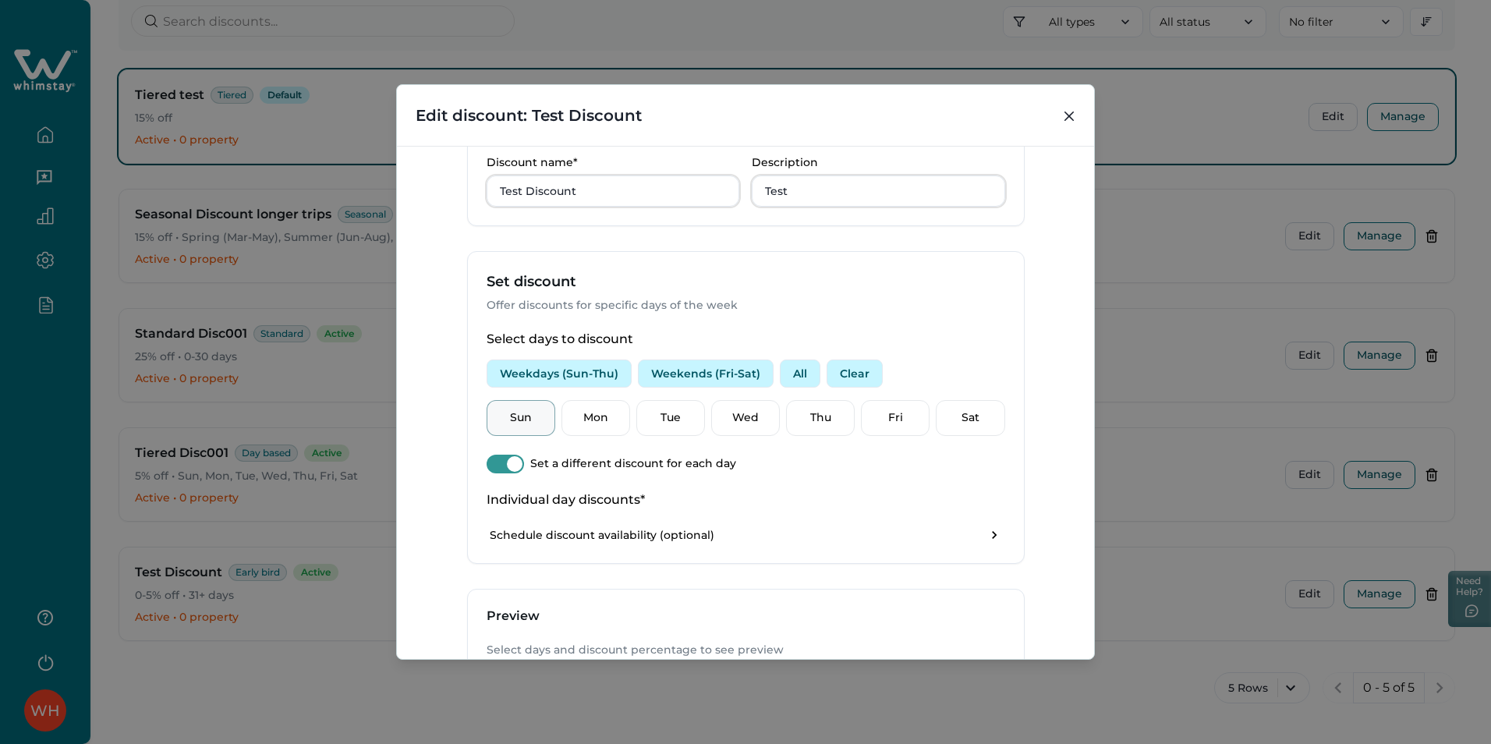
click at [512, 427] on div "Sun" at bounding box center [521, 418] width 69 height 36
click at [948, 420] on p "Sat" at bounding box center [970, 418] width 48 height 16
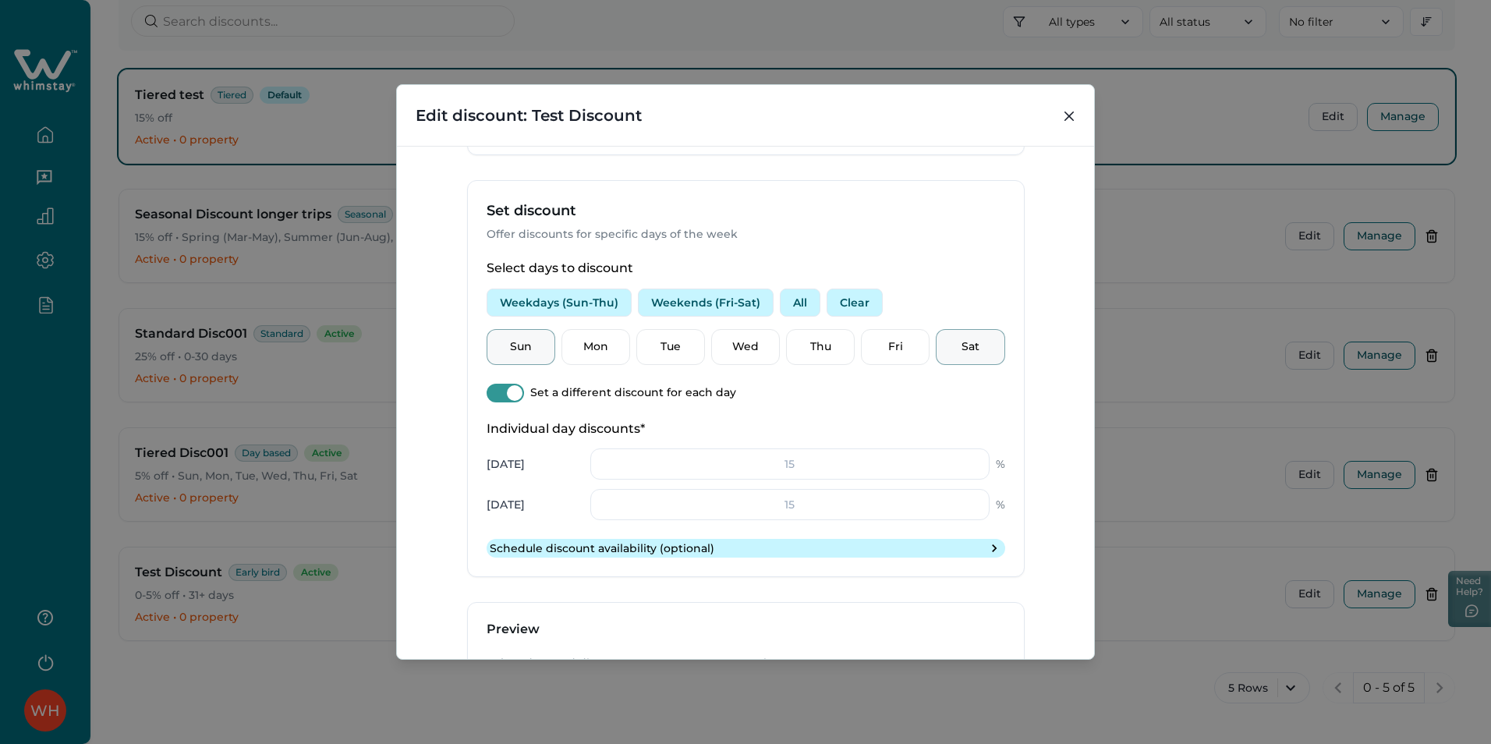
scroll to position [546, 0]
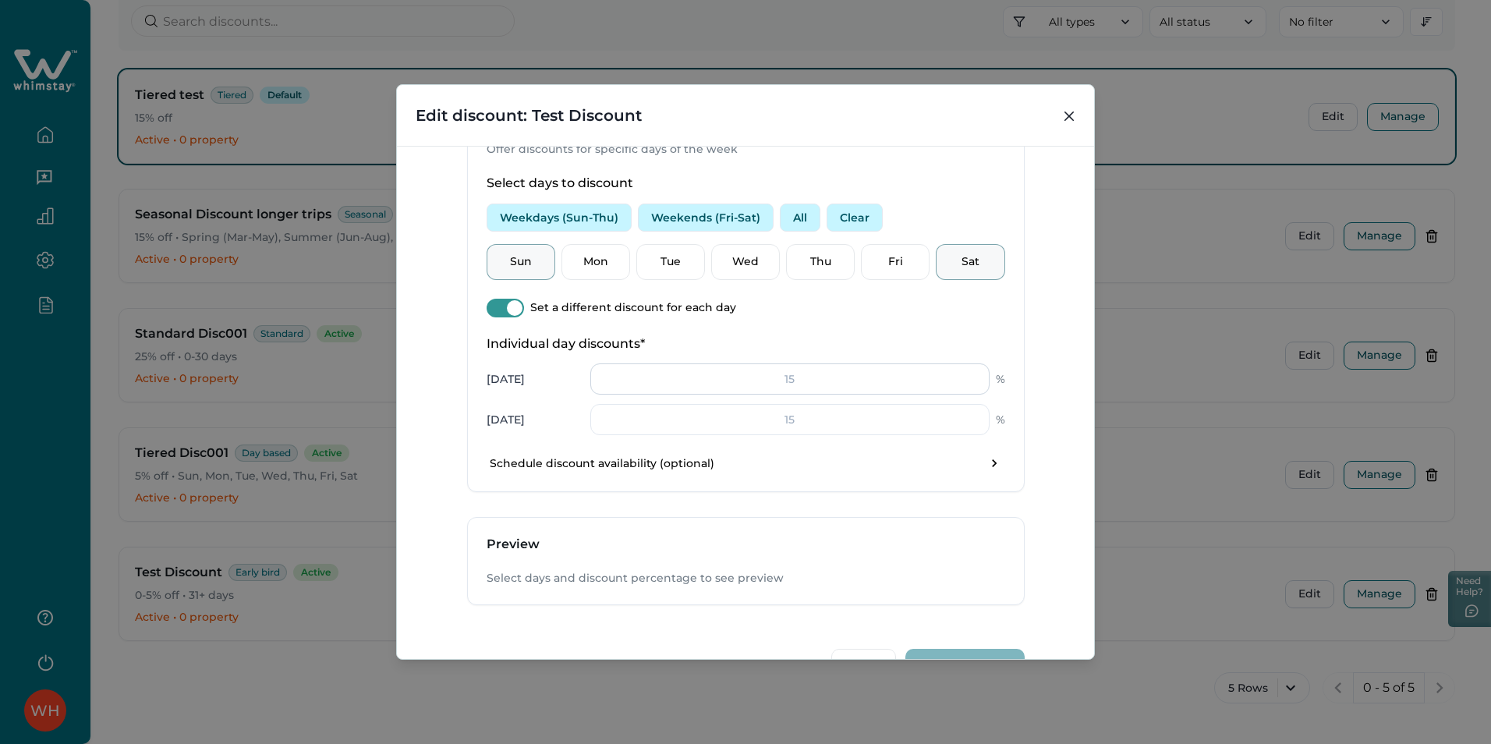
click at [779, 380] on input "number" at bounding box center [789, 378] width 399 height 31
type input "4"
click at [792, 431] on input "number" at bounding box center [789, 419] width 399 height 31
type input "1"
click at [804, 492] on div "Set discount Offer discounts for specific days of the week Select days to disco…" at bounding box center [746, 293] width 558 height 397
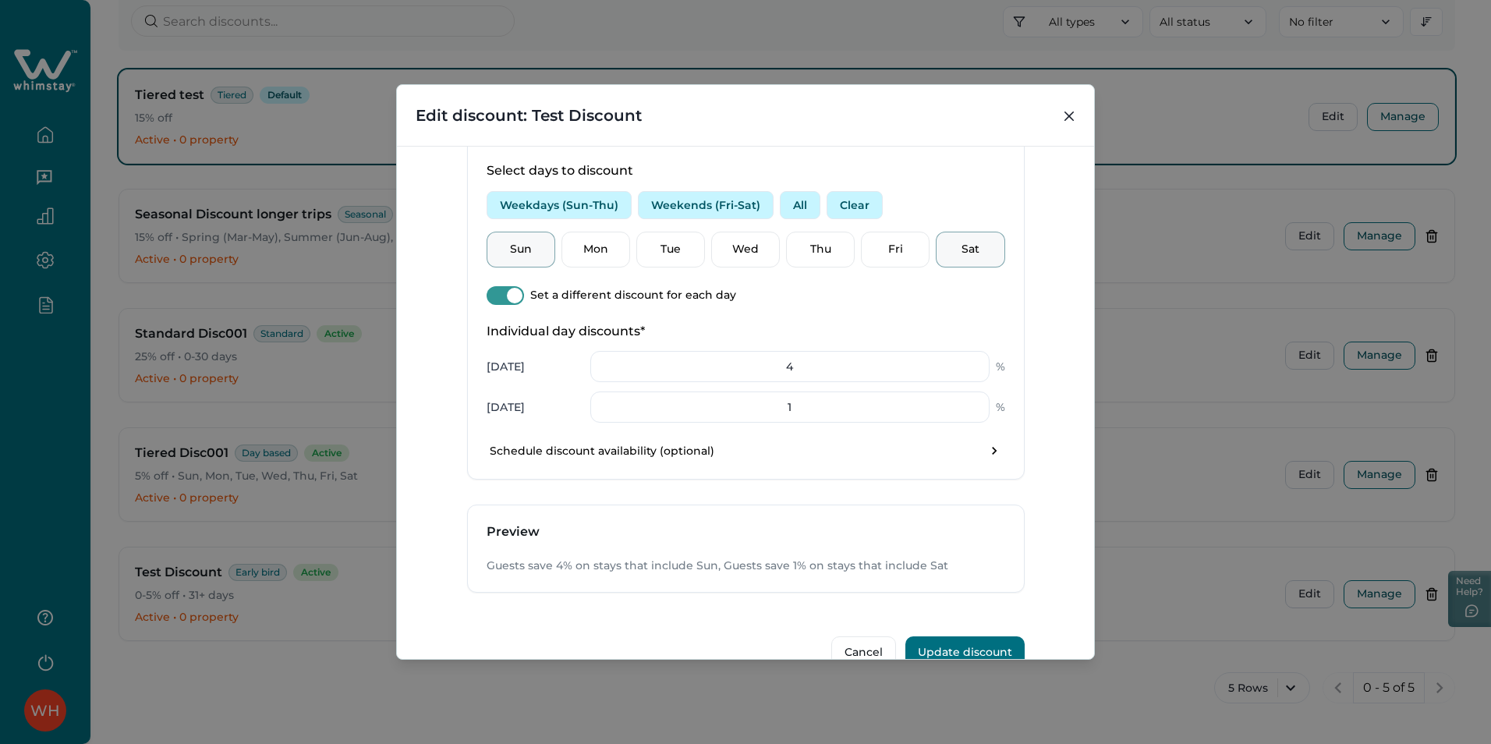
scroll to position [592, 0]
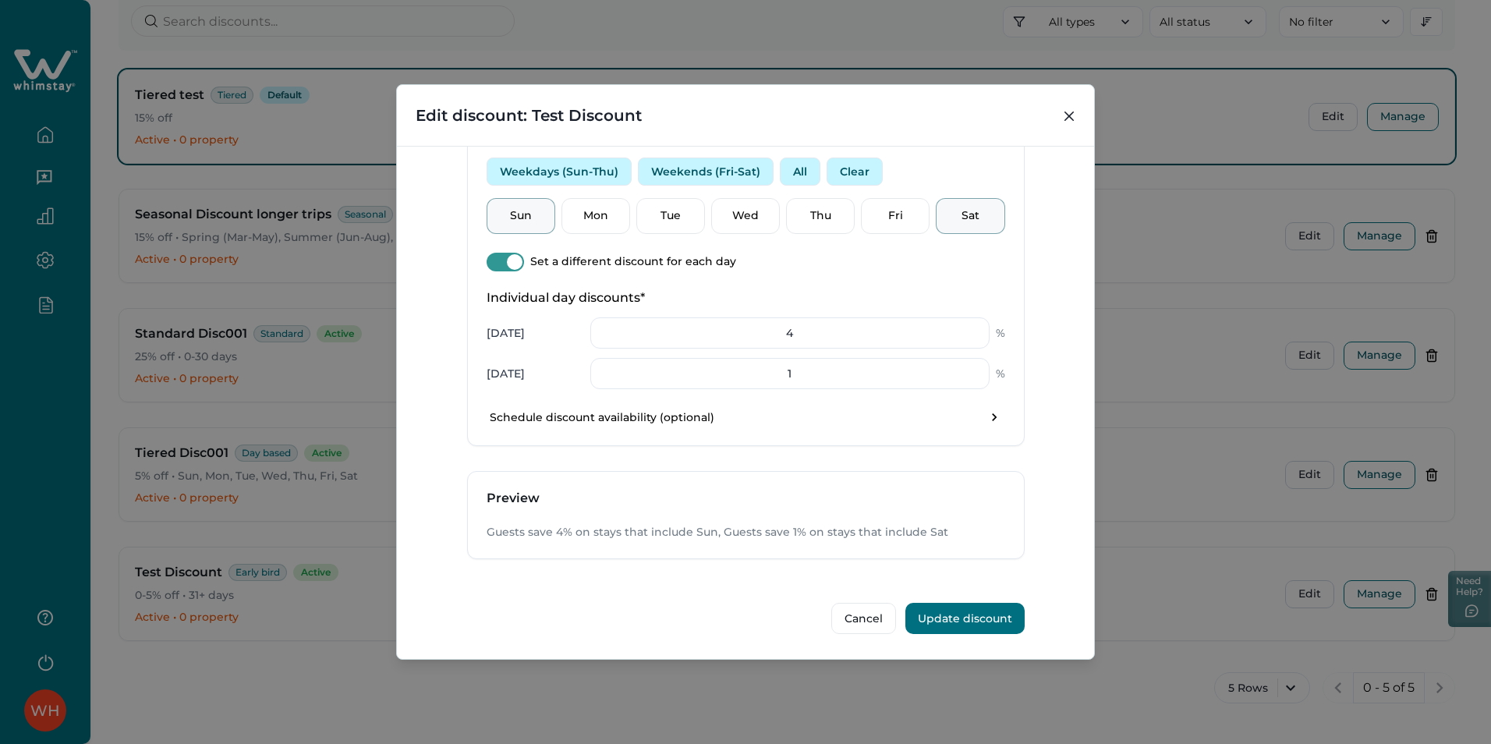
click at [954, 622] on button "Update discount" at bounding box center [964, 618] width 119 height 31
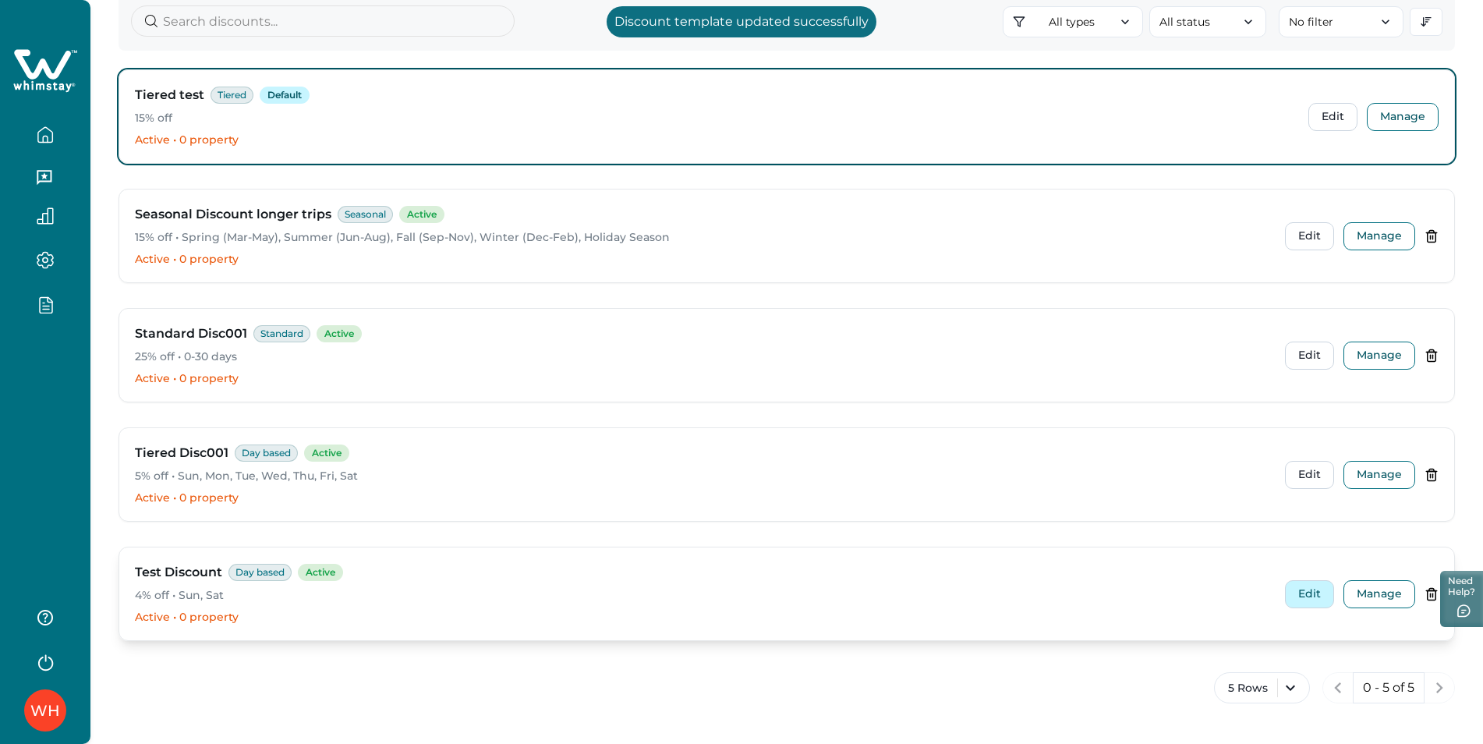
click at [1299, 594] on button "Edit" at bounding box center [1309, 594] width 49 height 28
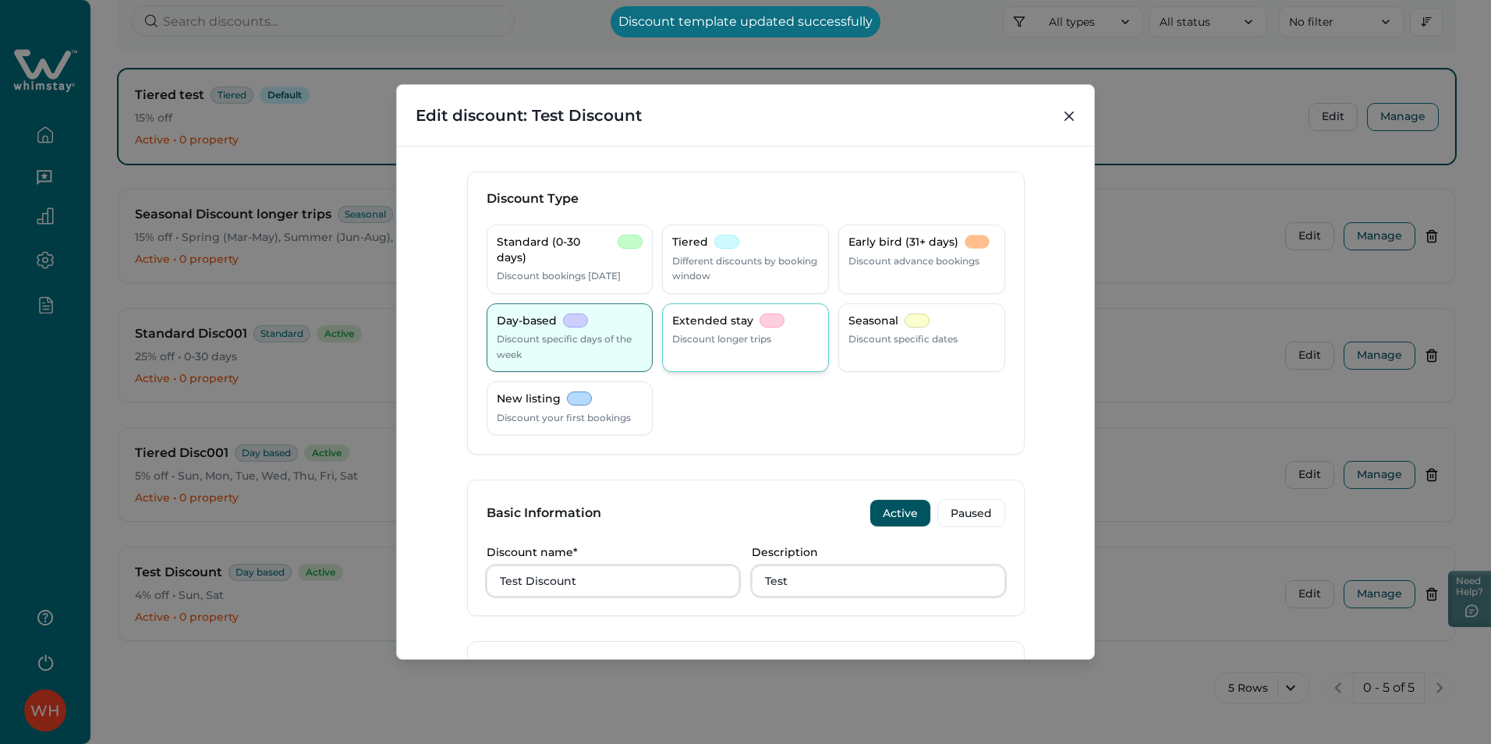
click at [739, 316] on p "Extended stay" at bounding box center [712, 322] width 81 height 16
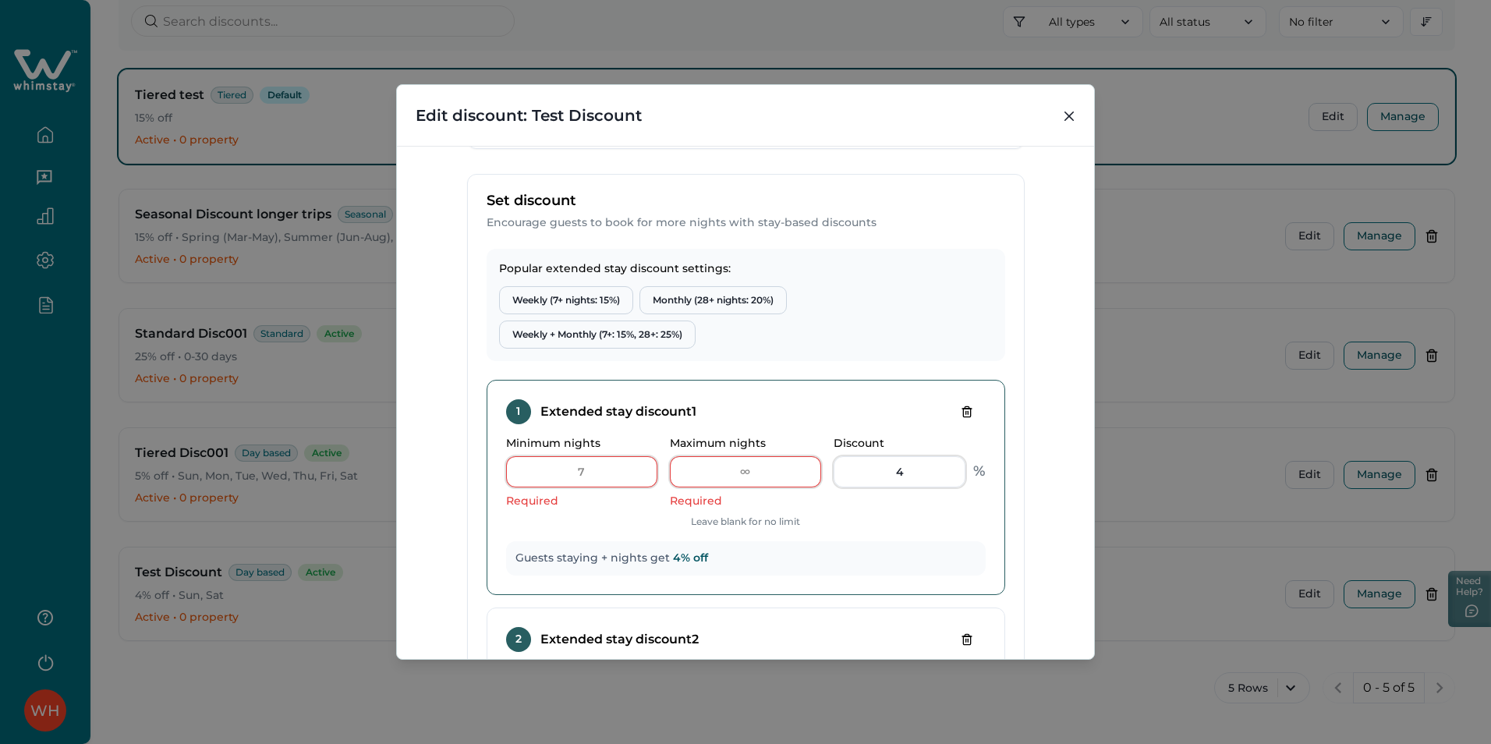
scroll to position [468, 0]
click at [602, 469] on input "Minimum nights" at bounding box center [581, 470] width 151 height 31
type input "1"
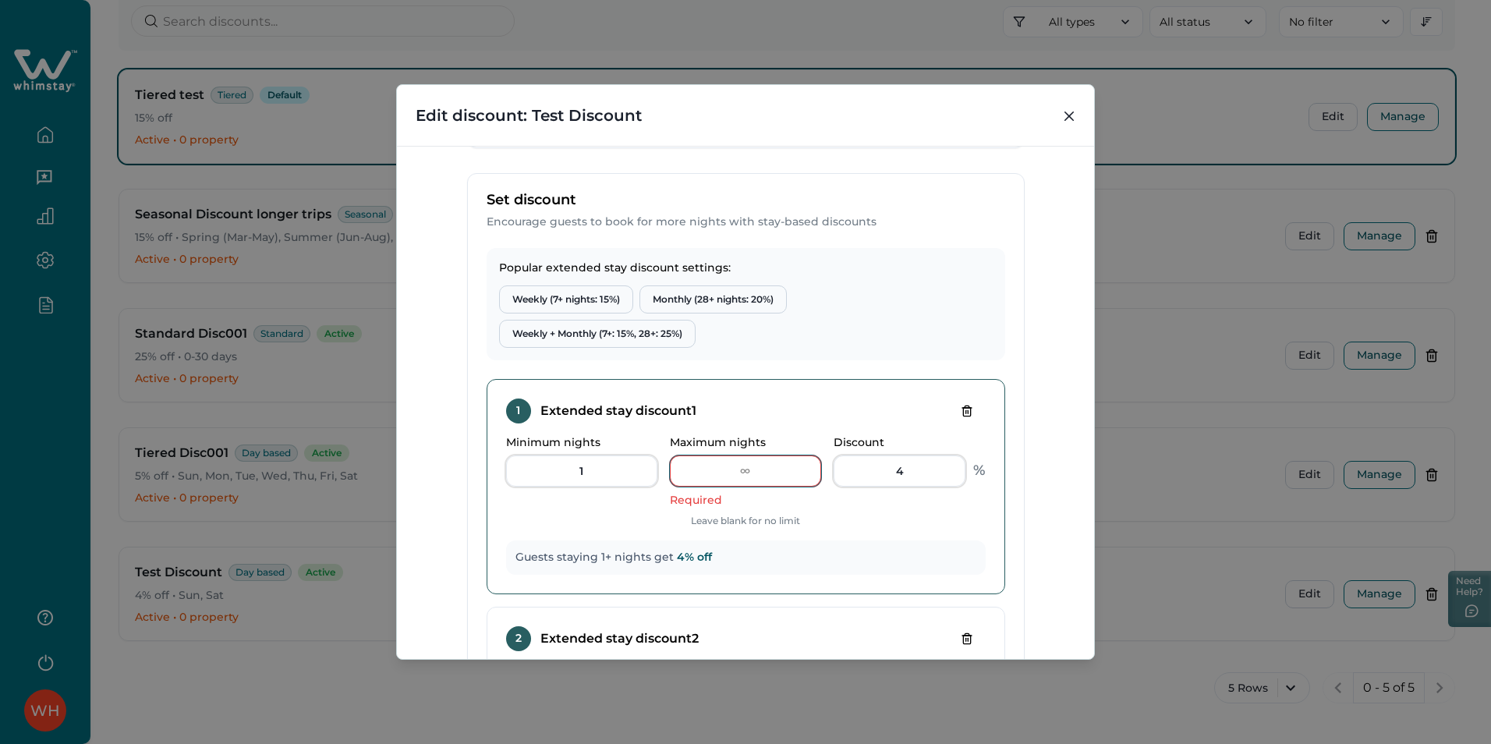
click at [760, 470] on input "Maximum nights" at bounding box center [745, 470] width 151 height 31
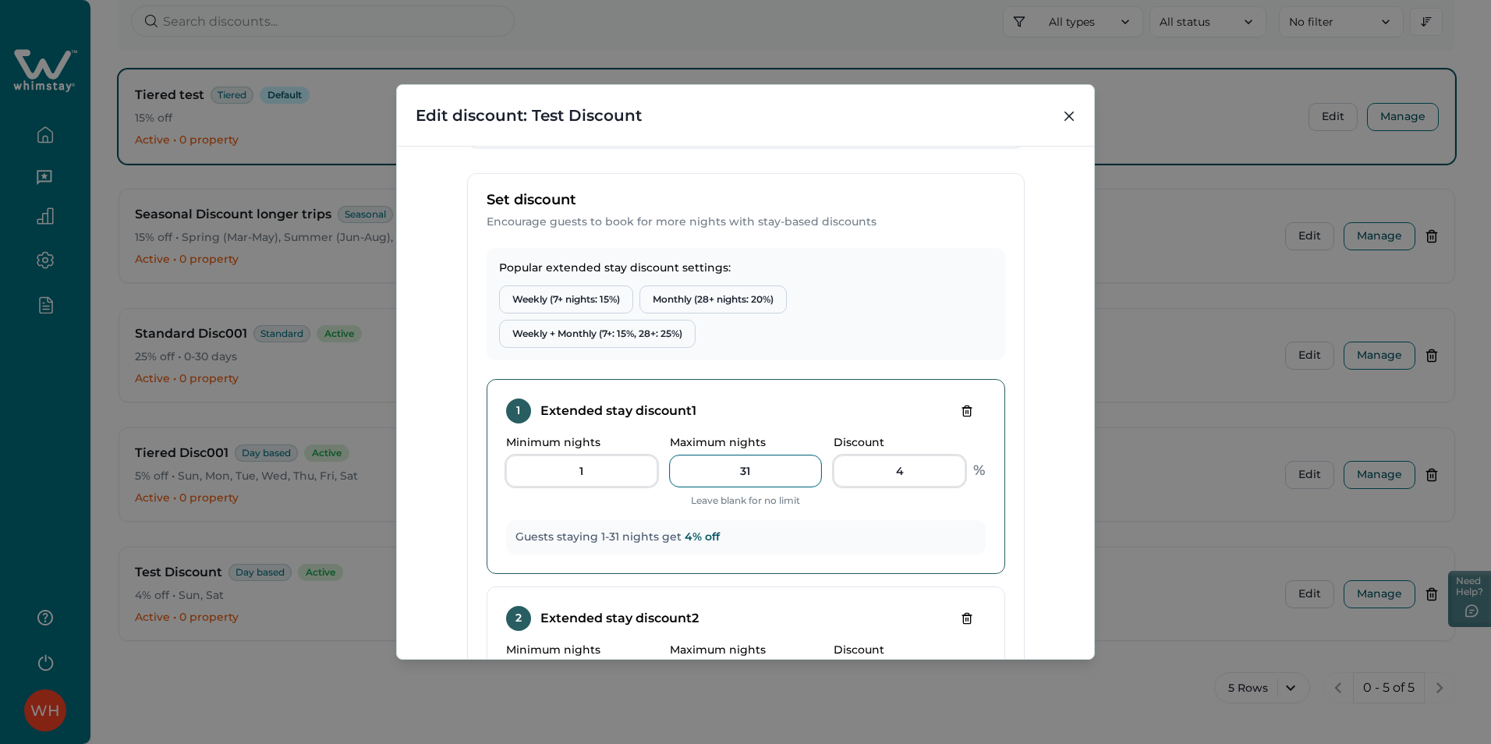
type input "31"
click at [923, 476] on input "4" at bounding box center [900, 470] width 132 height 31
type input "7"
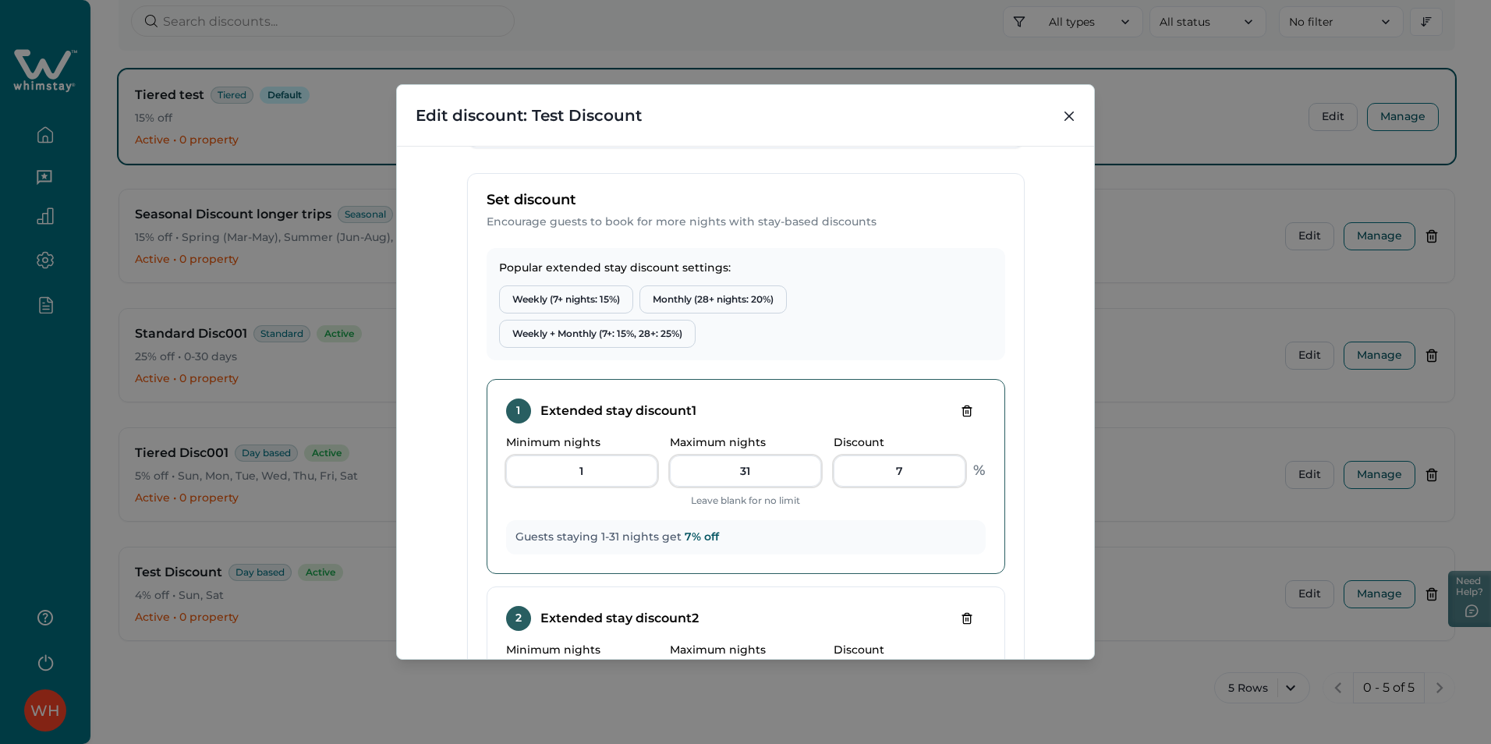
click at [904, 509] on div "1 Extended stay discount 1 Minimum nights 1 Maximum nights 31 Leave blank for n…" at bounding box center [746, 476] width 519 height 195
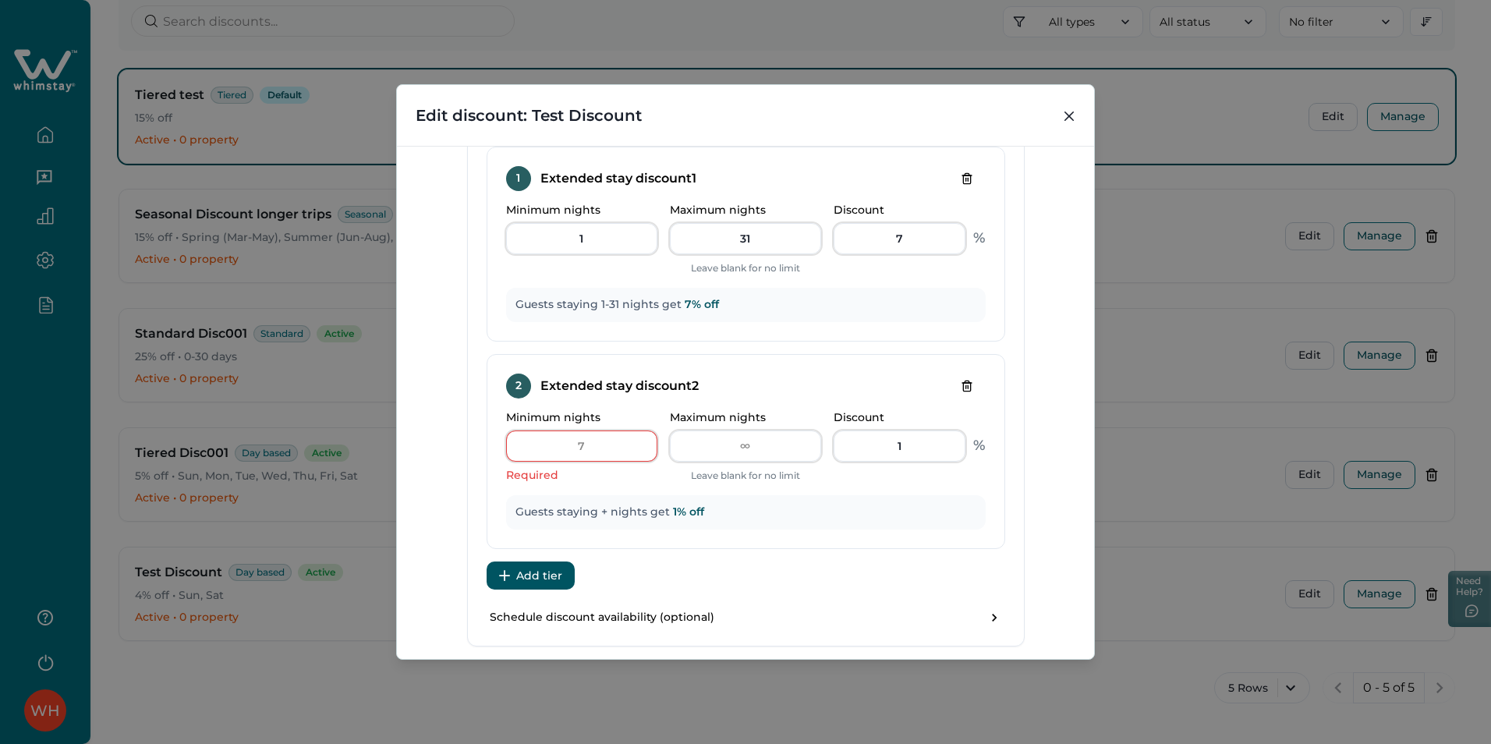
scroll to position [667, 0]
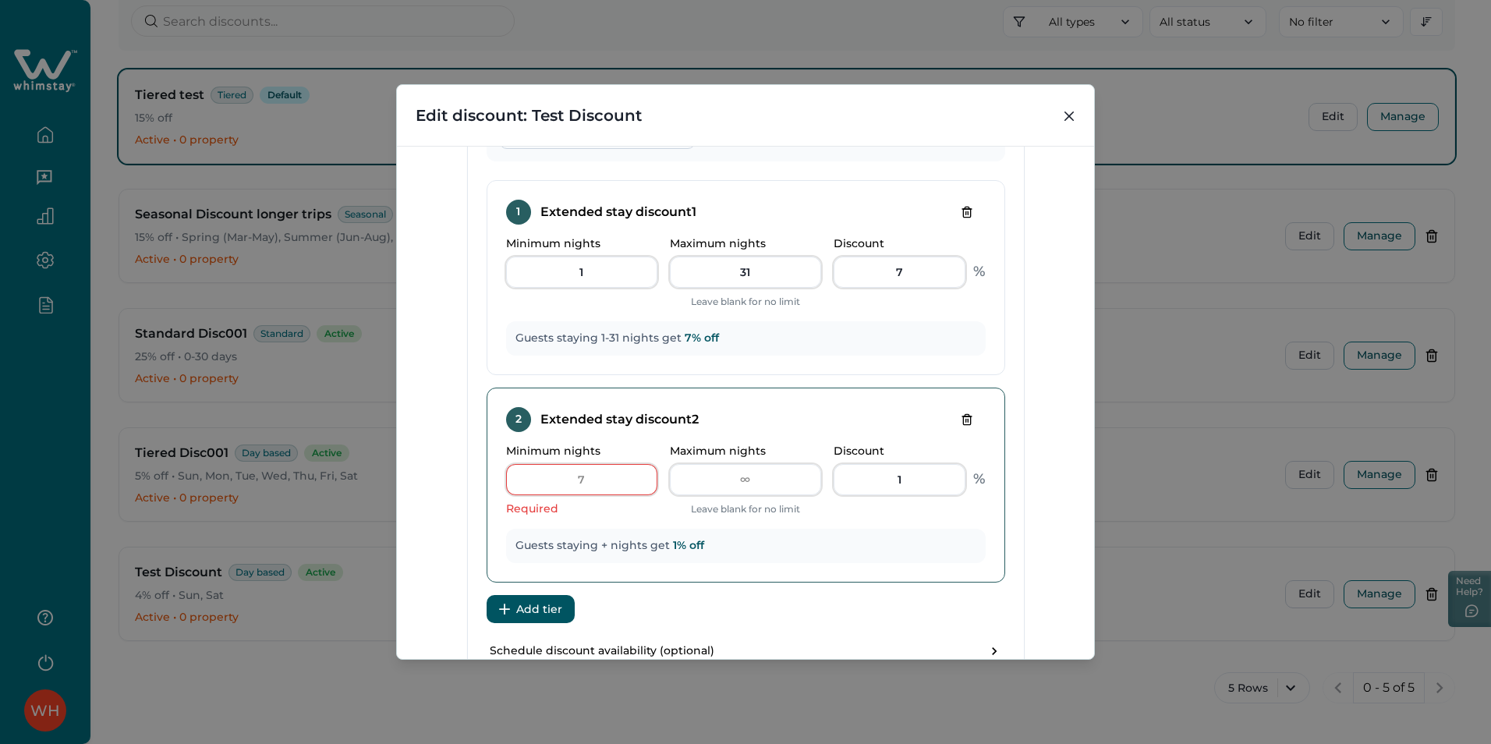
click at [961, 417] on icon "Delete tier" at bounding box center [967, 419] width 12 height 12
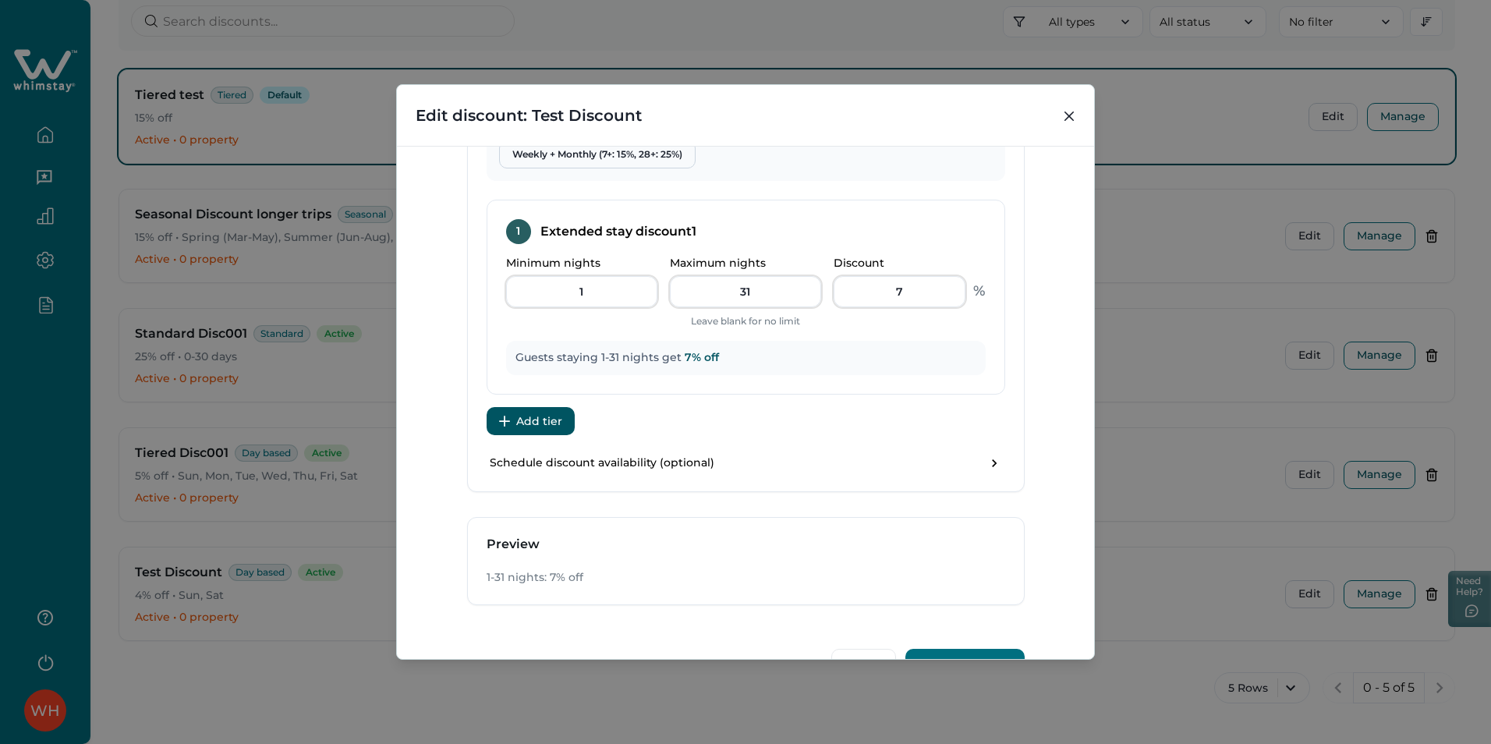
scroll to position [693, 0]
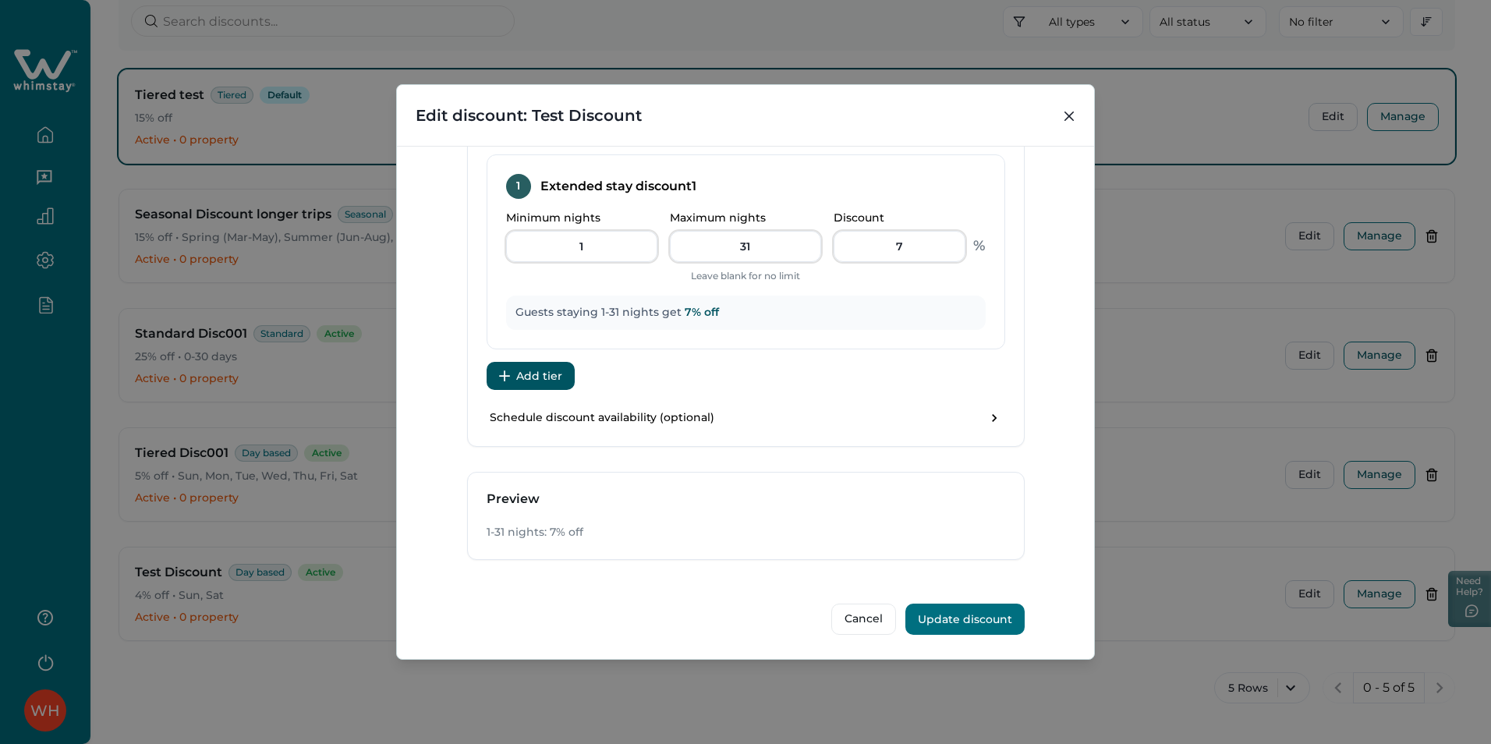
click at [962, 616] on button "Update discount" at bounding box center [964, 619] width 119 height 31
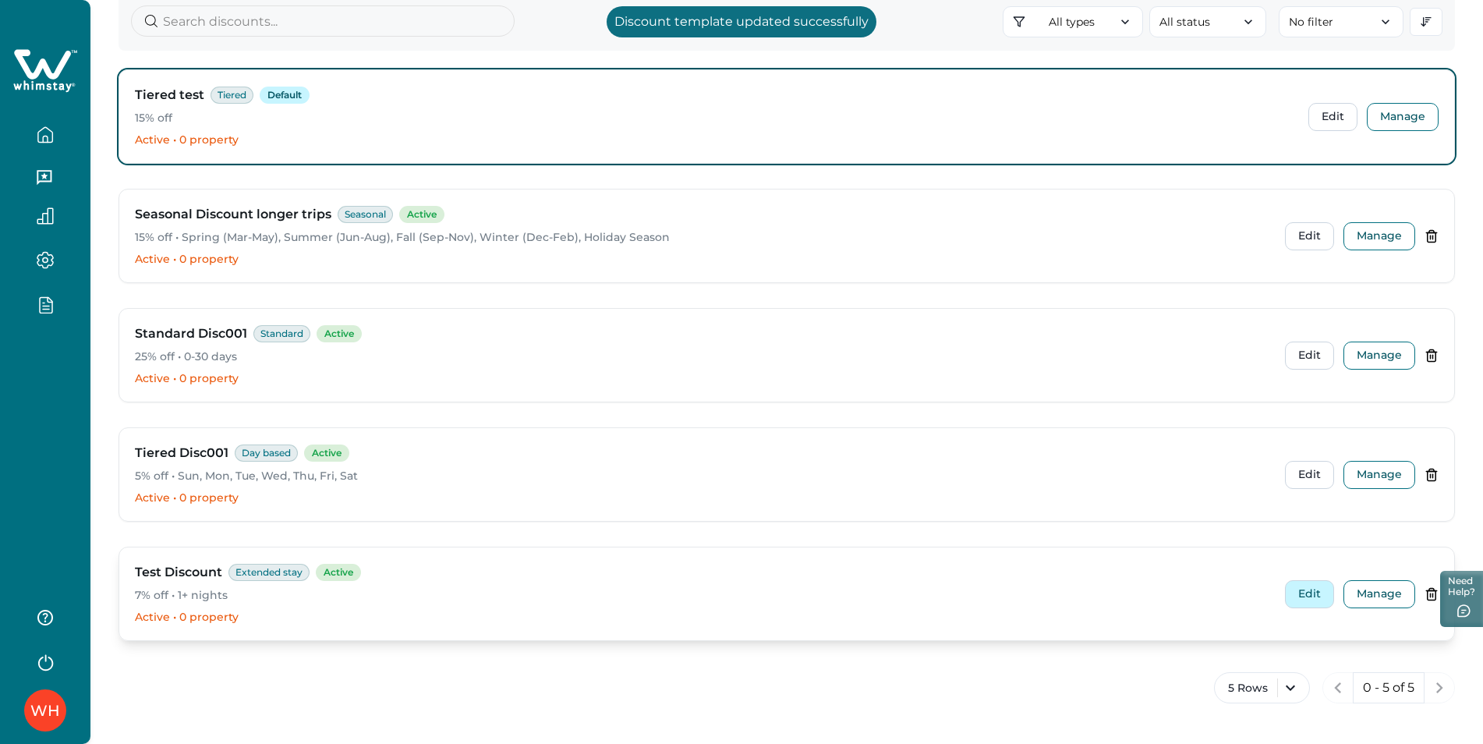
click at [1316, 590] on button "Edit" at bounding box center [1309, 594] width 49 height 28
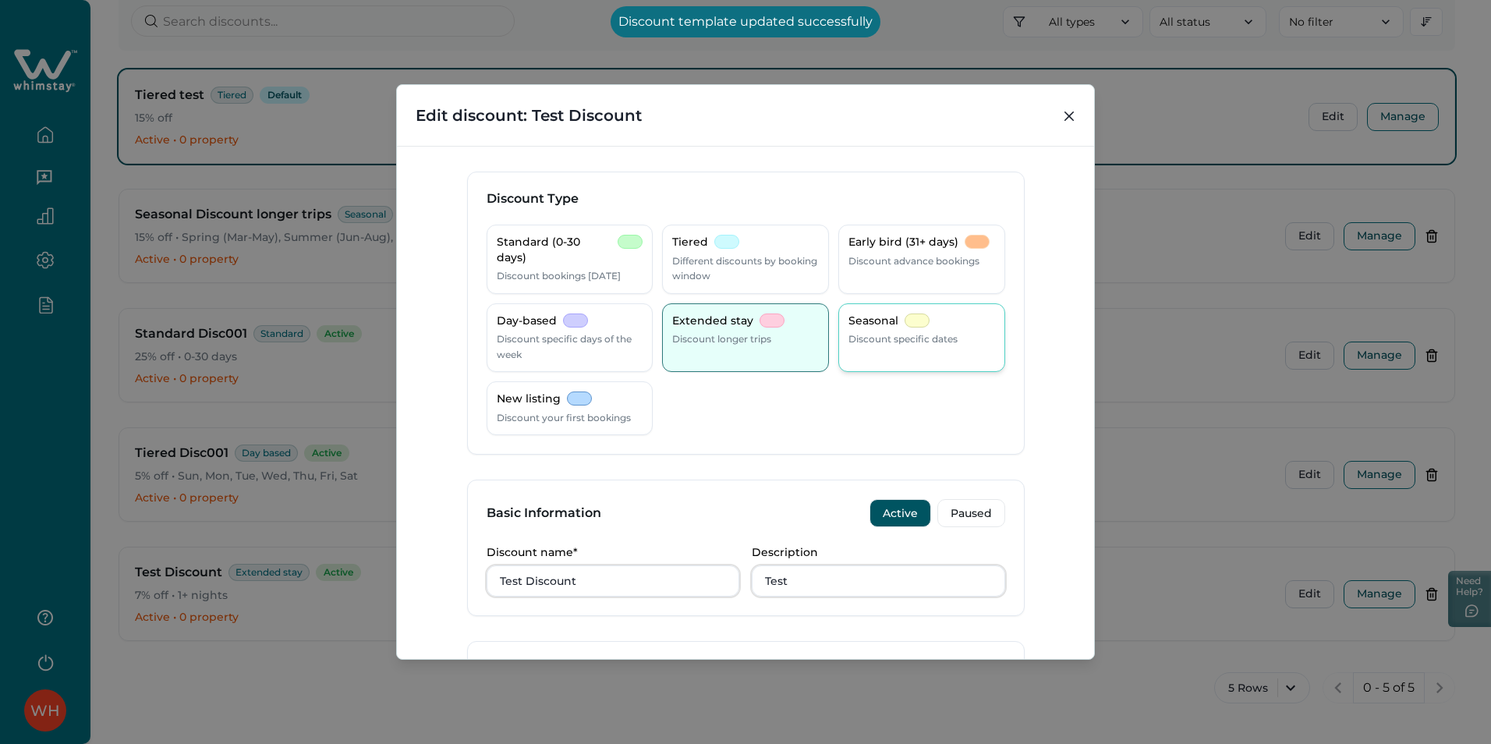
click at [876, 321] on p "Seasonal" at bounding box center [874, 322] width 50 height 16
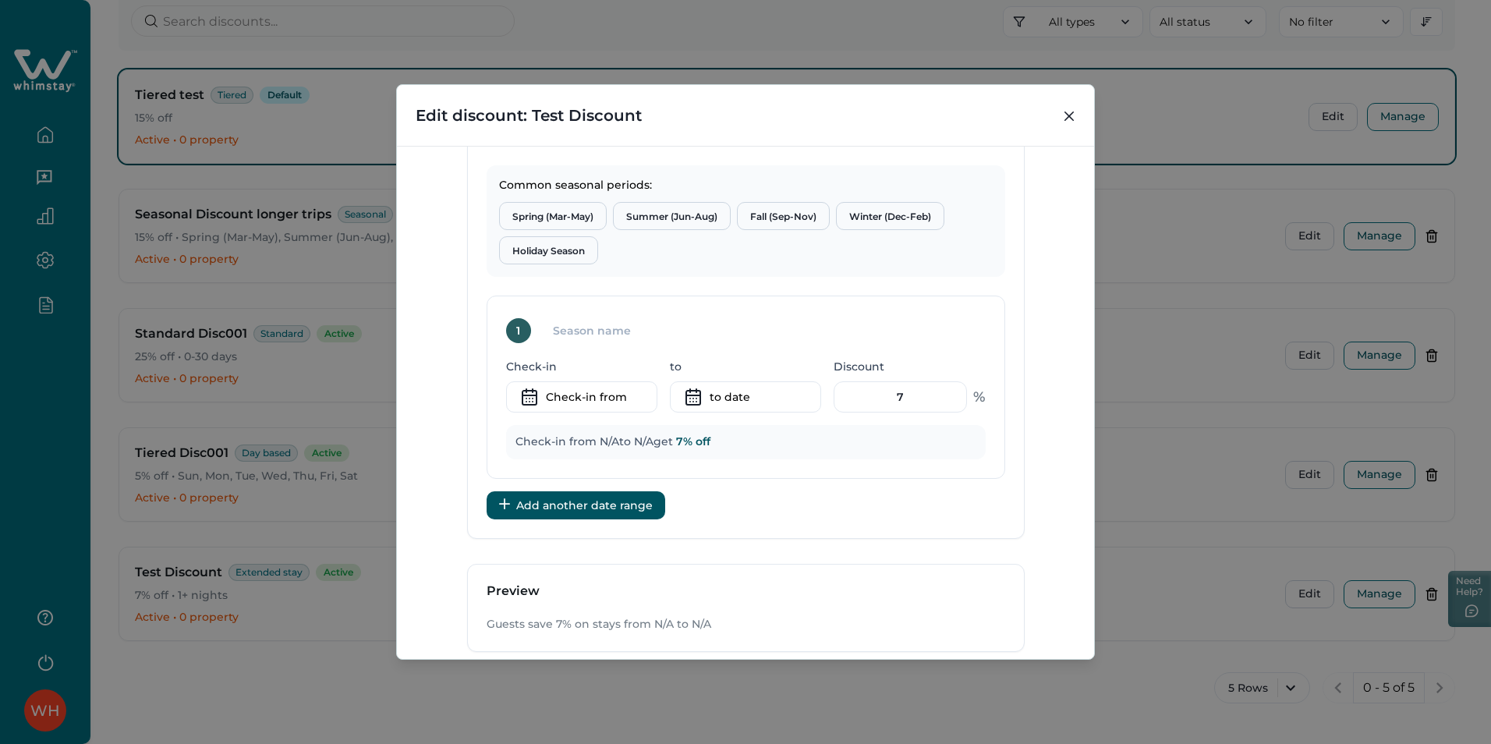
scroll to position [624, 0]
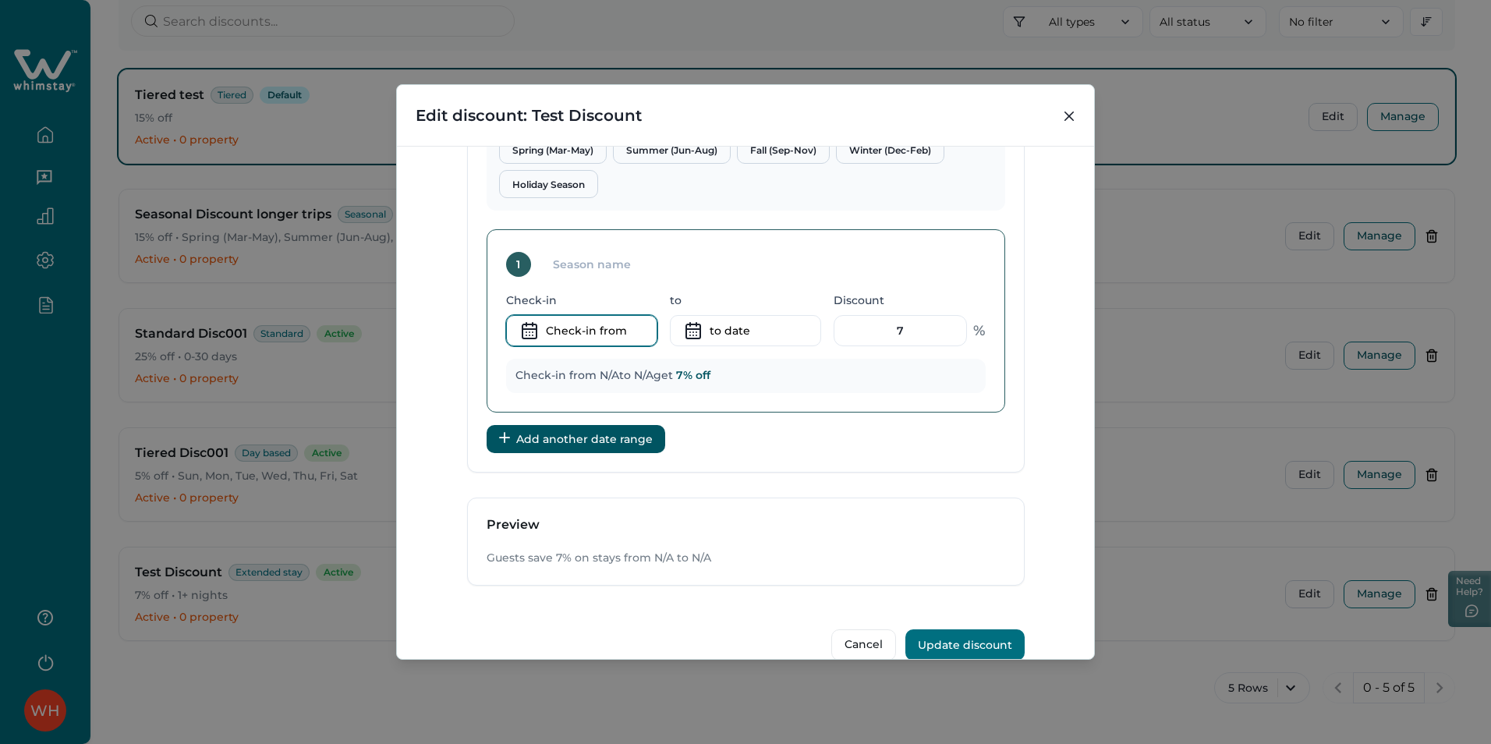
click at [583, 327] on input at bounding box center [581, 330] width 151 height 31
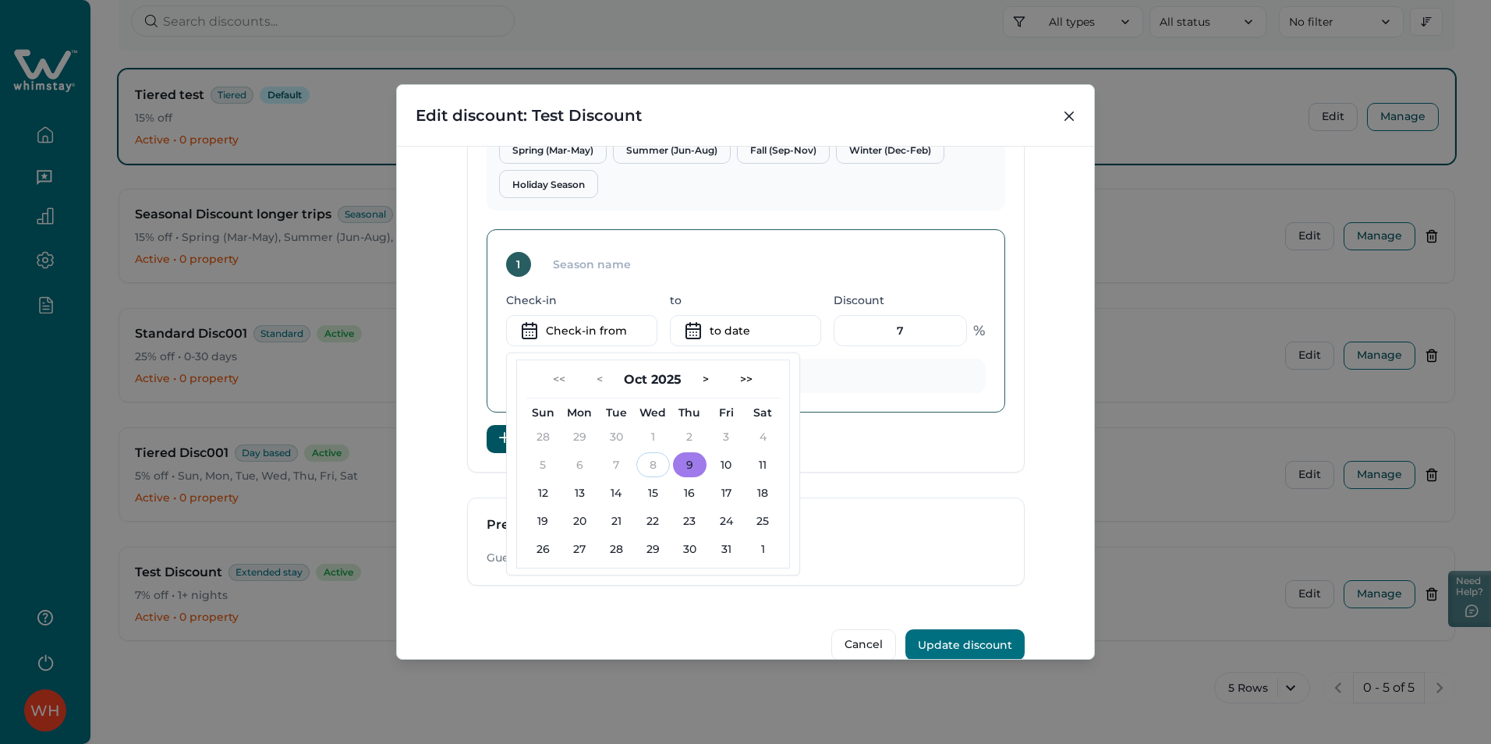
click at [690, 464] on button "9" at bounding box center [690, 464] width 34 height 25
type input "10-09-2025"
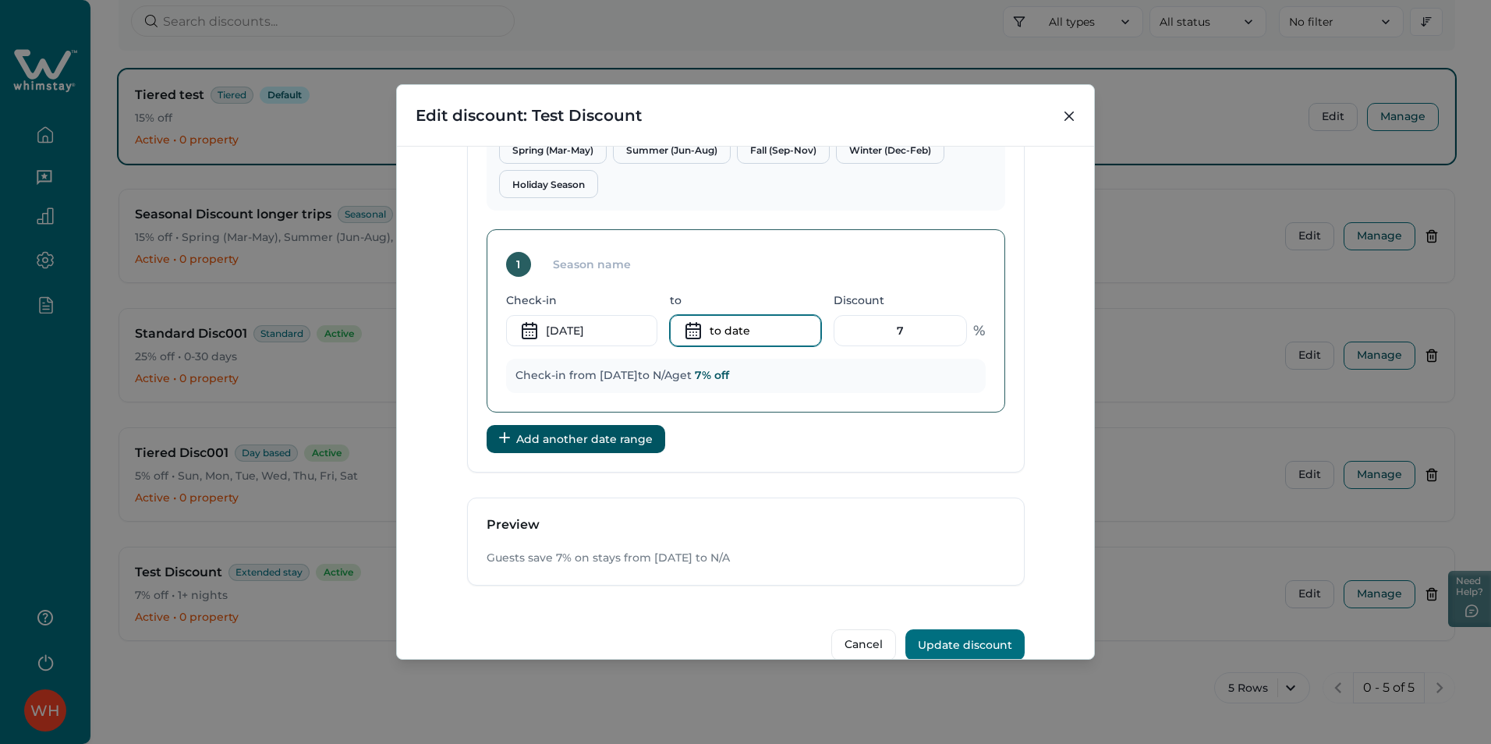
click at [725, 331] on input at bounding box center [745, 330] width 151 height 31
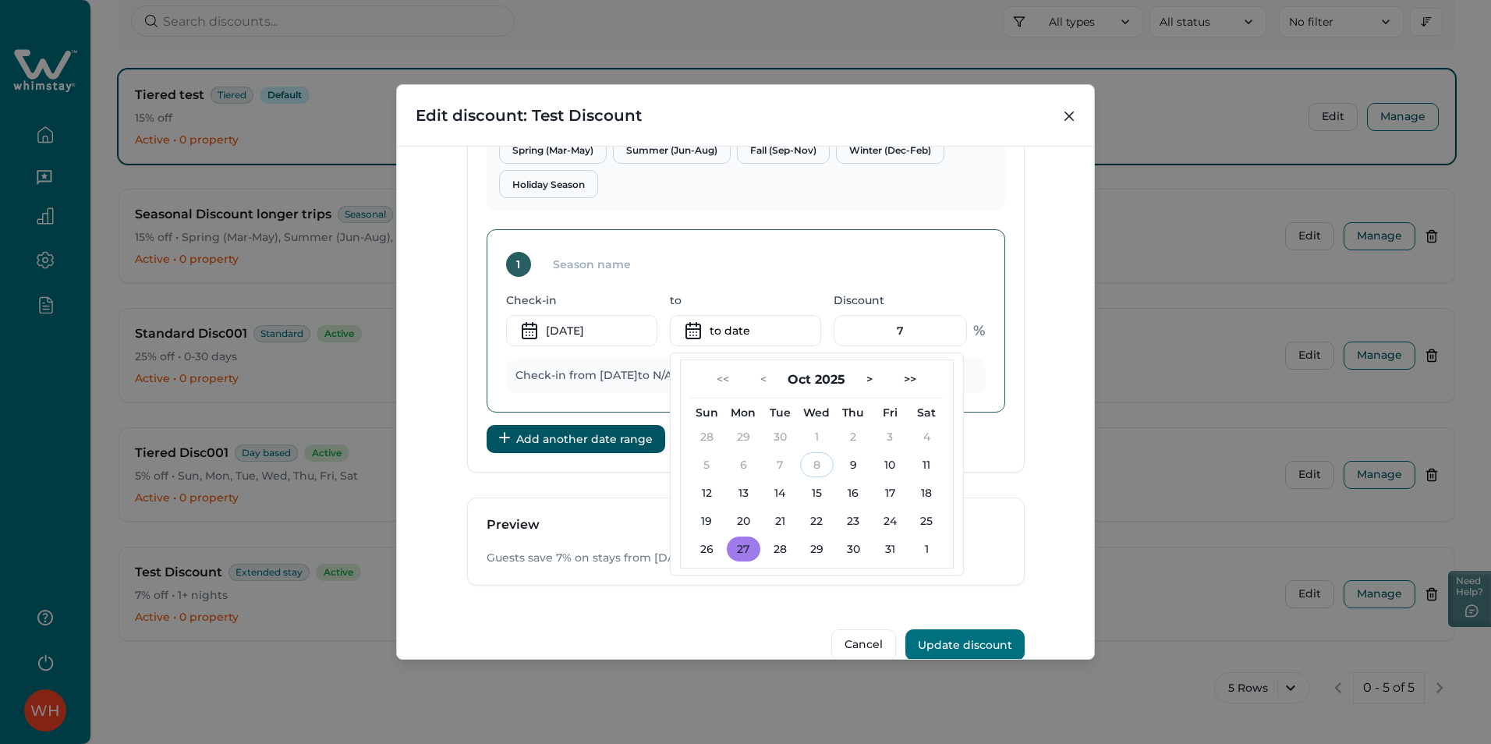
click at [748, 543] on button "27" at bounding box center [744, 549] width 34 height 25
type input "10-27-2025"
click at [908, 325] on input "7" at bounding box center [900, 330] width 133 height 31
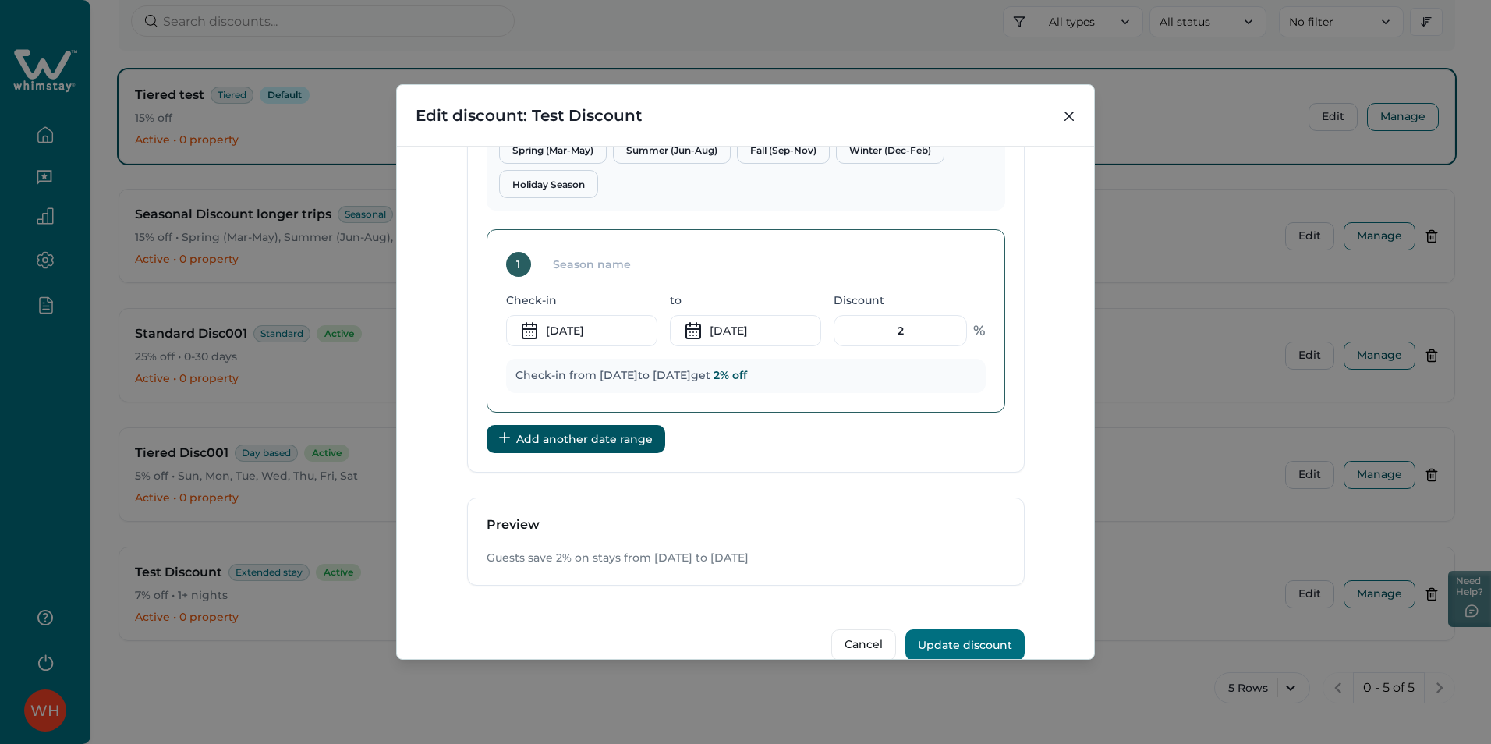
type input "2"
click at [891, 405] on div "1 Check-in 10-09-2025 to 10-27-2025 Discount 2 % Check-in from Oct 09 to Oct 27…" at bounding box center [746, 320] width 519 height 183
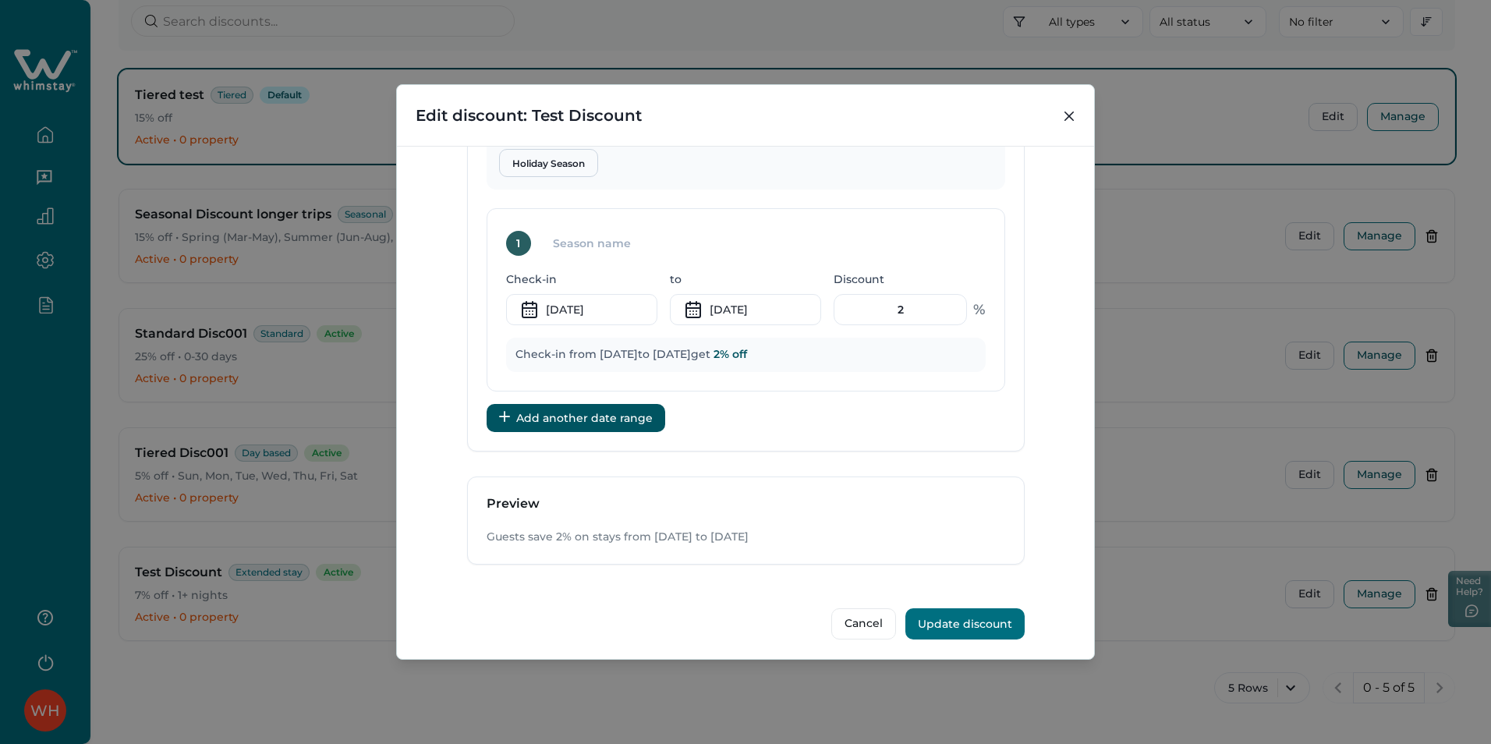
scroll to position [650, 0]
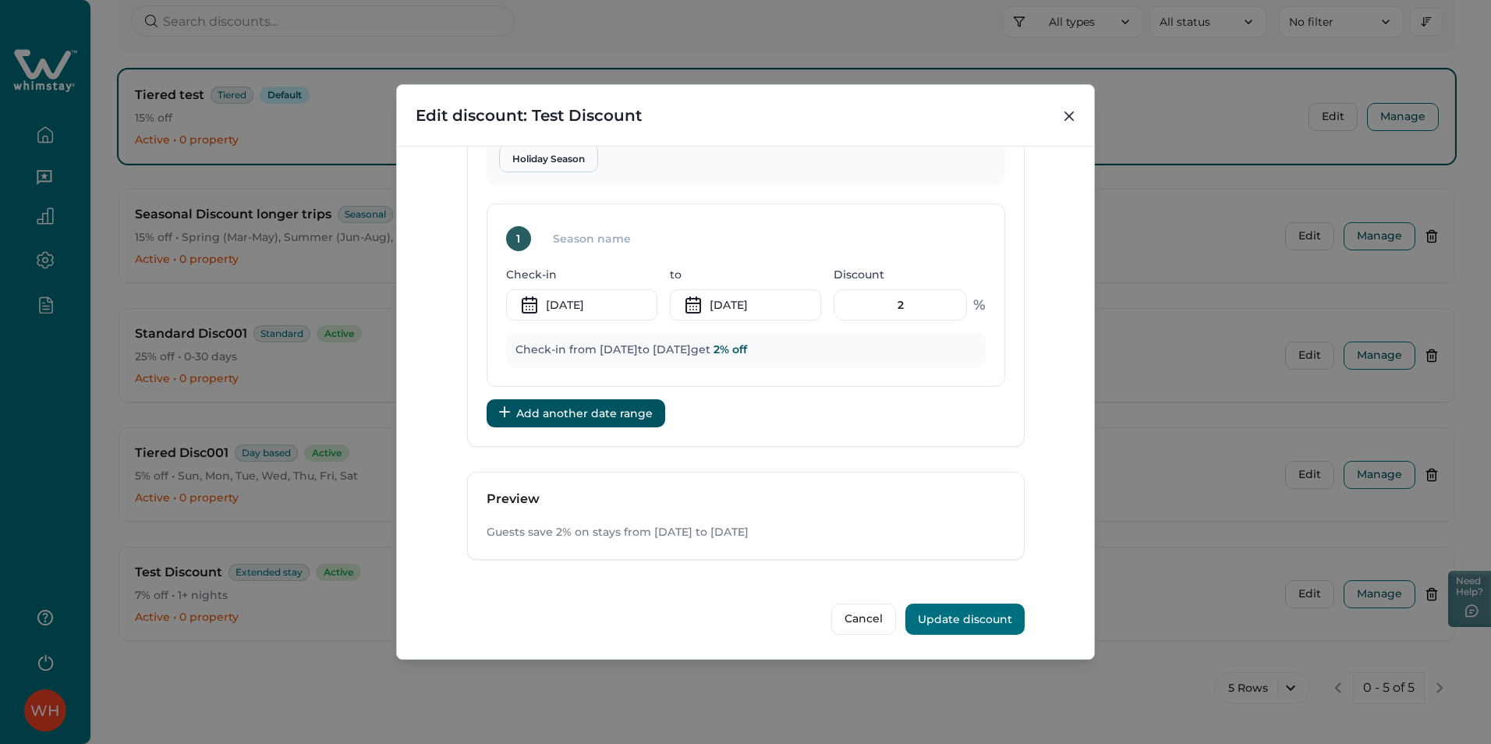
click at [951, 613] on button "Update discount" at bounding box center [964, 619] width 119 height 31
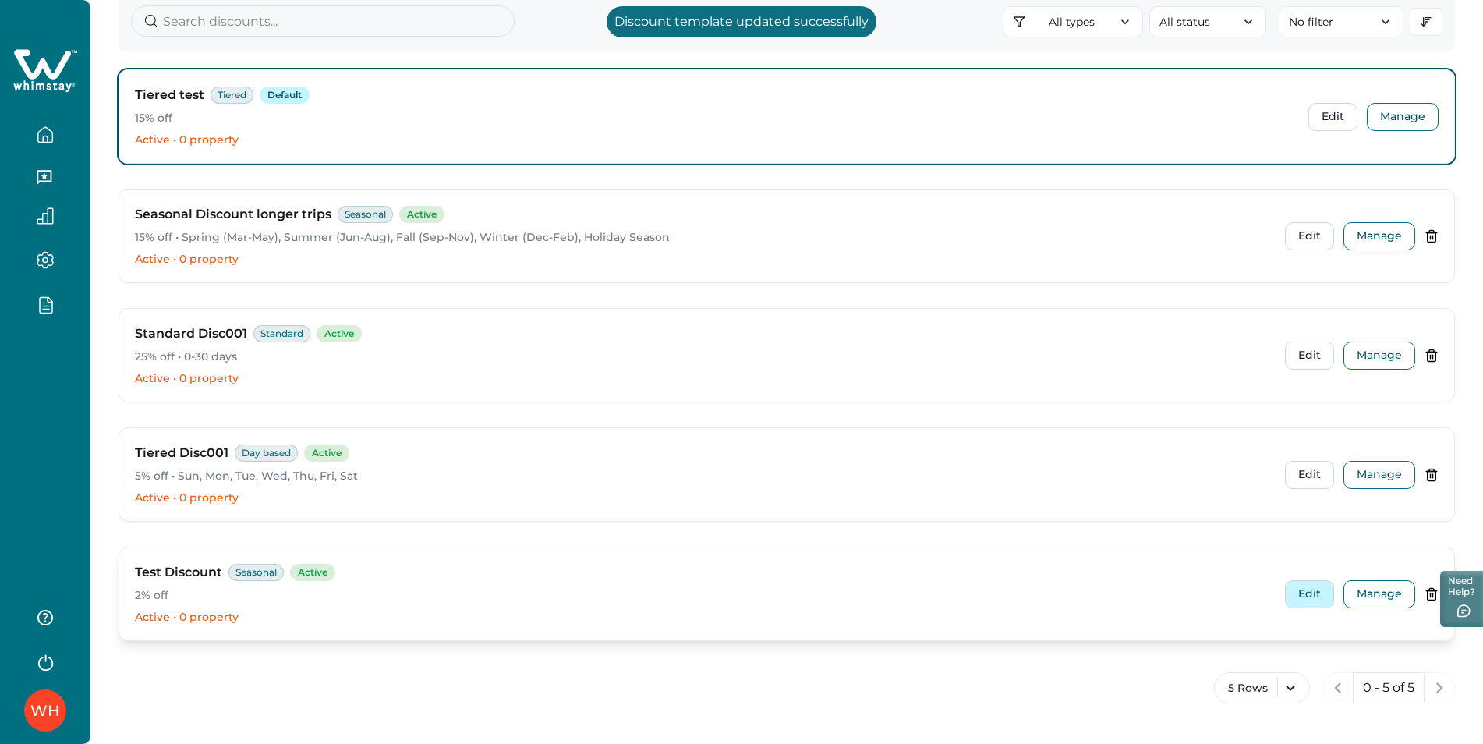
click at [1306, 594] on button "Edit" at bounding box center [1309, 594] width 49 height 28
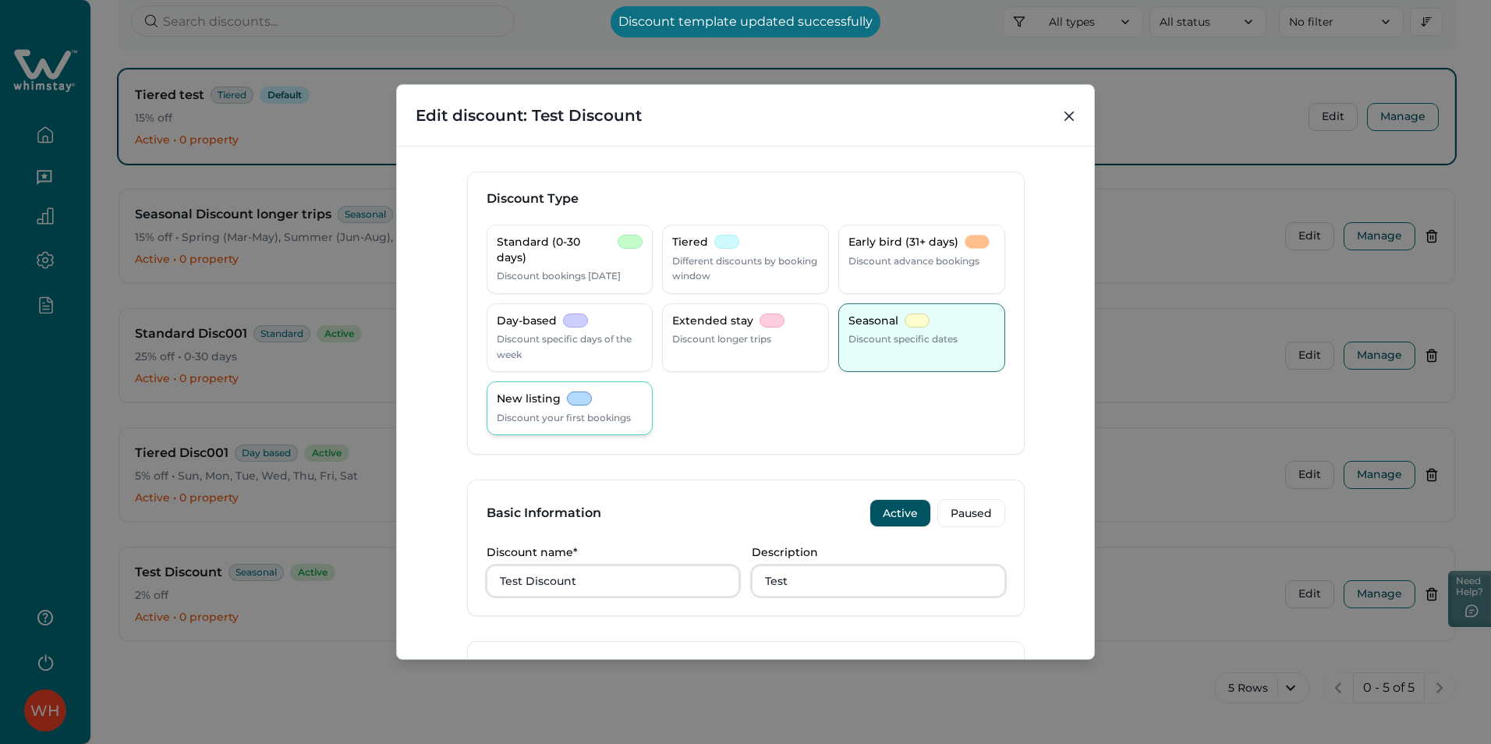
click at [541, 404] on p "New listing" at bounding box center [529, 400] width 64 height 16
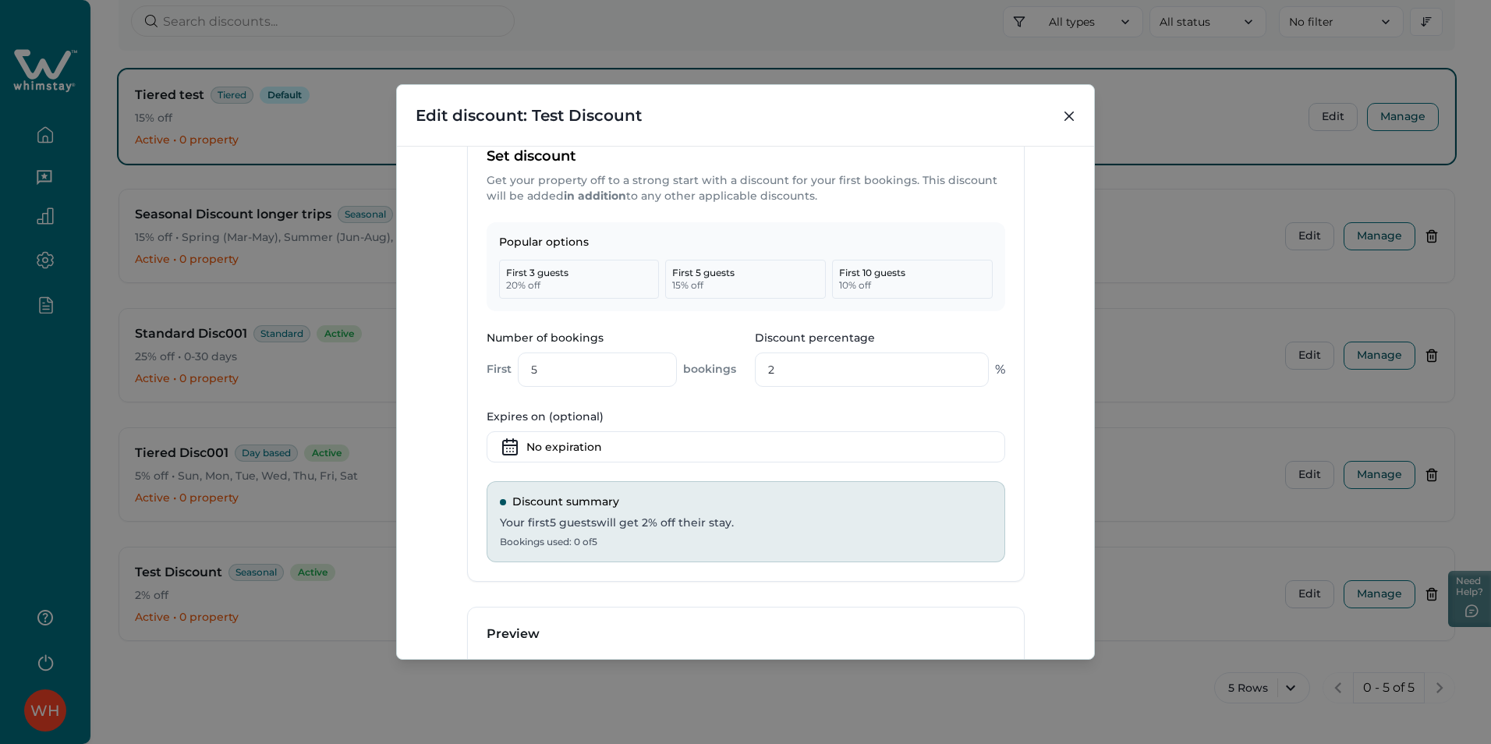
scroll to position [546, 0]
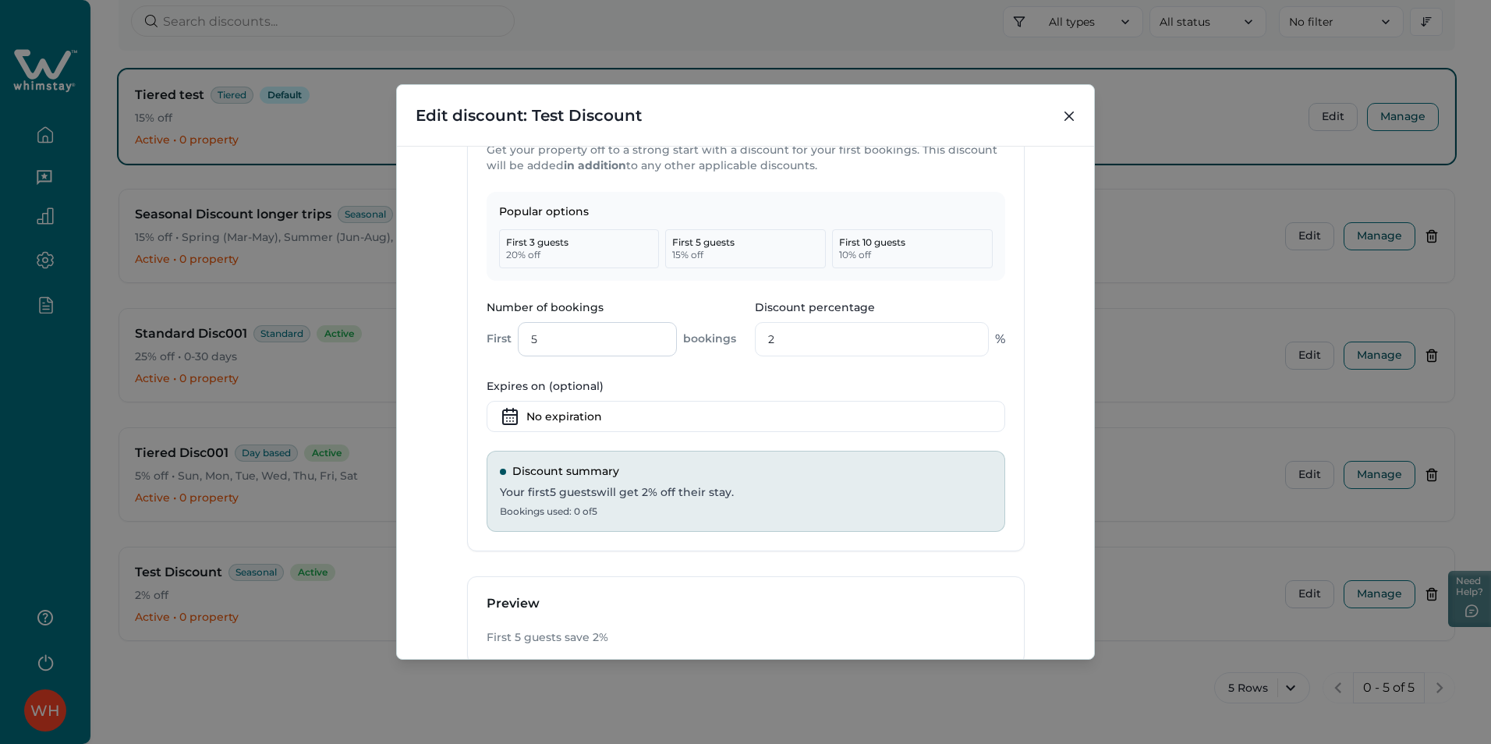
click at [597, 335] on input "5" at bounding box center [598, 339] width 160 height 34
type input "51"
click at [775, 338] on input "2" at bounding box center [872, 339] width 234 height 34
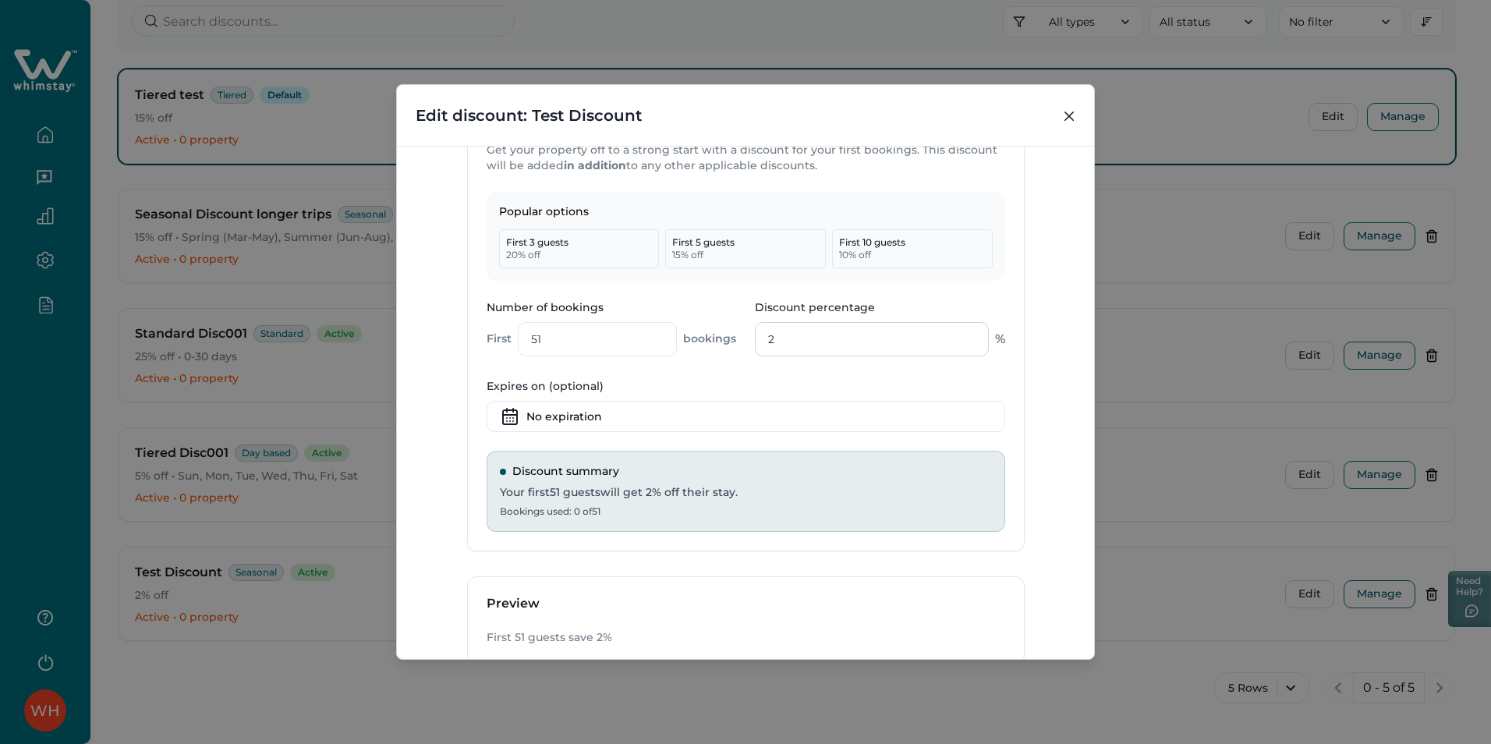
click at [775, 338] on input "2" at bounding box center [872, 339] width 234 height 34
type input "9"
click at [774, 367] on div "Popular options First 3 guests 20 % off First 5 guests 15 % off First 10 guests…" at bounding box center [746, 371] width 556 height 359
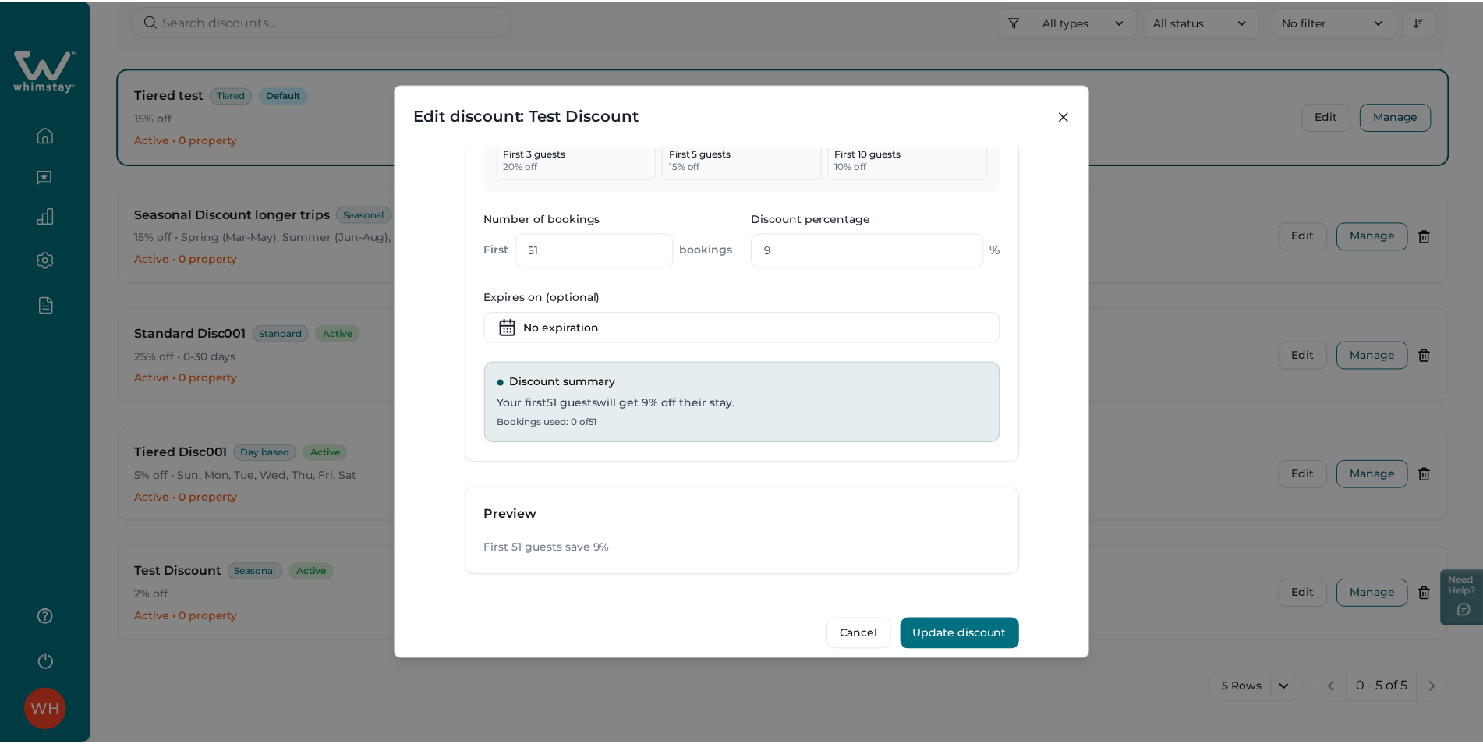
scroll to position [651, 0]
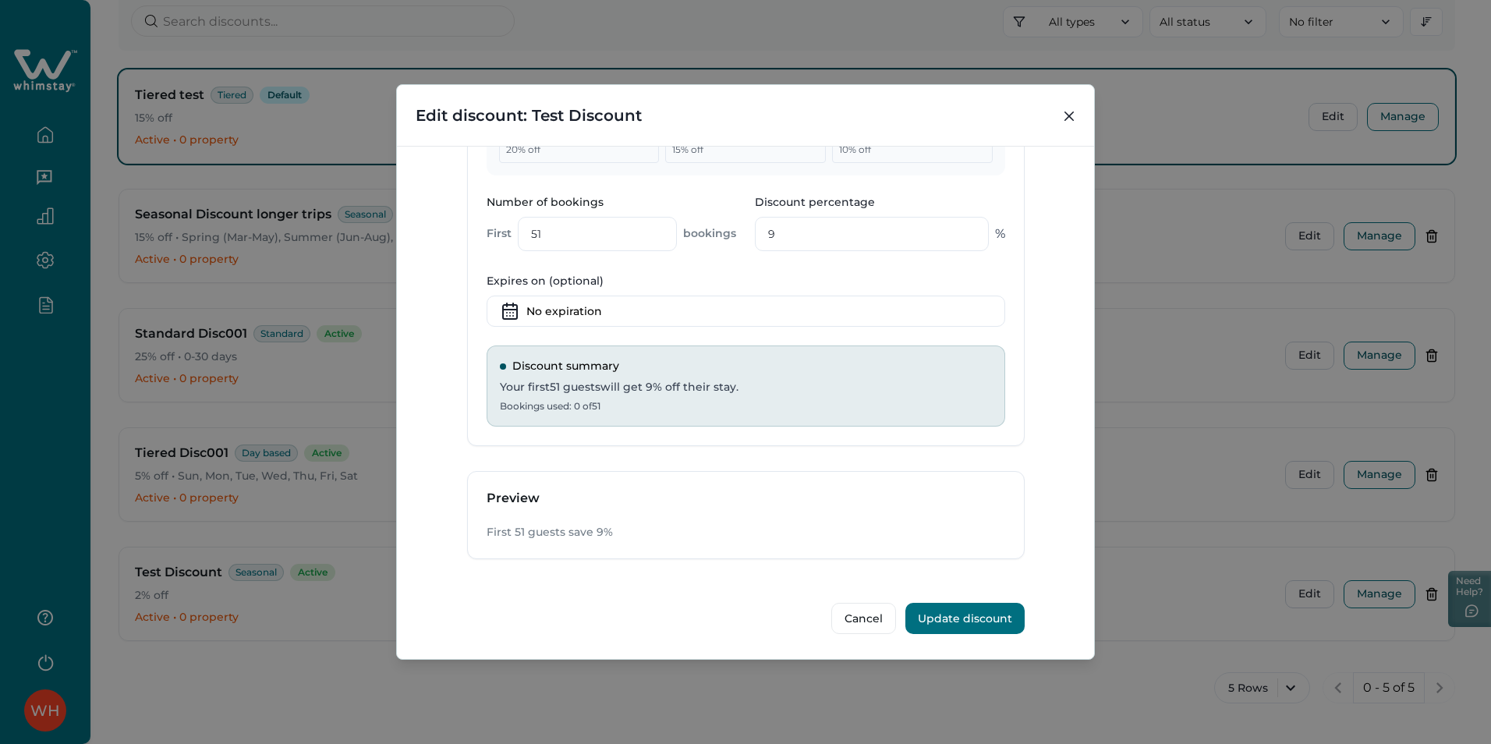
click at [946, 606] on button "Update discount" at bounding box center [964, 618] width 119 height 31
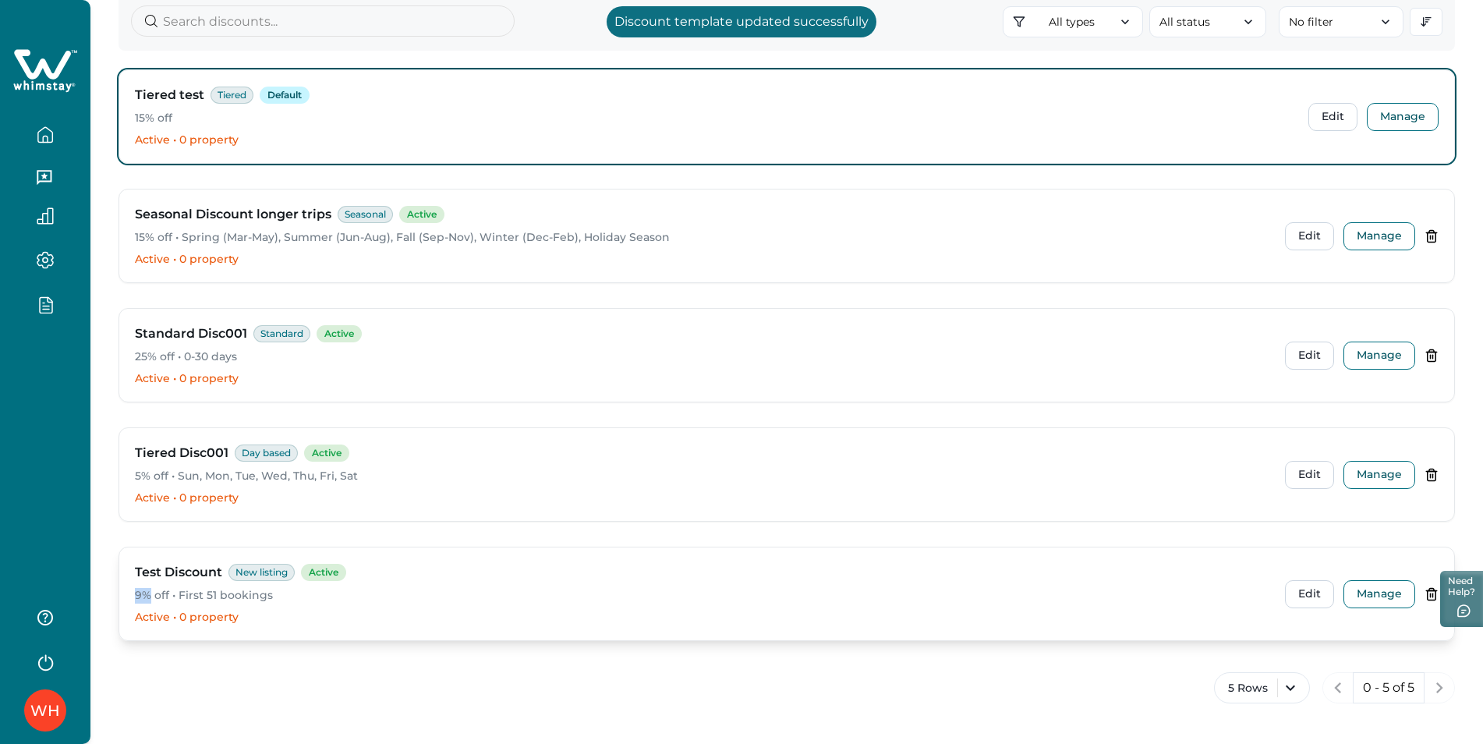
drag, startPoint x: 149, startPoint y: 593, endPoint x: 123, endPoint y: 593, distance: 25.7
click at [123, 593] on div "Test Discount New listing Active 9% off • First 51 bookings Active • 0 property…" at bounding box center [786, 594] width 1335 height 93
drag, startPoint x: 123, startPoint y: 593, endPoint x: 345, endPoint y: 618, distance: 222.9
click at [345, 618] on p "Active • 0 property" at bounding box center [704, 618] width 1138 height 16
